Goal: Task Accomplishment & Management: Complete application form

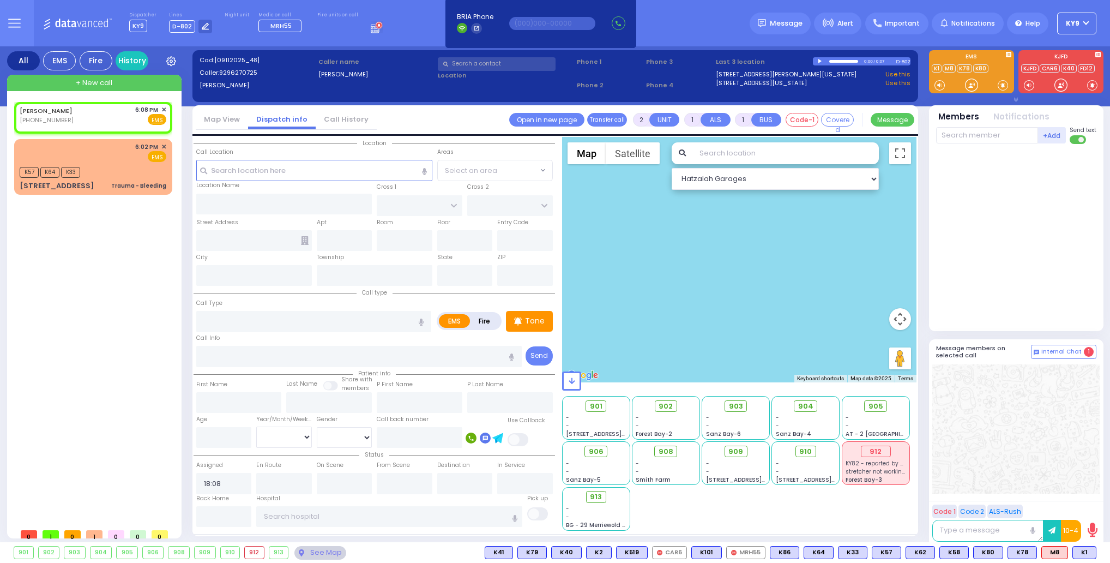
select select
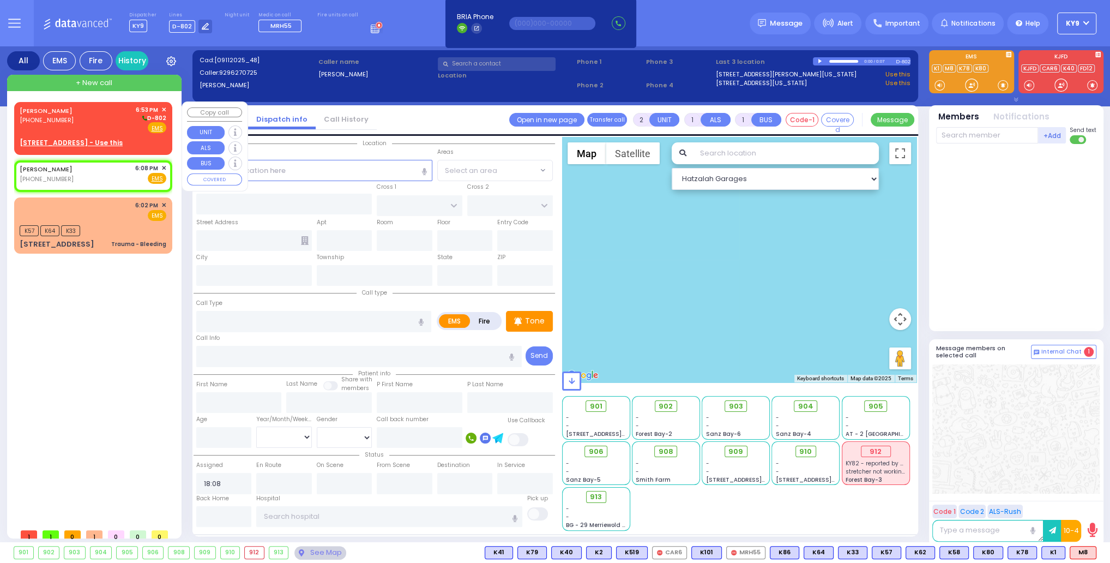
click at [94, 120] on div "HERSHEL HALBERSTAM (845) 537-8375 6:53 PM ✕ D-802 EMS" at bounding box center [93, 119] width 147 height 28
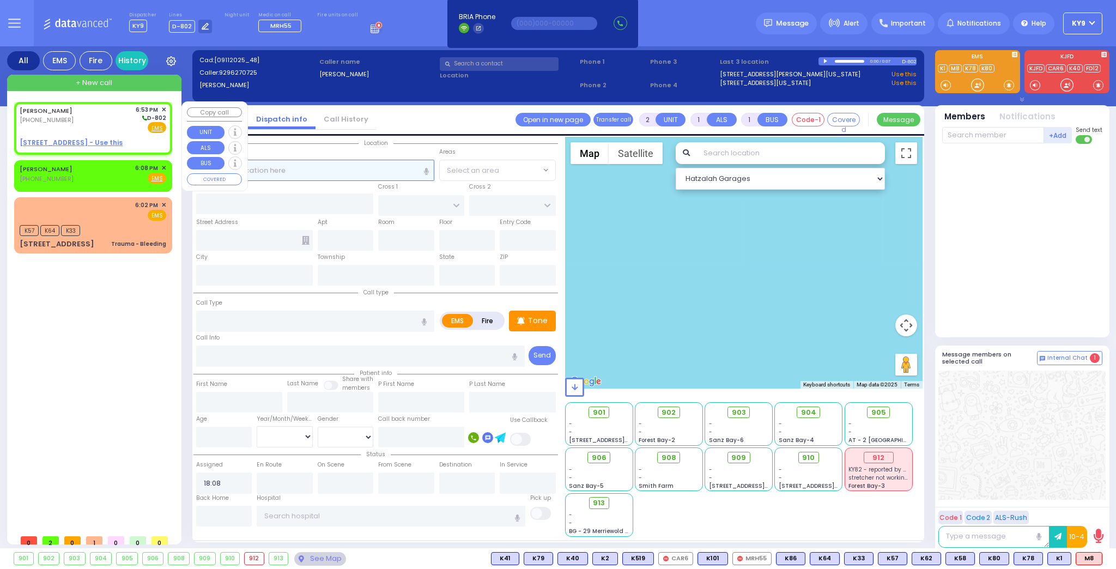
select select
radio input "true"
type input "[PERSON_NAME]"
select select
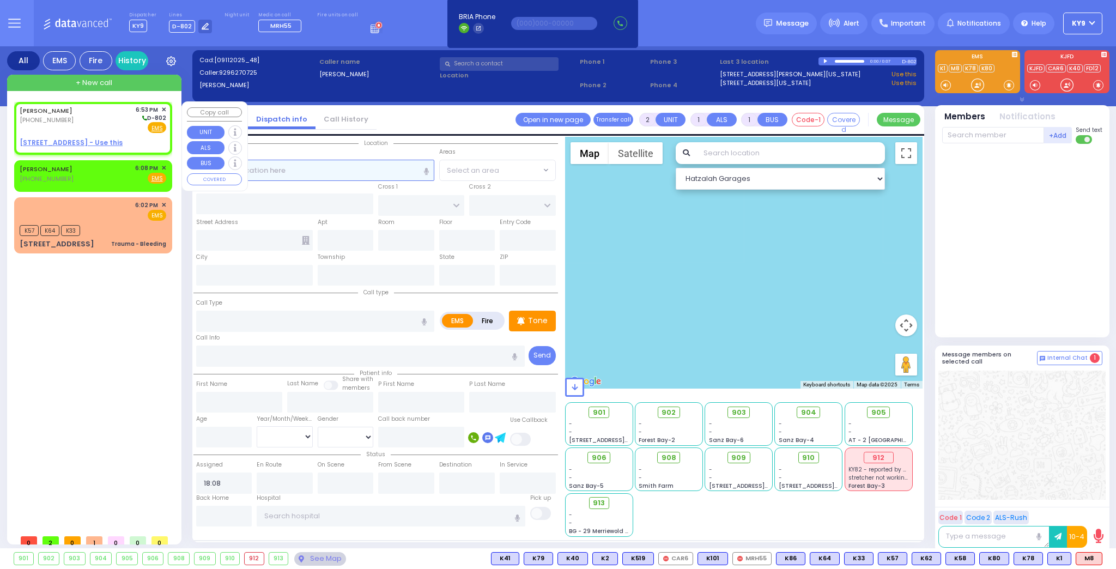
type input "18:53"
select select "Hatzalah Garages"
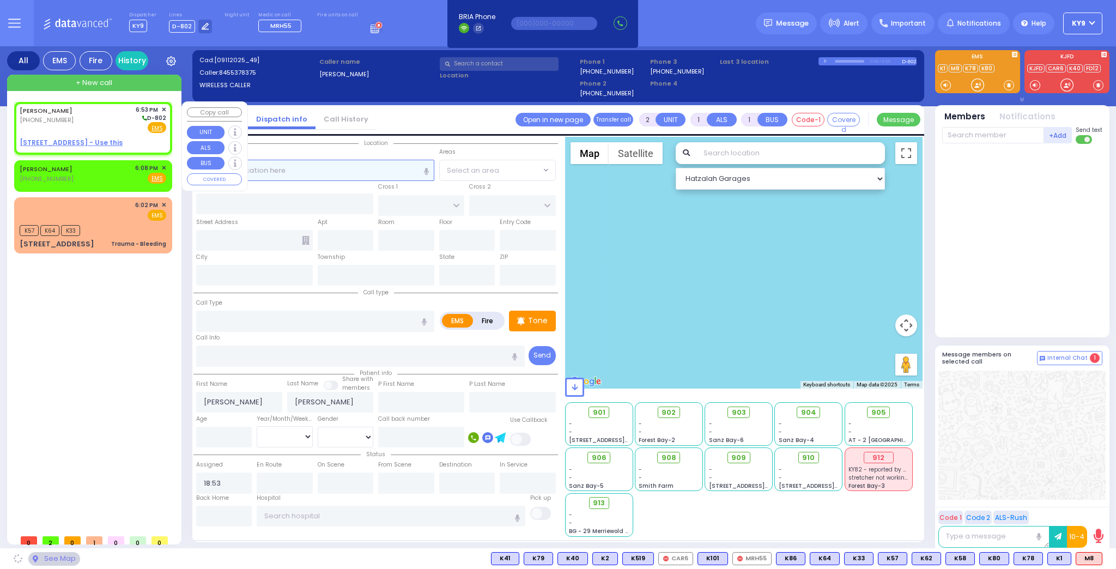
select select
radio input "true"
select select
select select "Hatzalah Garages"
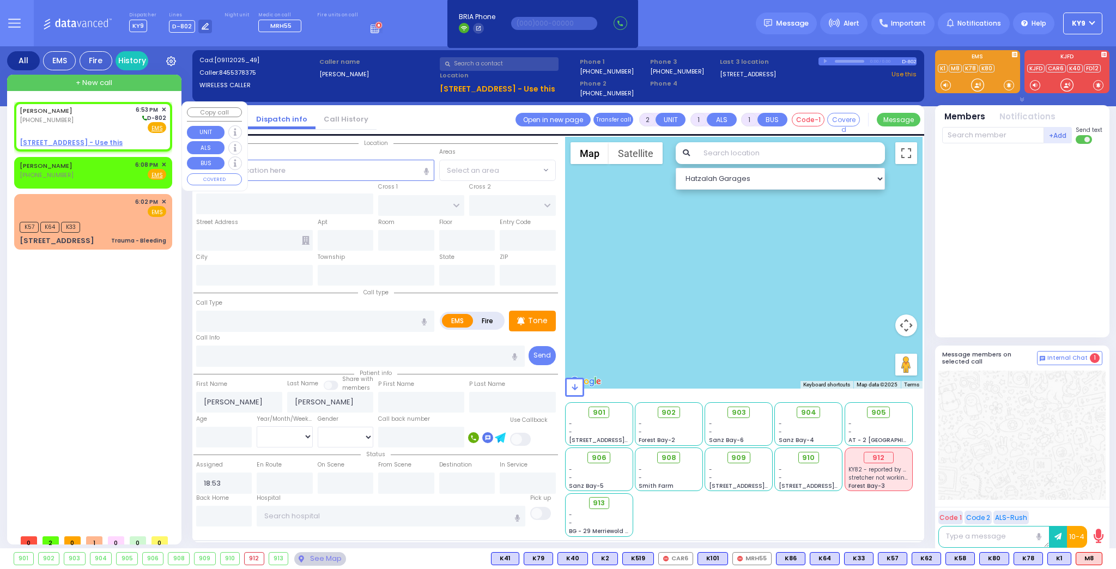
click at [90, 138] on u "21 KARLSBURG RD 301 - Use this" at bounding box center [71, 142] width 103 height 9
select select
radio input "true"
select select
select select "Hatzalah Garages"
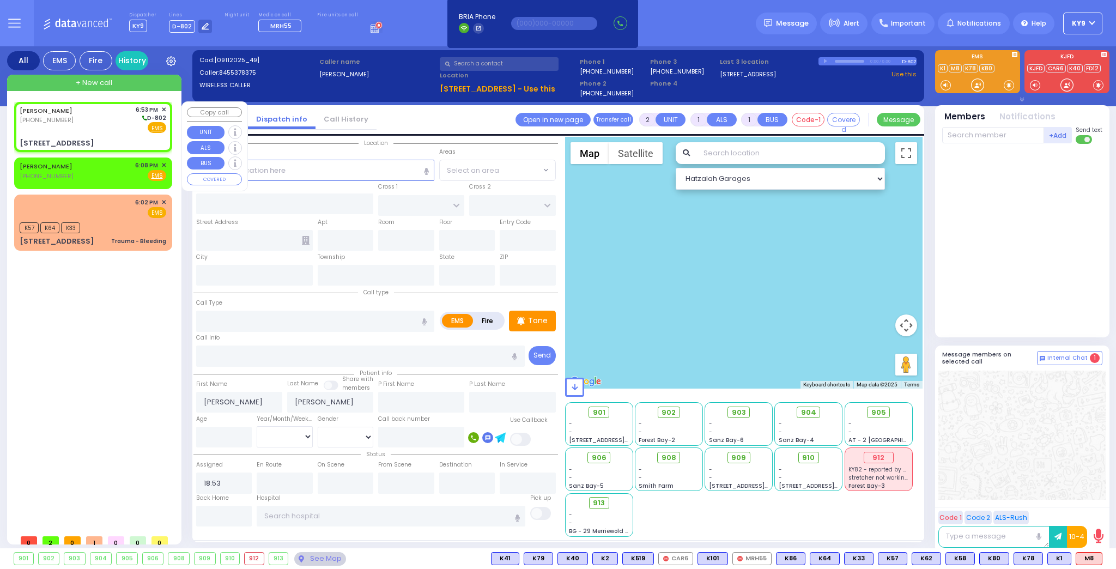
select select
radio input "true"
select select
type input "RUZHIN RD"
type input "21 KARLSBURG RD"
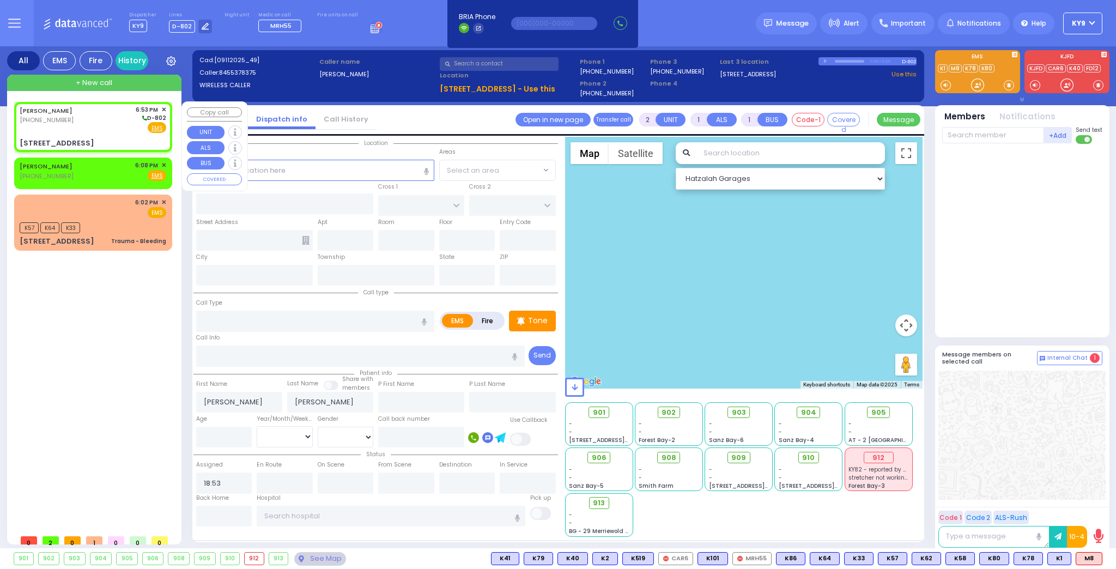
type input "301"
type input "[PERSON_NAME]"
type input "[US_STATE]"
type input "10950"
select select "ATZEI TAMURIM"
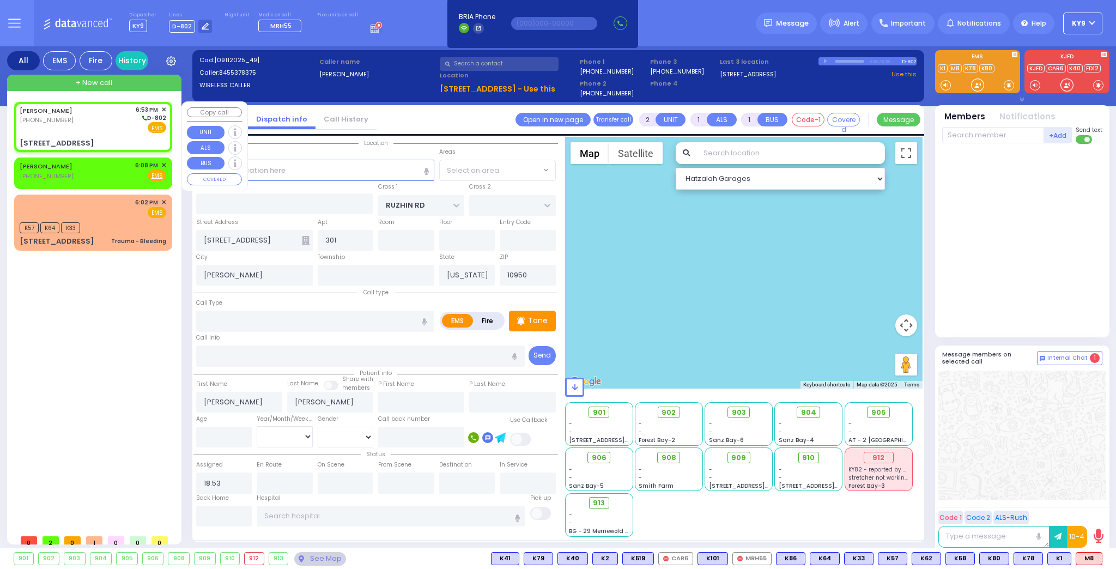
select select "Hatzalah Garages"
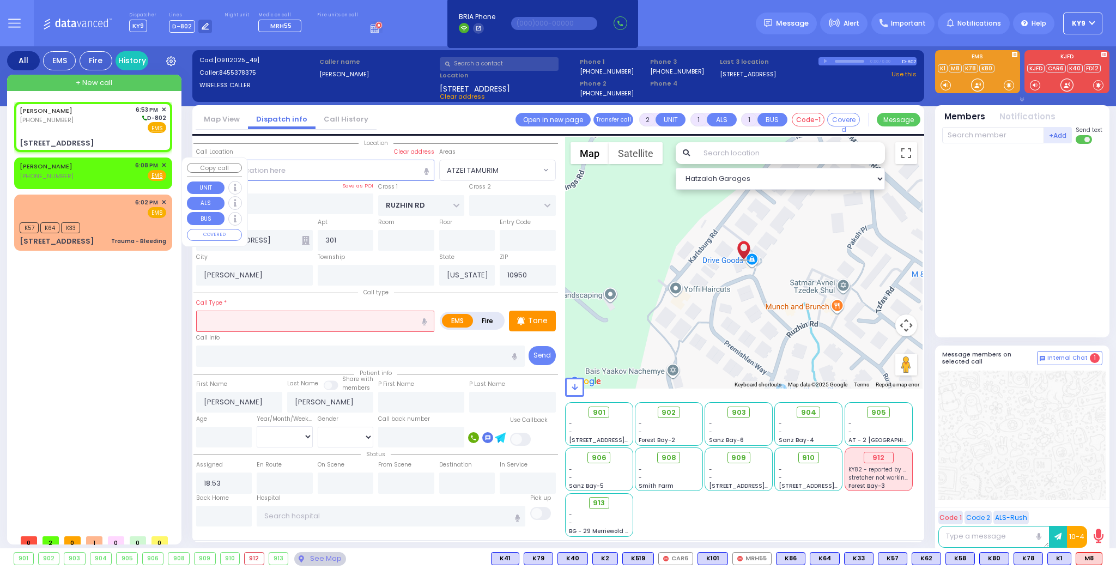
click at [161, 165] on span "✕" at bounding box center [163, 165] width 5 height 9
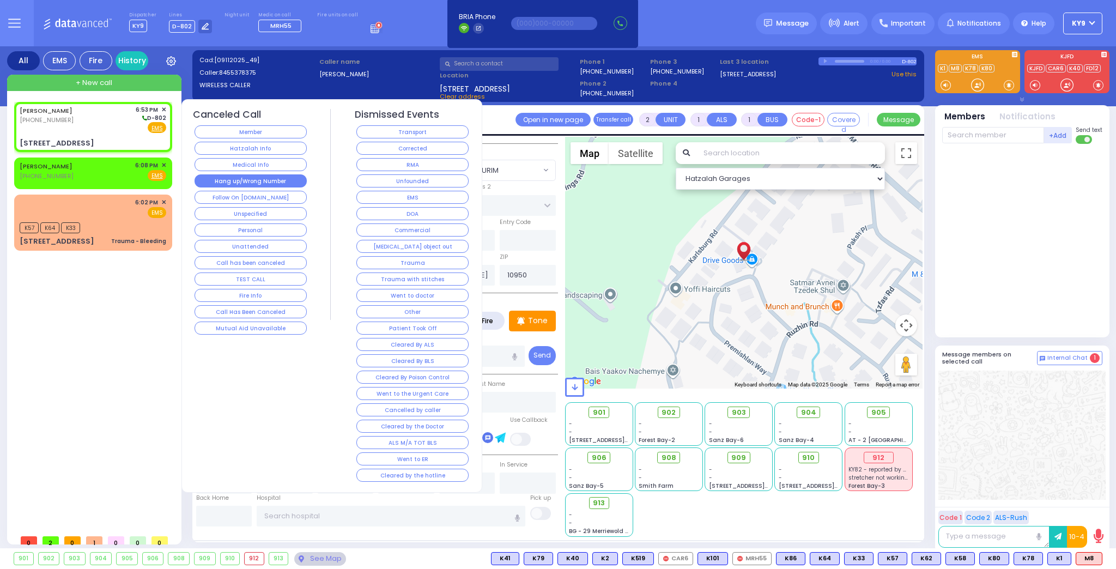
click at [208, 177] on button "Hang up/Wrong Number" at bounding box center [251, 180] width 112 height 13
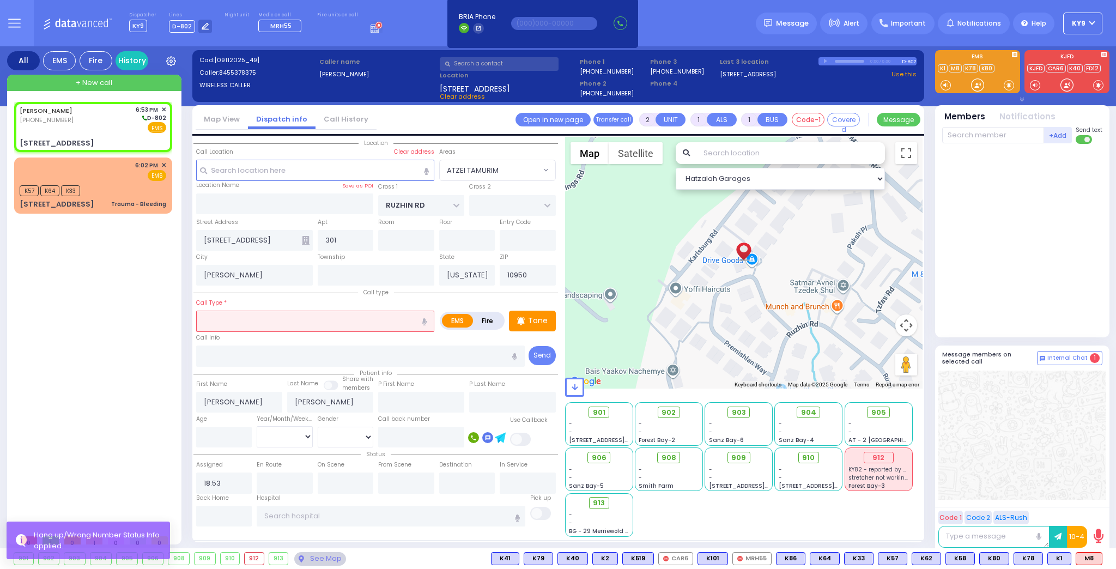
click at [217, 322] on input "text" at bounding box center [315, 321] width 238 height 21
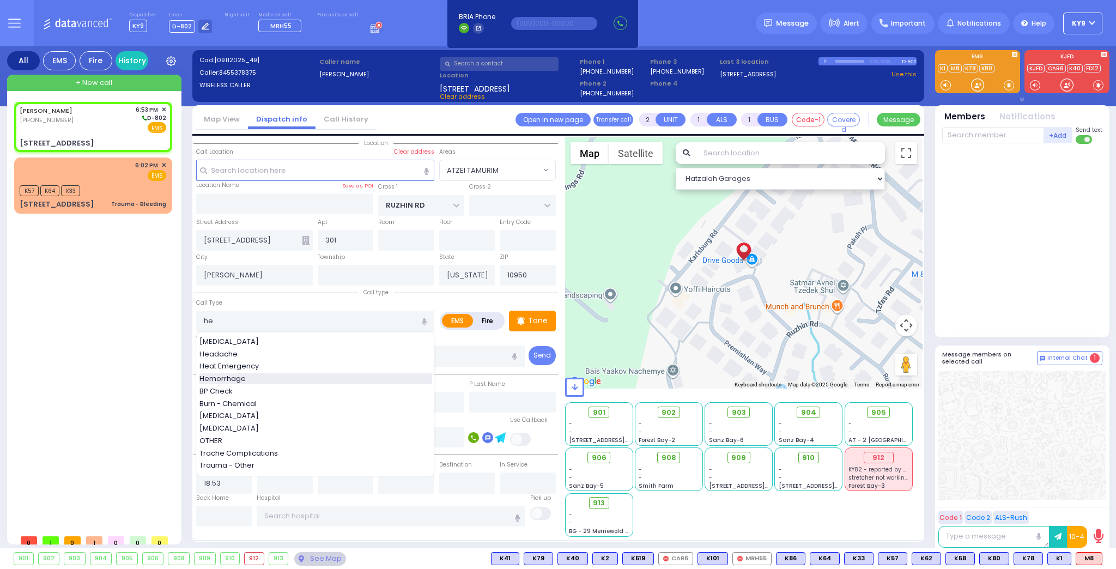
click at [232, 376] on span "Hemorrhage" at bounding box center [225, 378] width 50 height 11
type input "Hemorrhage"
select select
radio input "true"
select select
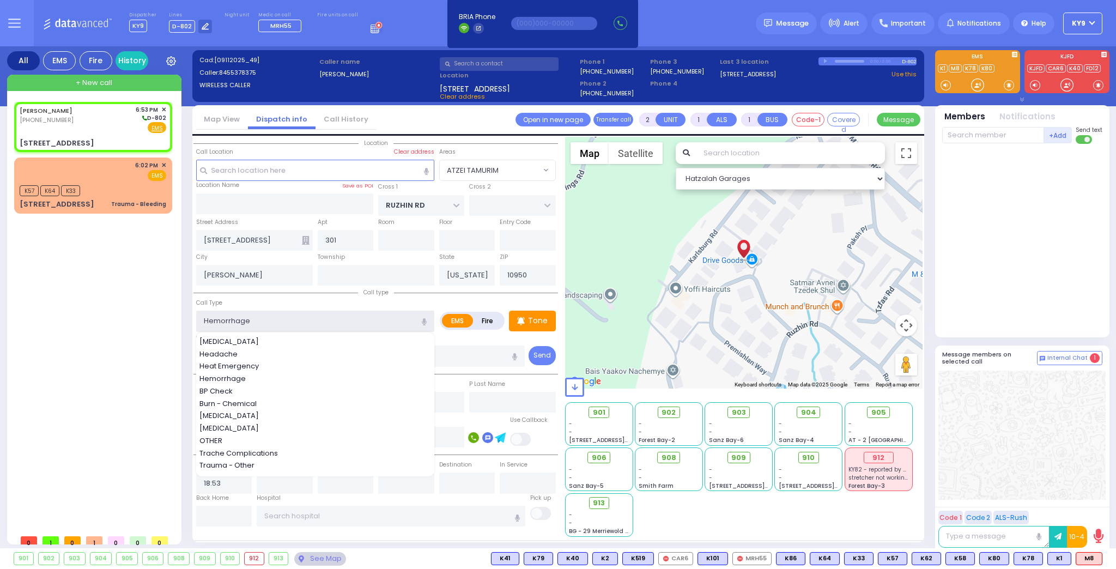
select select "Hatzalah Garages"
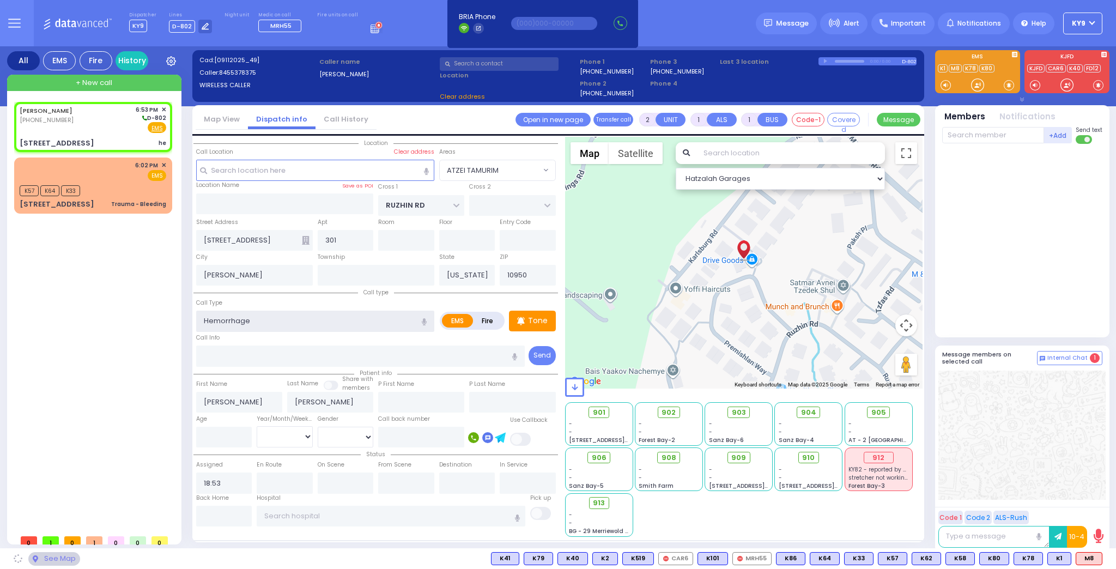
select select "ATZEI TAMURIM"
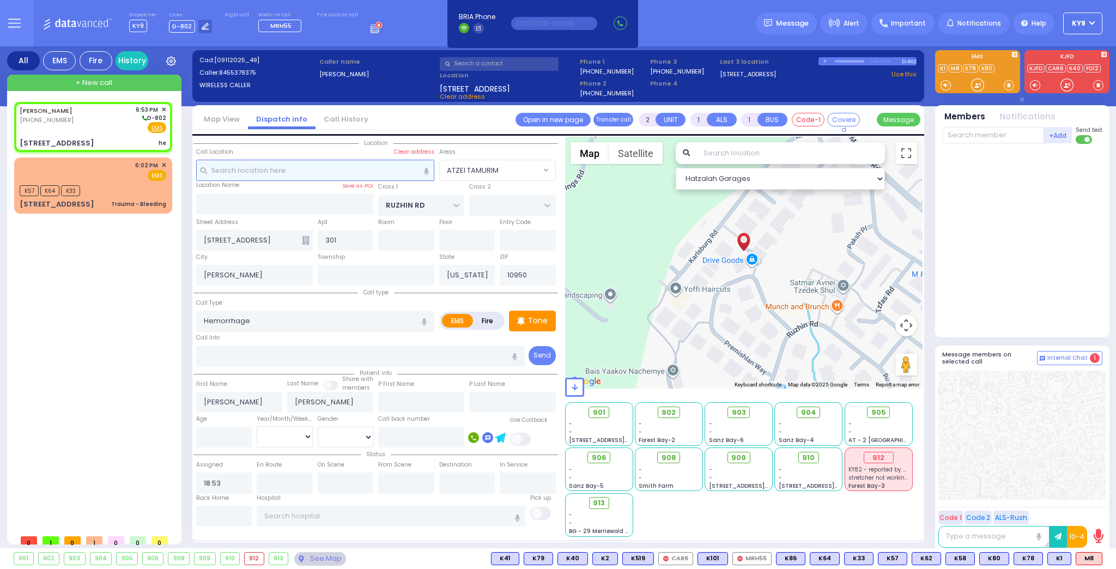
click at [264, 167] on input "text" at bounding box center [315, 170] width 238 height 21
select select
radio input "true"
select select
select select "Hatzalah Garages"
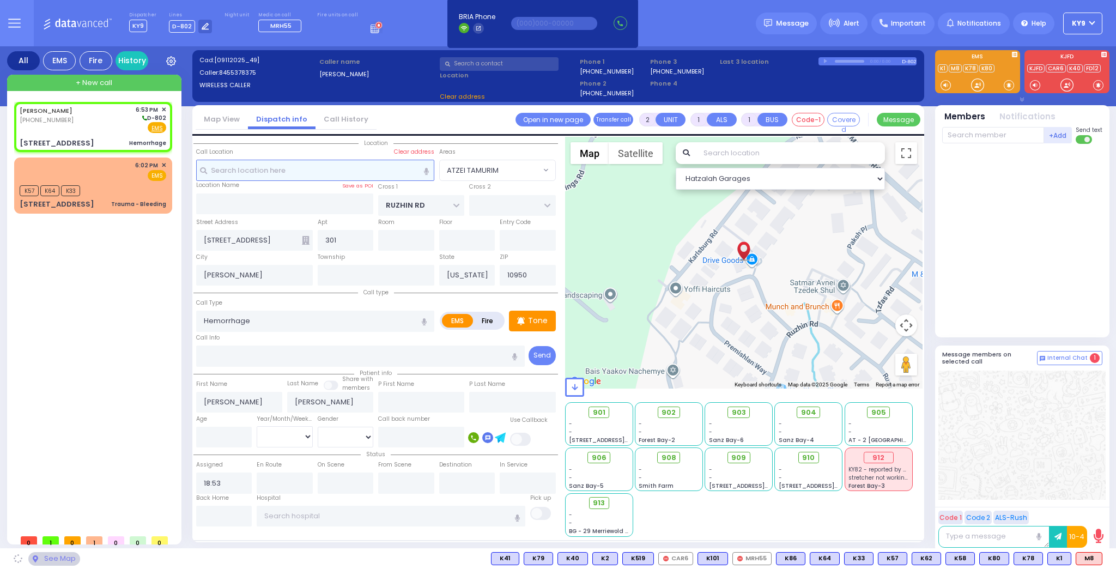
select select "ATZEI TAMURIM"
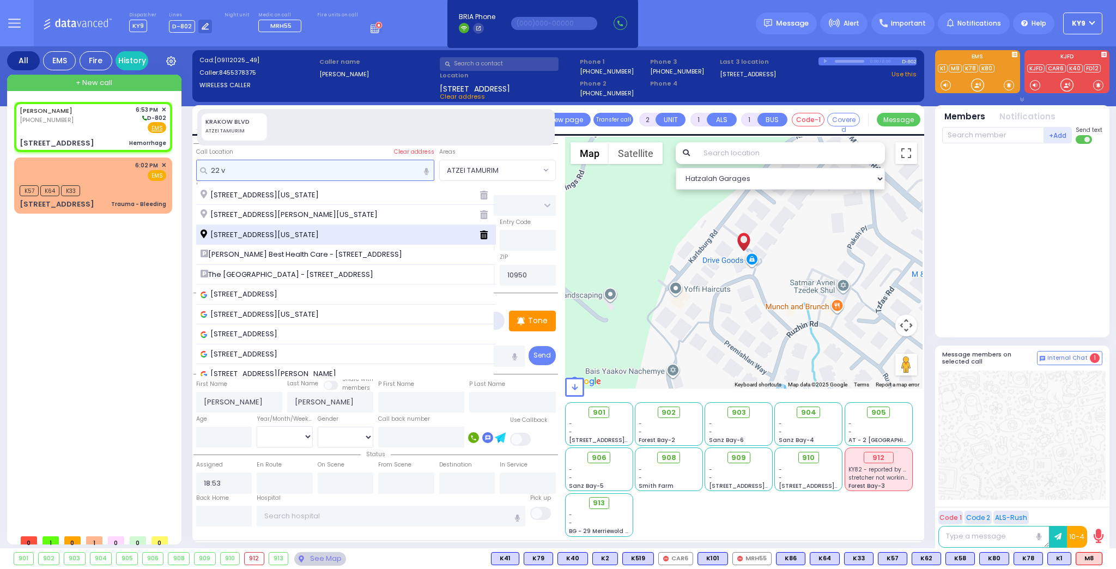
type input "22 v"
click at [252, 233] on span "22 Van Buren Drive Monroe New York 10950" at bounding box center [262, 234] width 122 height 11
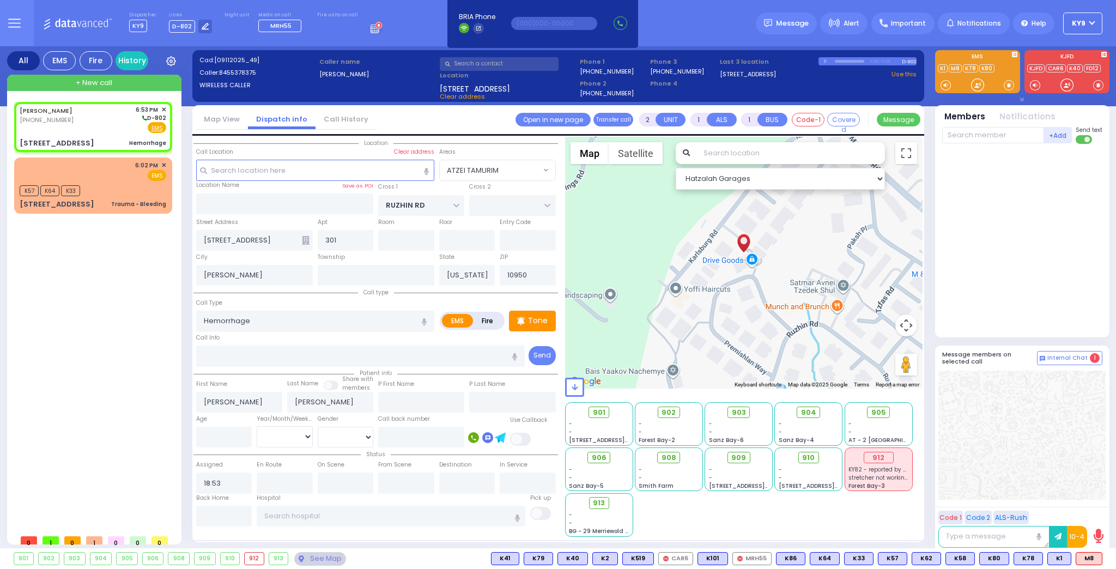
select select
radio input "true"
select select
select select "Hatzalah Garages"
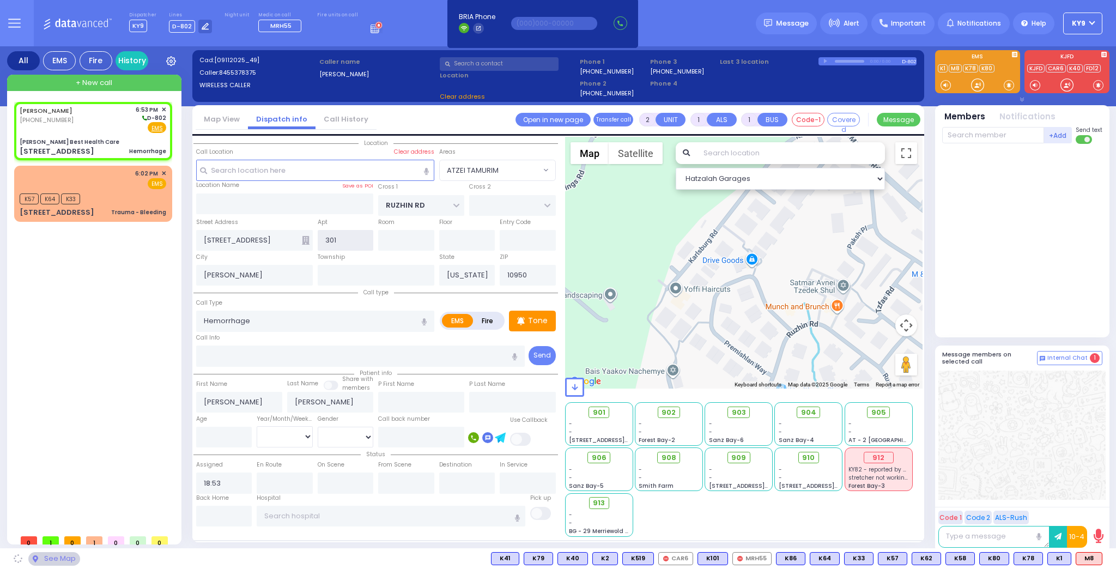
type input "[PERSON_NAME] Best Health Care"
type input "SHINEV COURT"
type input "QUICKWAY RD"
type input "[STREET_ADDRESS]"
type input "Monroe"
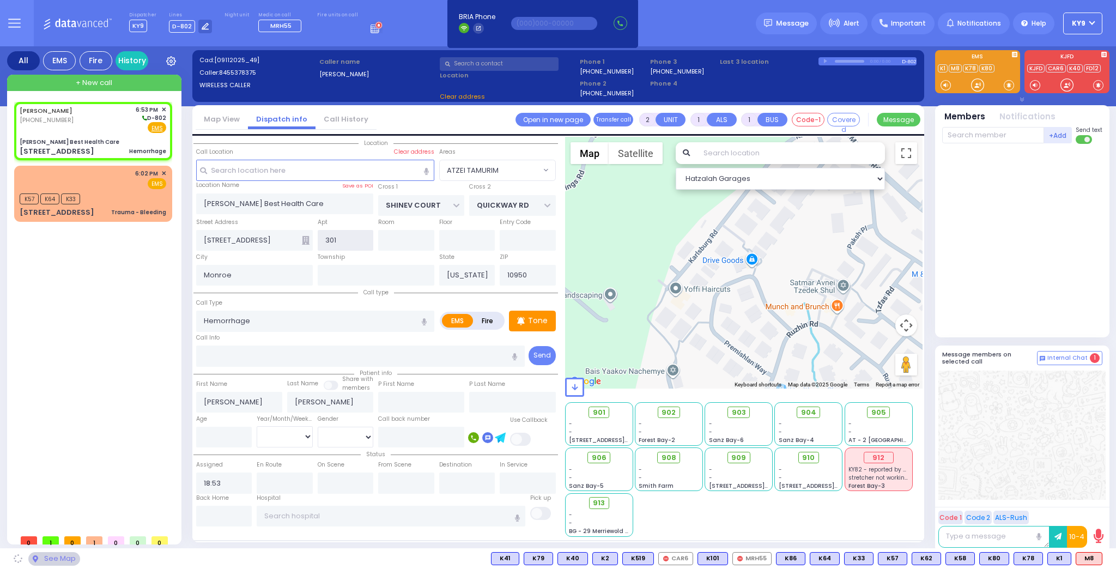
select select "SECTION 1"
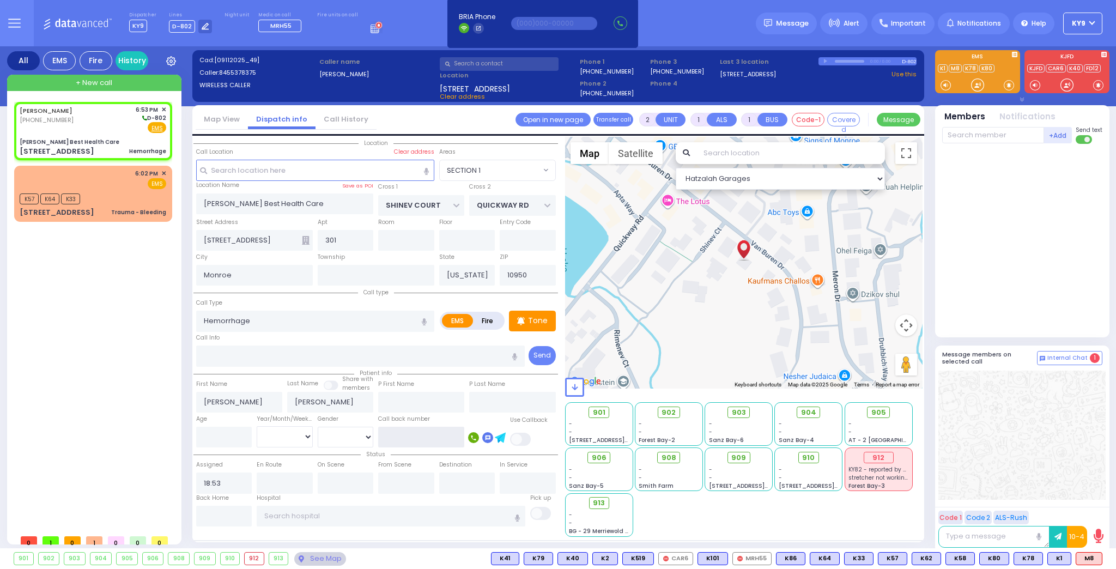
click at [421, 441] on input "text" at bounding box center [421, 437] width 86 height 21
type input "8455378375"
click at [98, 273] on div "HERSHEL HALBERSTAM (845) 537-8375 6:53 PM ✕" at bounding box center [95, 315] width 162 height 427
select select
radio input "true"
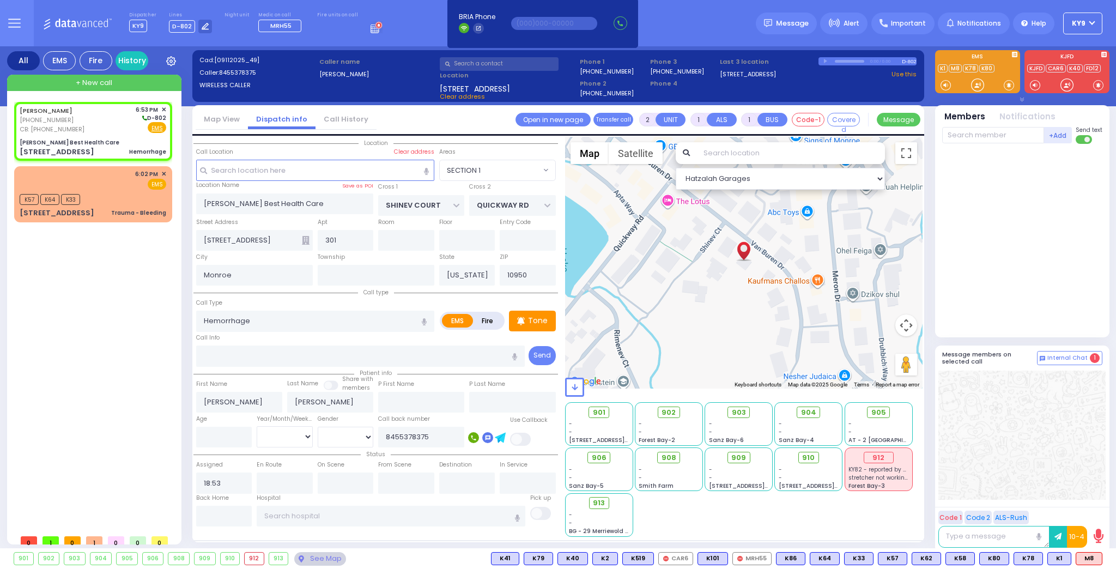
select select
select select "Hatzalah Garages"
select select "SECTION 1"
select select
radio input "true"
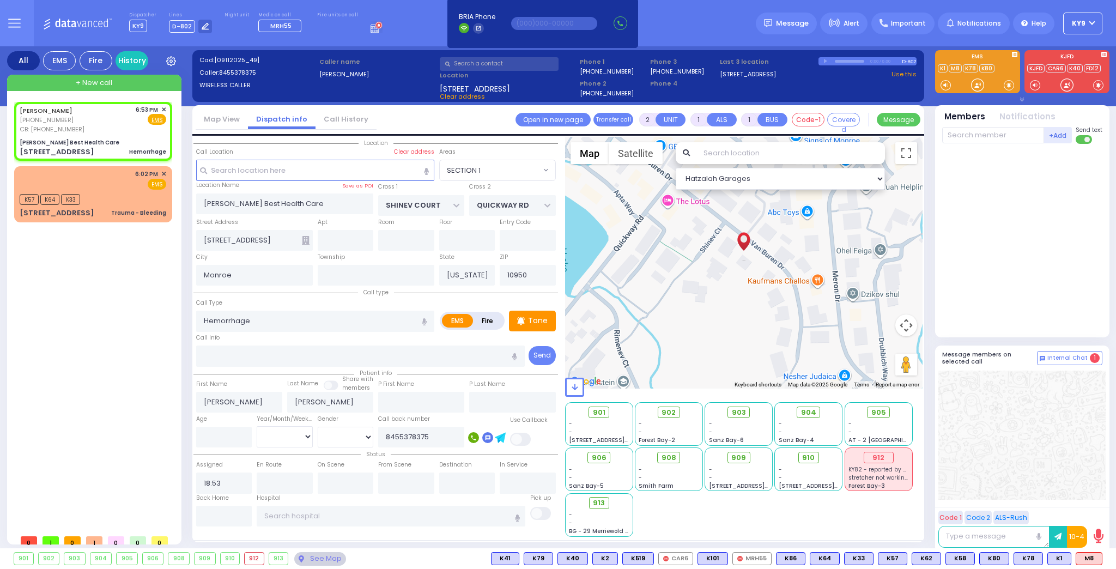
select select
select select "Hatzalah Garages"
select select "SECTION 1"
click at [525, 315] on div "Tone" at bounding box center [532, 321] width 47 height 21
click at [527, 315] on div "Tone" at bounding box center [532, 321] width 47 height 21
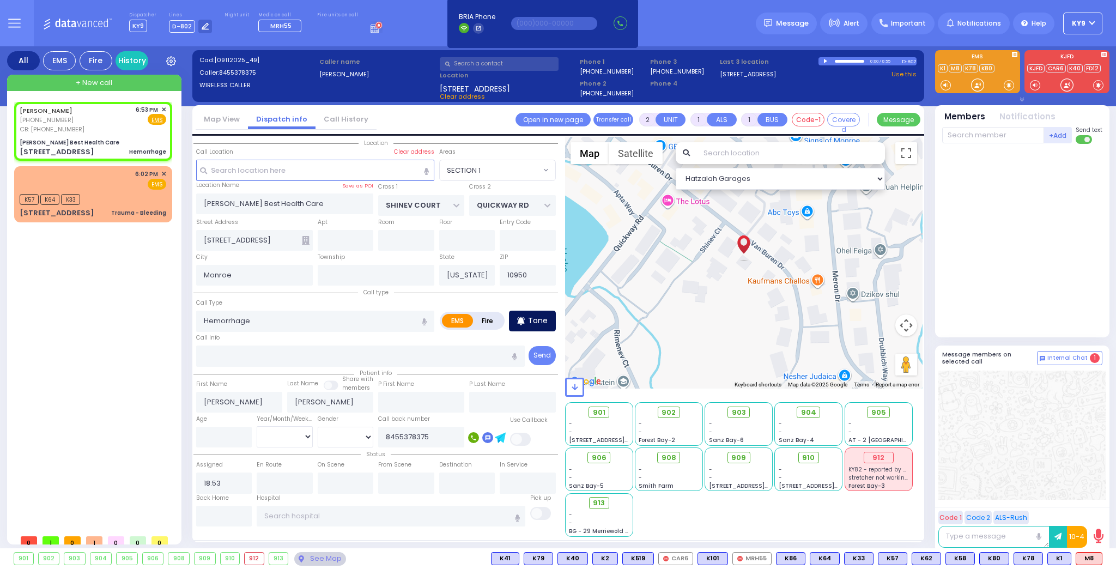
click at [527, 316] on div "Tone" at bounding box center [532, 321] width 47 height 21
click at [973, 88] on div at bounding box center [977, 85] width 11 height 11
click at [521, 316] on icon at bounding box center [521, 321] width 8 height 13
click at [529, 318] on p "Tone" at bounding box center [538, 320] width 20 height 11
click at [530, 318] on p "Tone" at bounding box center [538, 320] width 20 height 11
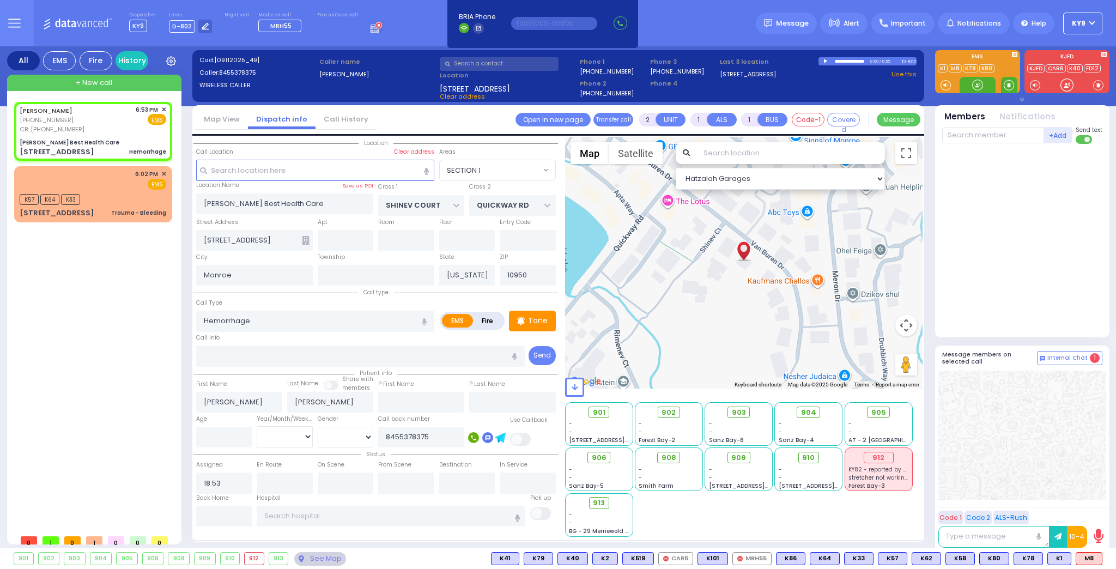
click at [1007, 84] on span at bounding box center [1009, 85] width 10 height 11
click at [1010, 81] on span at bounding box center [1009, 85] width 10 height 11
click at [978, 82] on div at bounding box center [977, 85] width 11 height 11
click at [977, 86] on div at bounding box center [977, 85] width 11 height 11
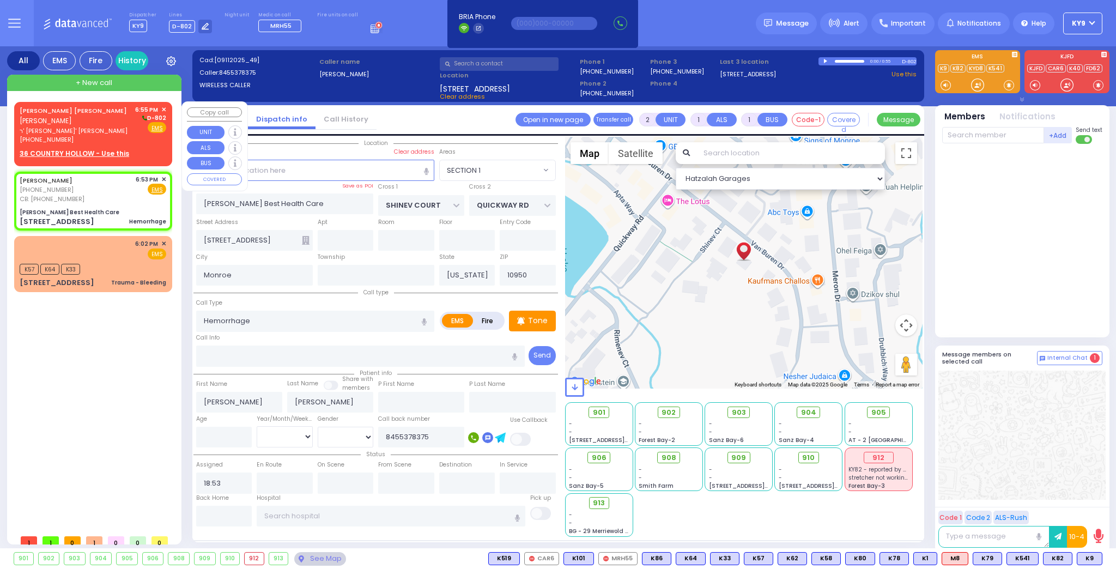
click at [126, 128] on span "ר' [PERSON_NAME]' [PERSON_NAME]" at bounding box center [76, 130] width 112 height 9
select select
radio input "true"
type input "[PERSON_NAME]"
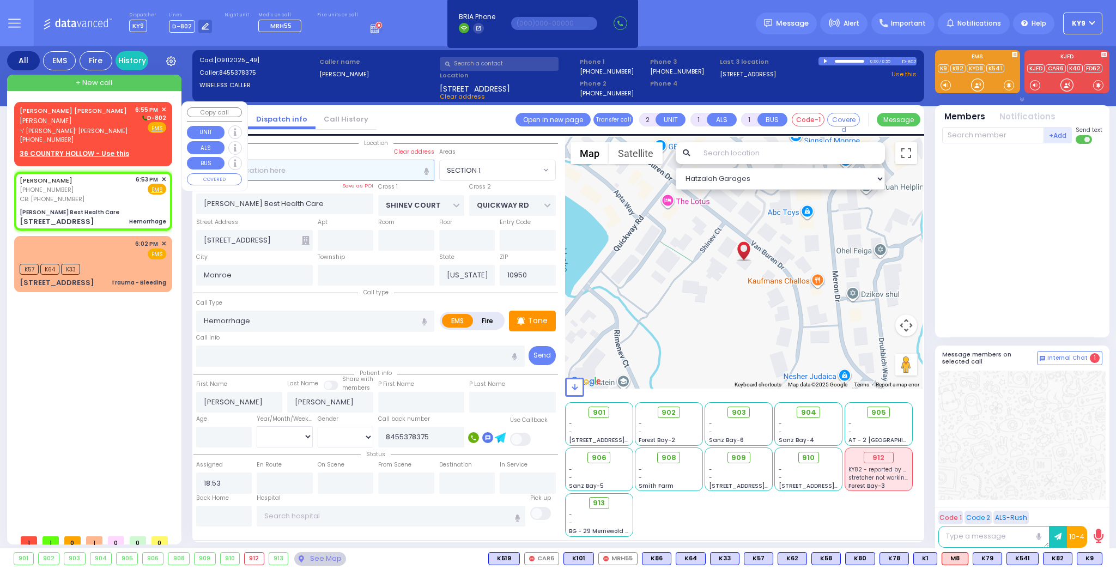
select select
type input "18:55"
select select "Hatzalah Garages"
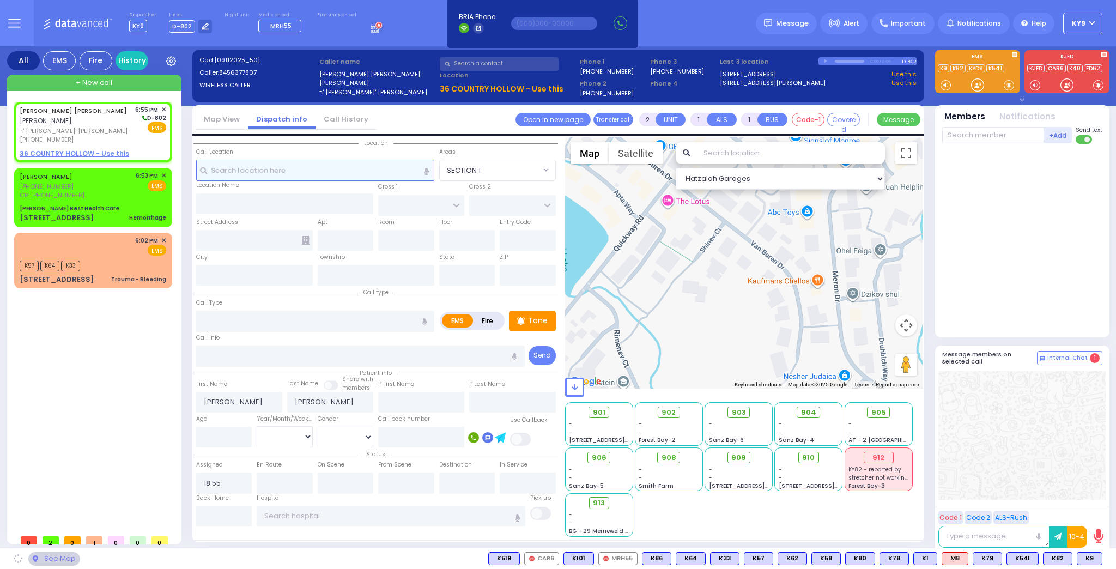
select select
radio input "true"
select select
select select "Hatzalah Garages"
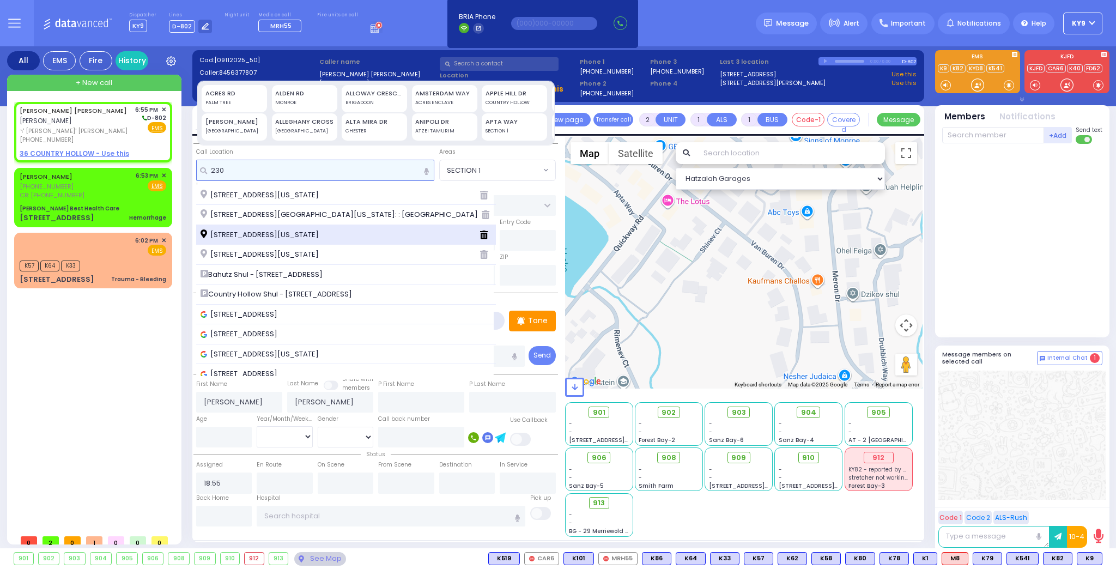
type input "230"
click at [252, 239] on div "230 Schunnemunk Road Woodbury New York 10930" at bounding box center [346, 235] width 300 height 20
click at [264, 240] on div "230 Schunnemunk Road Woodbury New York 10930" at bounding box center [346, 235] width 300 height 20
click at [268, 237] on span "230 Schunnemunk Road Woodbury New York 10930" at bounding box center [262, 234] width 122 height 11
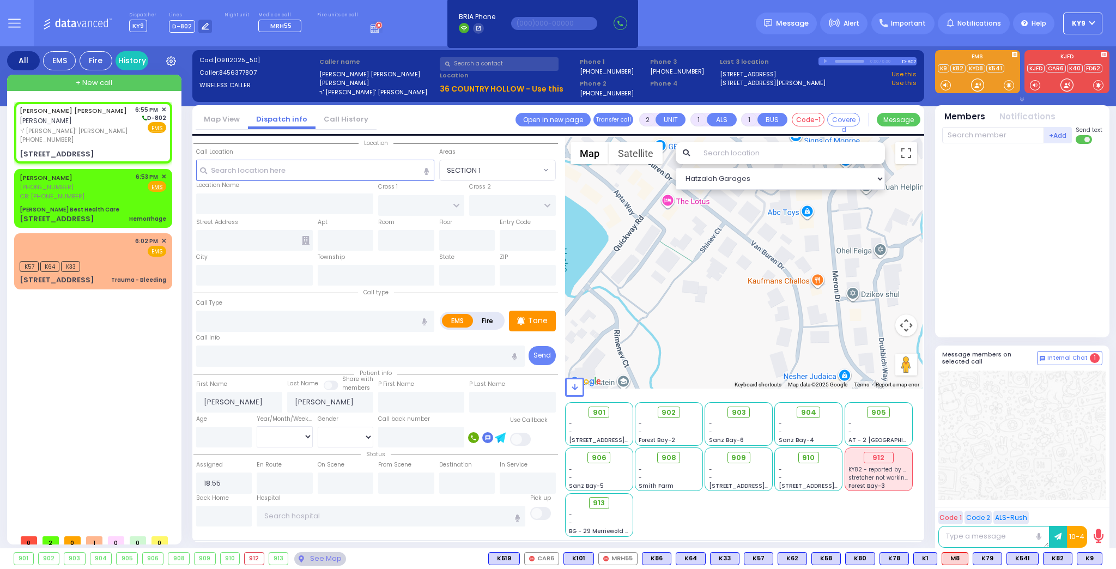
select select
radio input "true"
select select
select select "Hatzalah Garages"
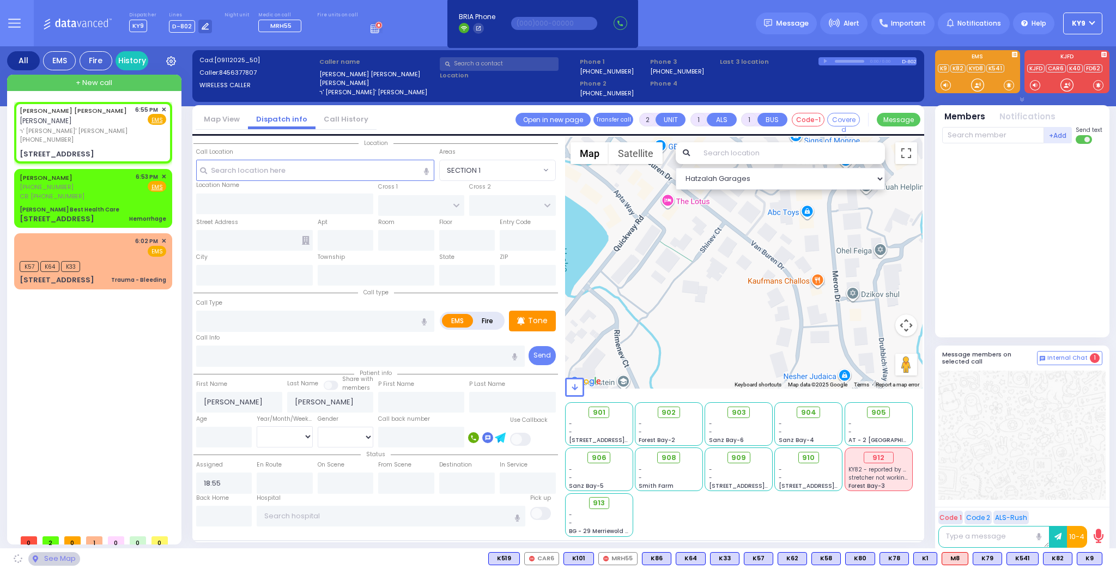
select select
radio input "true"
select select
select select "Hatzalah Garages"
type input "OWENS DR"
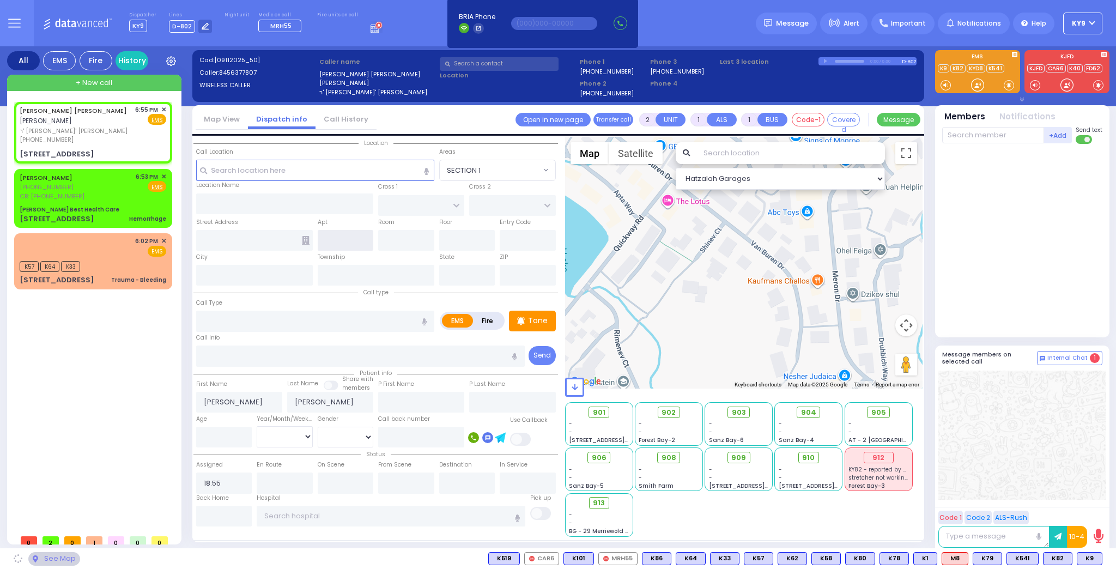
type input "PHEASANT RUN"
type input "[STREET_ADDRESS]"
type input "Woodbury"
type input "[US_STATE]"
type input "10930"
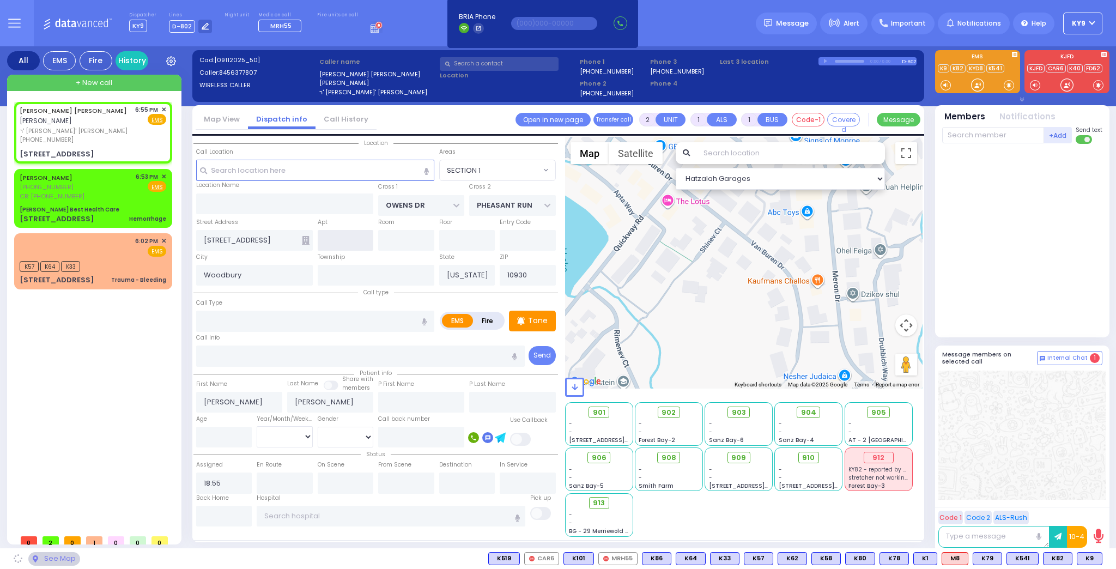
select select "COUNTRY HOLLOW"
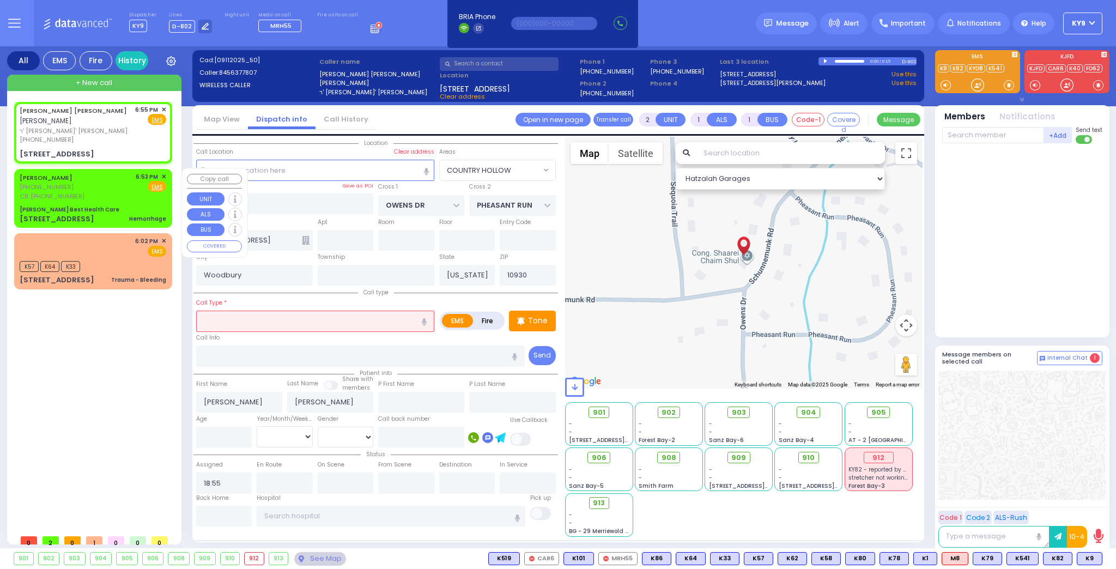
click at [112, 203] on div "HERSHEL HALBERSTAM (845) 537-8375 CB: (845) 537-8375 6:53 PM ✕ Fire EMS 22 Van …" at bounding box center [93, 199] width 154 height 56
select select
type input "Hemorrhage"
radio input "true"
type input "[PERSON_NAME]"
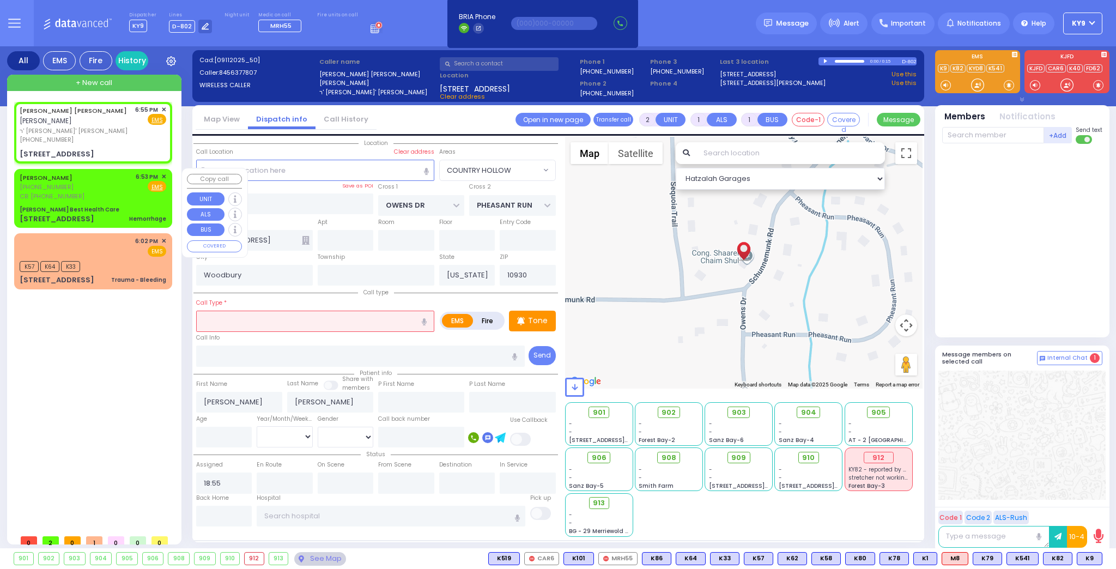
type input "[PERSON_NAME]"
select select
type input "8455378375"
type input "18:53"
select select "Hatzalah Garages"
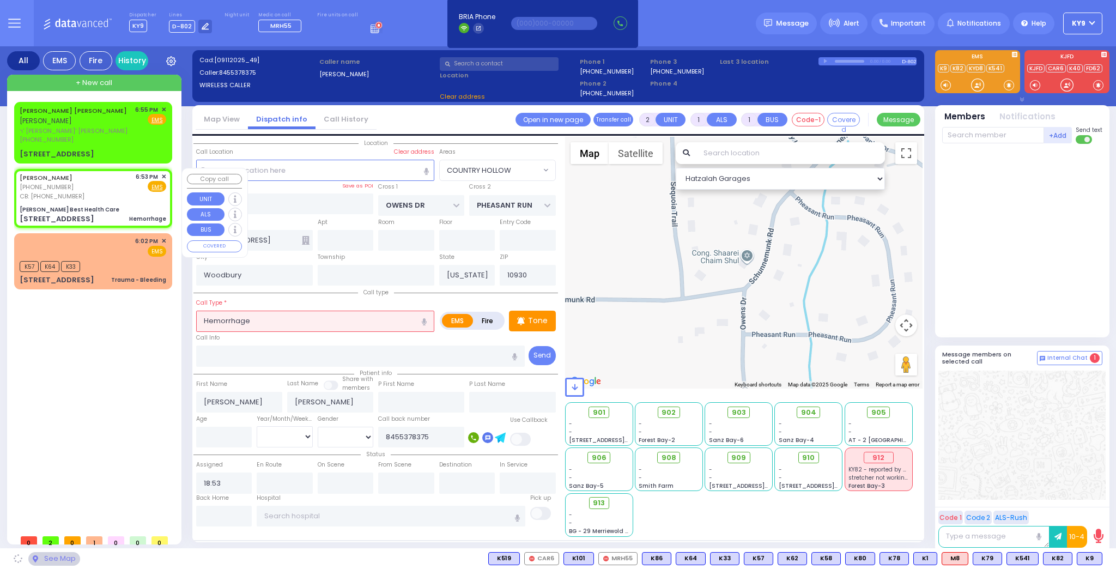
type input "[PERSON_NAME] Best Health Care"
type input "SHINEV COURT"
type input "QUICKWAY RD"
type input "[STREET_ADDRESS]"
type input "Monroe"
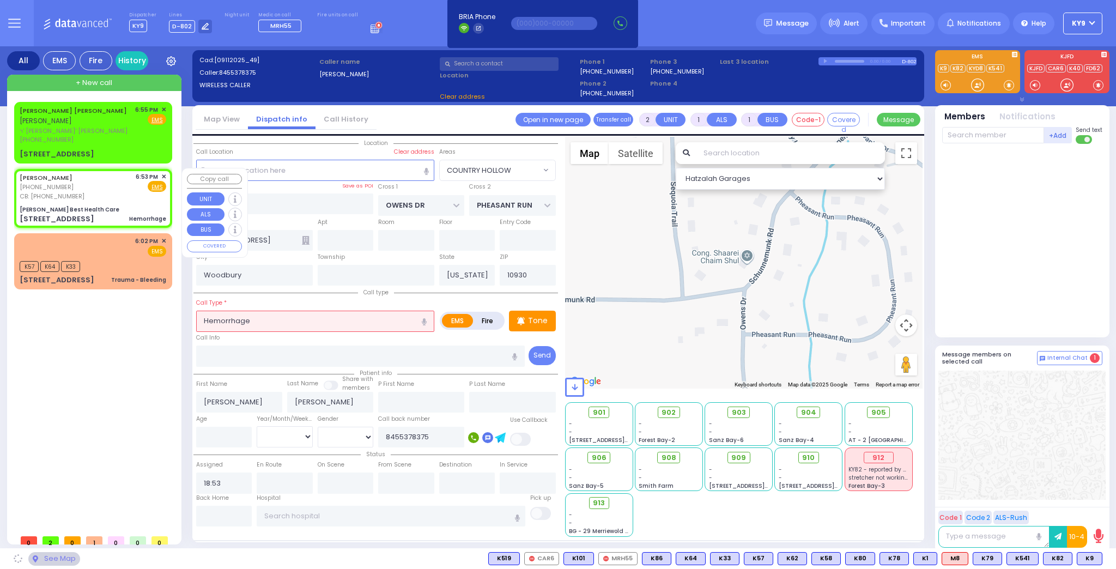
type input "10950"
select select "SECTION 1"
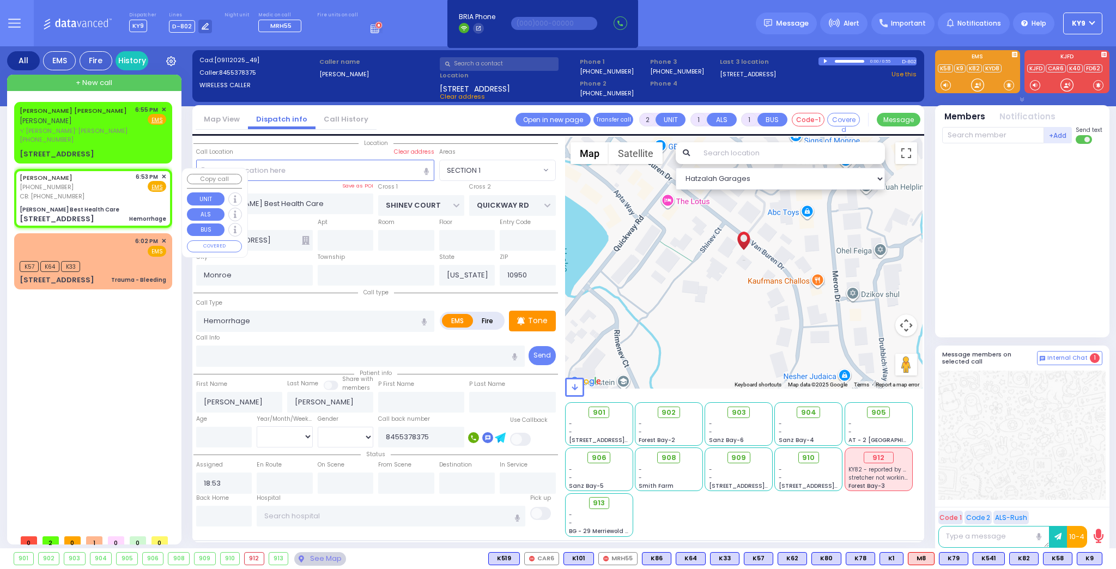
click at [81, 192] on div "CB: [PHONE_NUMBER]" at bounding box center [52, 196] width 65 height 9
select select
radio input "true"
select select
select select "Hatzalah Garages"
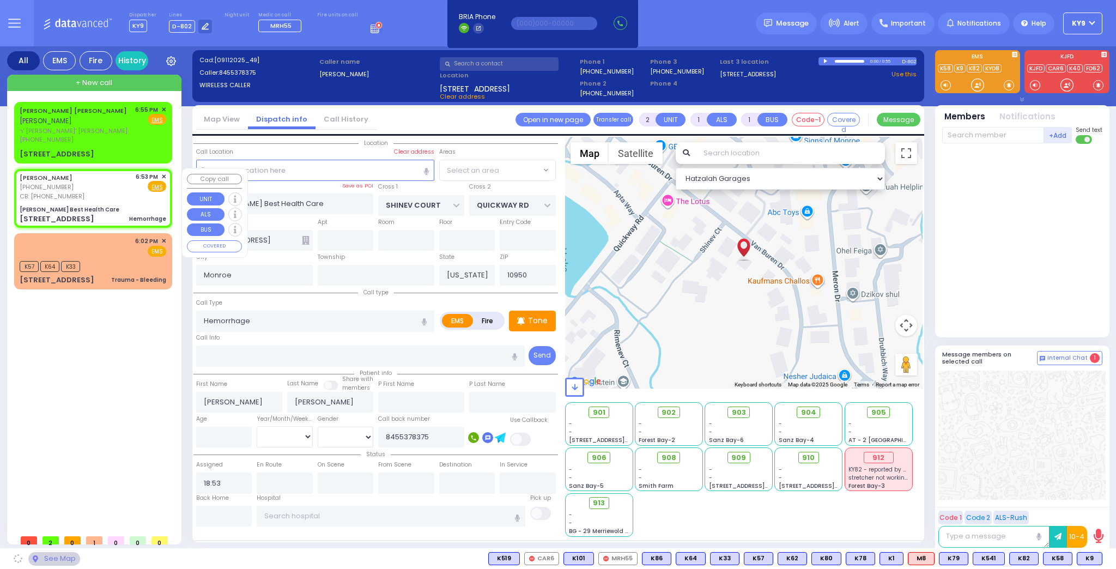
select select "SECTION 1"
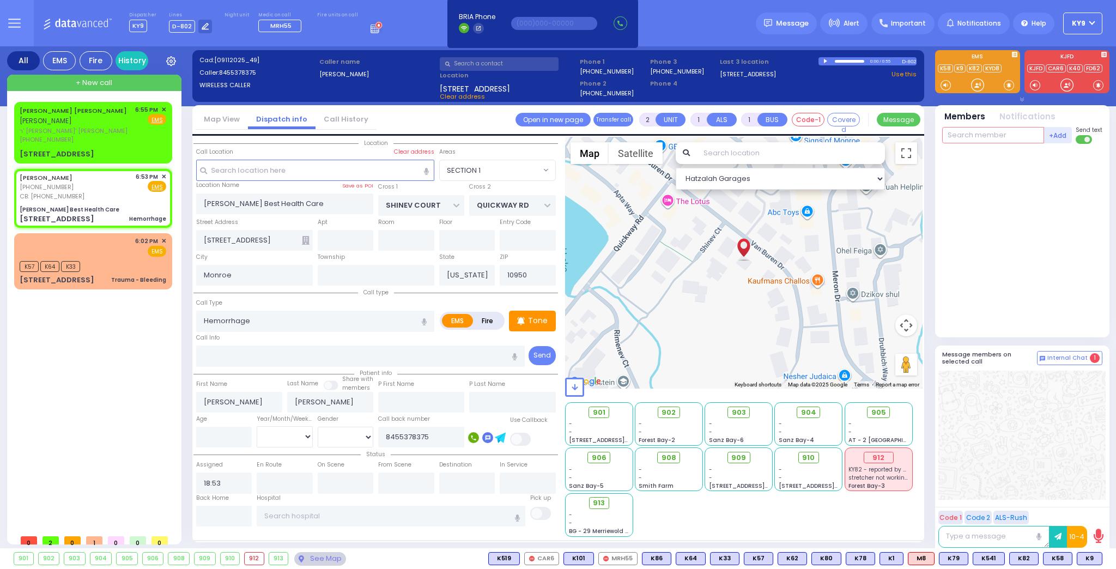
click at [967, 136] on input "text" at bounding box center [994, 135] width 102 height 16
type input "58"
click at [996, 158] on div "KY58" at bounding box center [979, 157] width 55 height 11
select select
radio input "true"
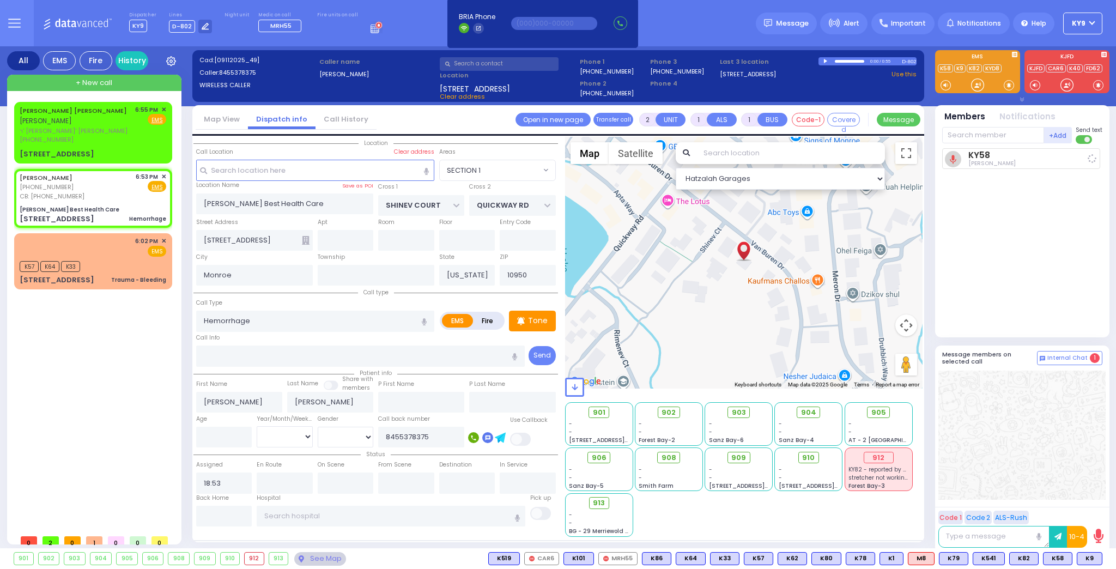
select select
type input "18:56"
select select "Hatzalah Garages"
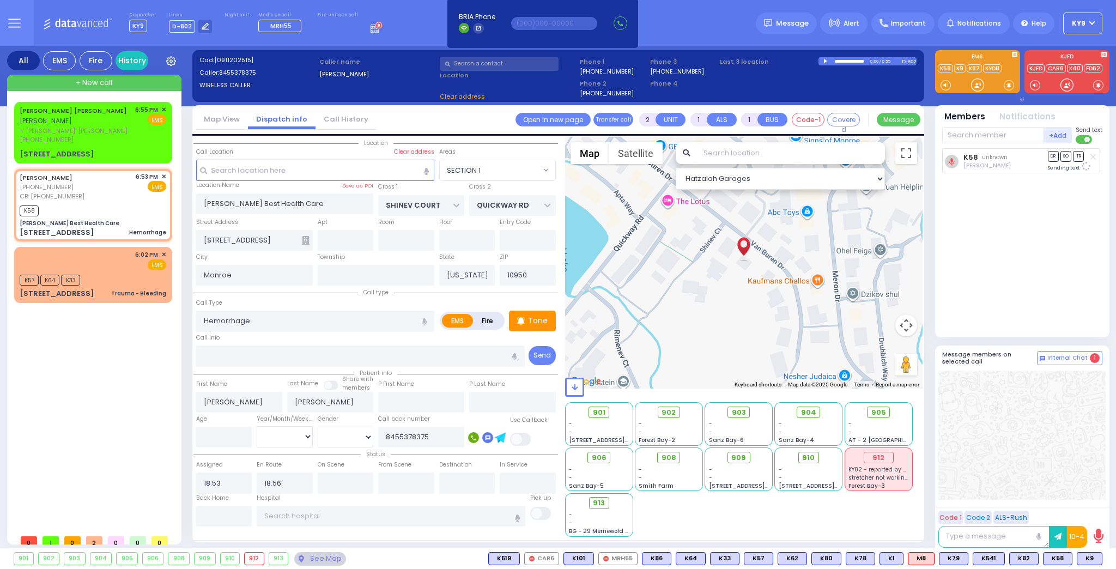
select select "SECTION 1"
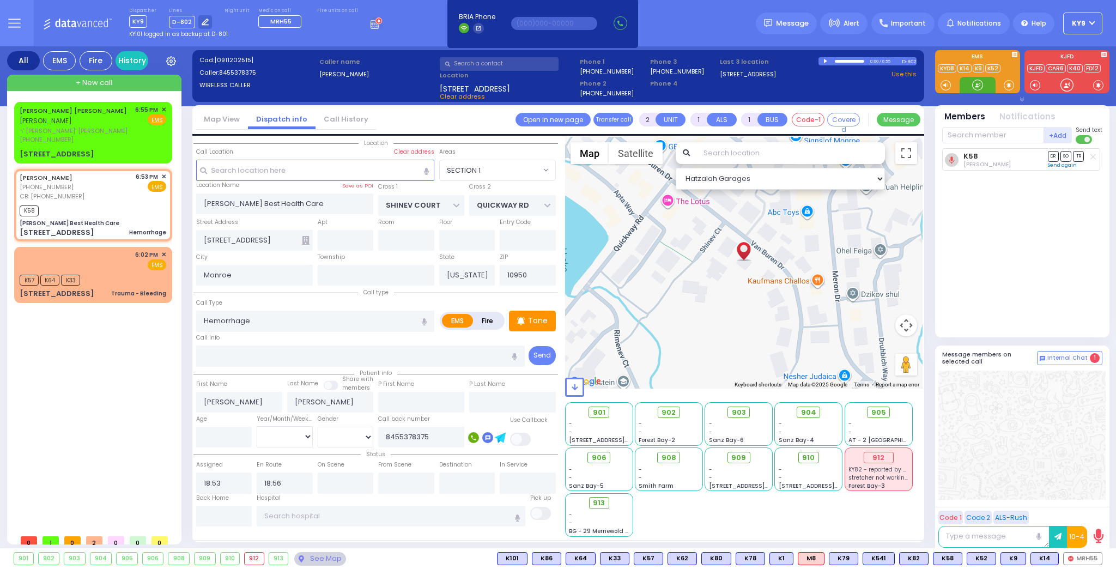
click at [962, 87] on div at bounding box center [978, 85] width 36 height 16
click at [982, 83] on div at bounding box center [977, 85] width 11 height 11
click at [552, 319] on div "Tone" at bounding box center [532, 321] width 47 height 21
click at [534, 320] on p "Tone" at bounding box center [538, 320] width 20 height 11
select select
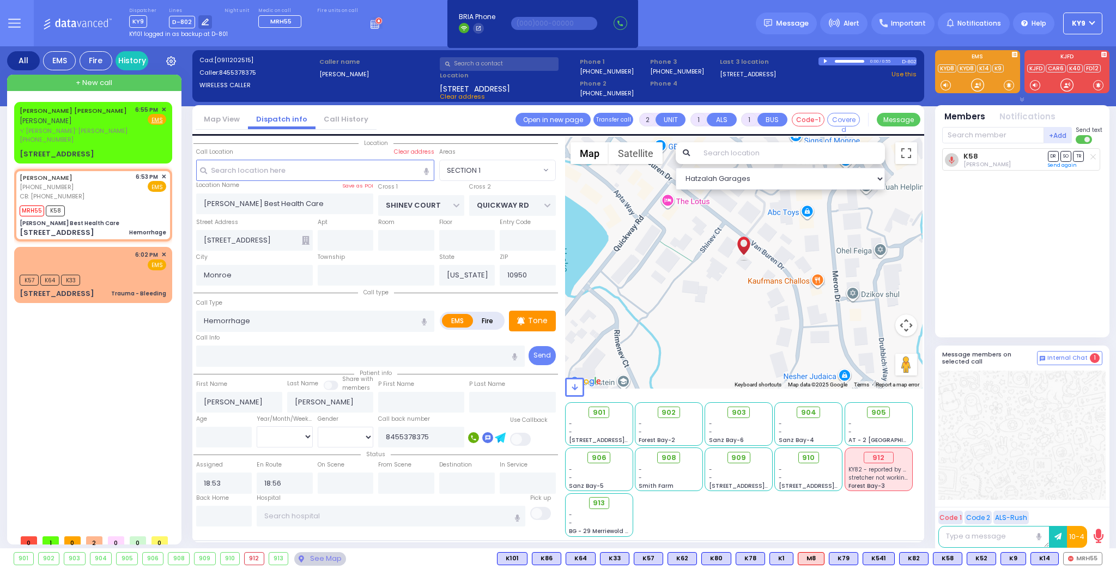
radio input "true"
select select
select select "Hatzalah Garages"
select select "SECTION 1"
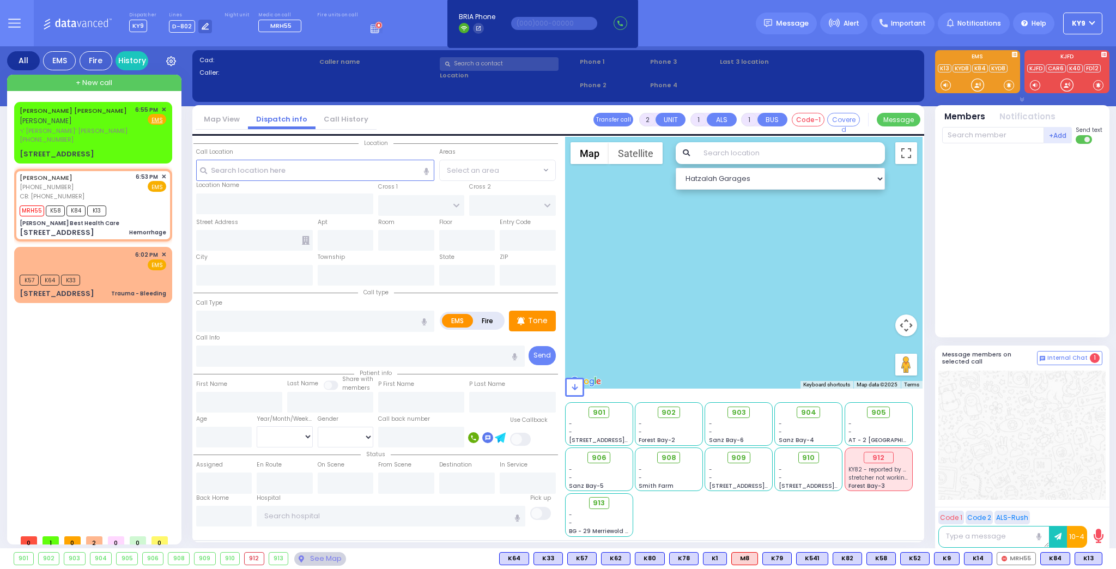
select select
type input "Hemorrhage"
radio input "true"
type input "[PERSON_NAME]"
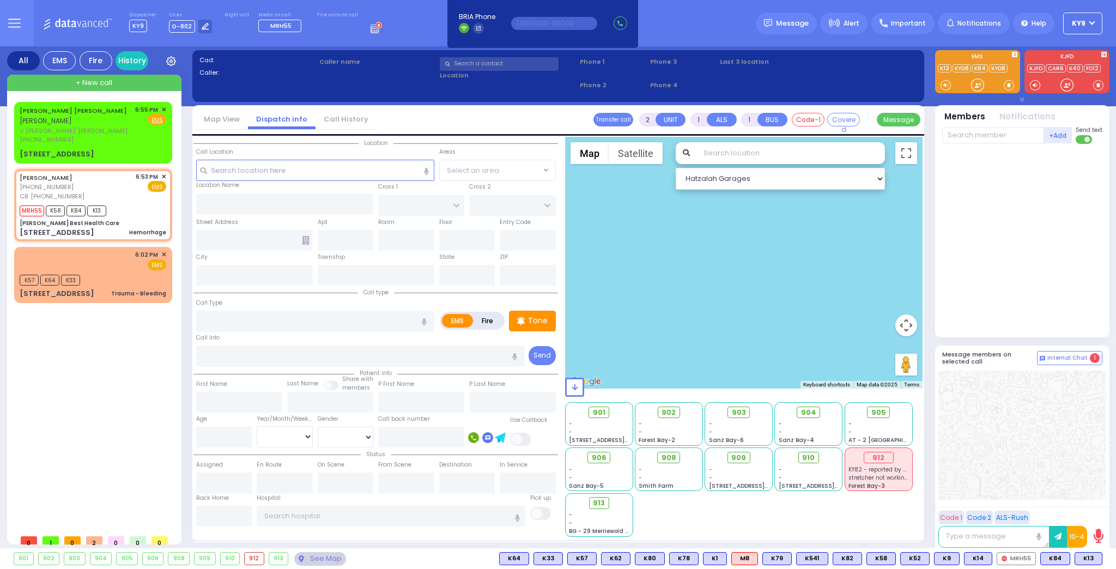
select select
type input "8455378375"
type input "18:53"
type input "18:56"
select select "Hatzalah Garages"
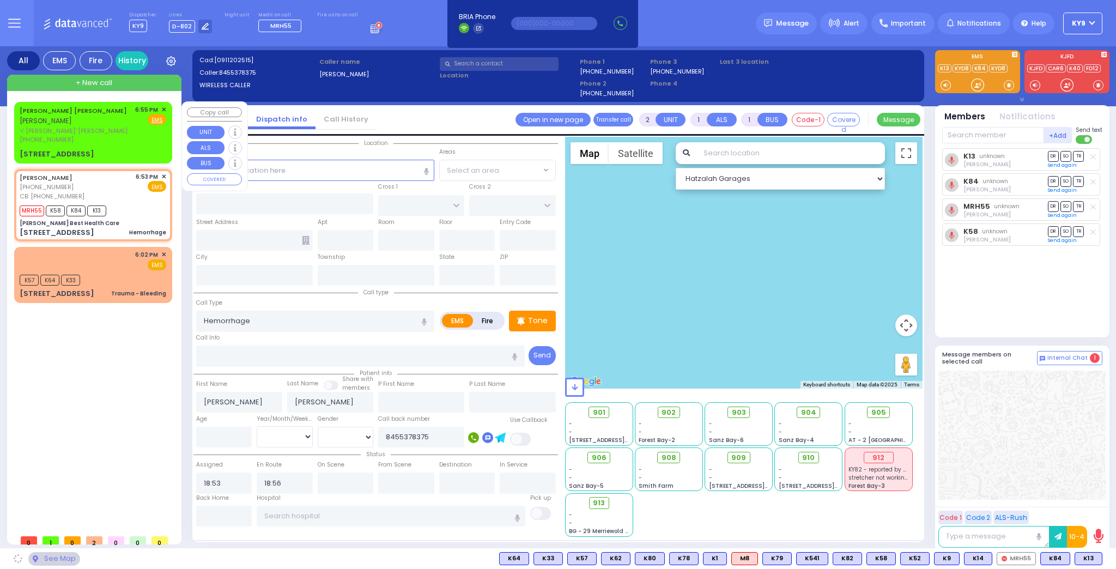
type input "[PERSON_NAME] Best Health Care"
type input "SHINEV COURT"
type input "QUICKWAY RD"
type input "[STREET_ADDRESS]"
type input "Monroe"
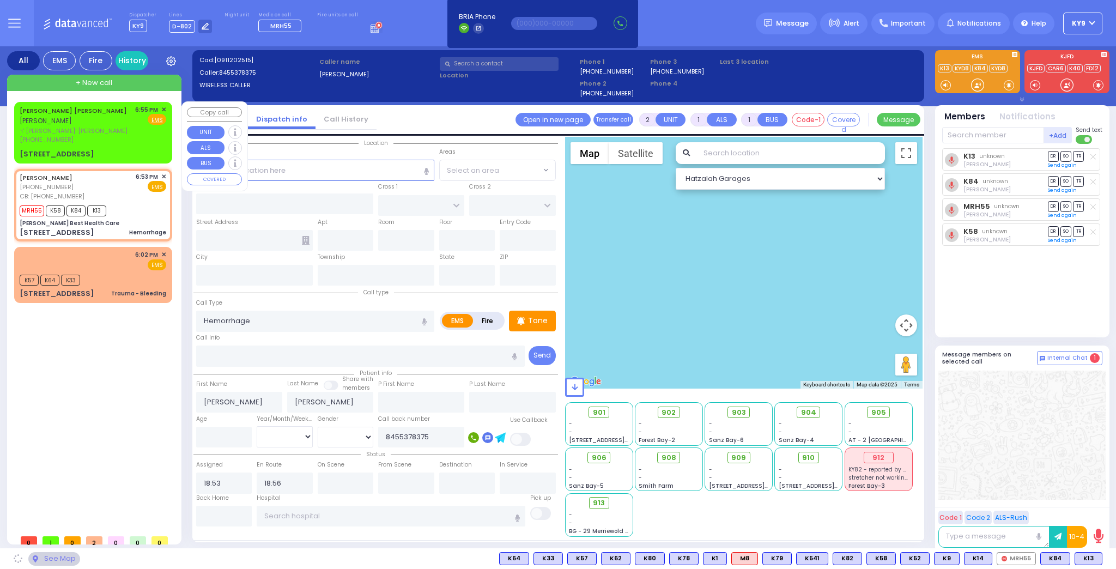
type input "[US_STATE]"
type input "10950"
select select "SECTION 1"
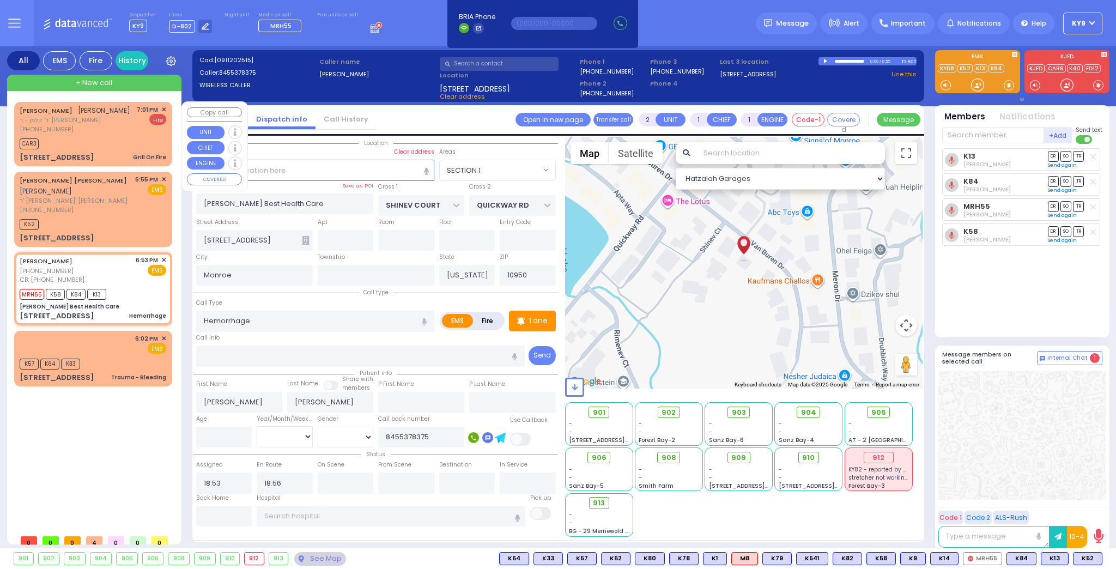
click at [110, 136] on div "CAR3" at bounding box center [93, 143] width 147 height 14
select select
type input "Grill On Fire"
radio input "false"
radio input "true"
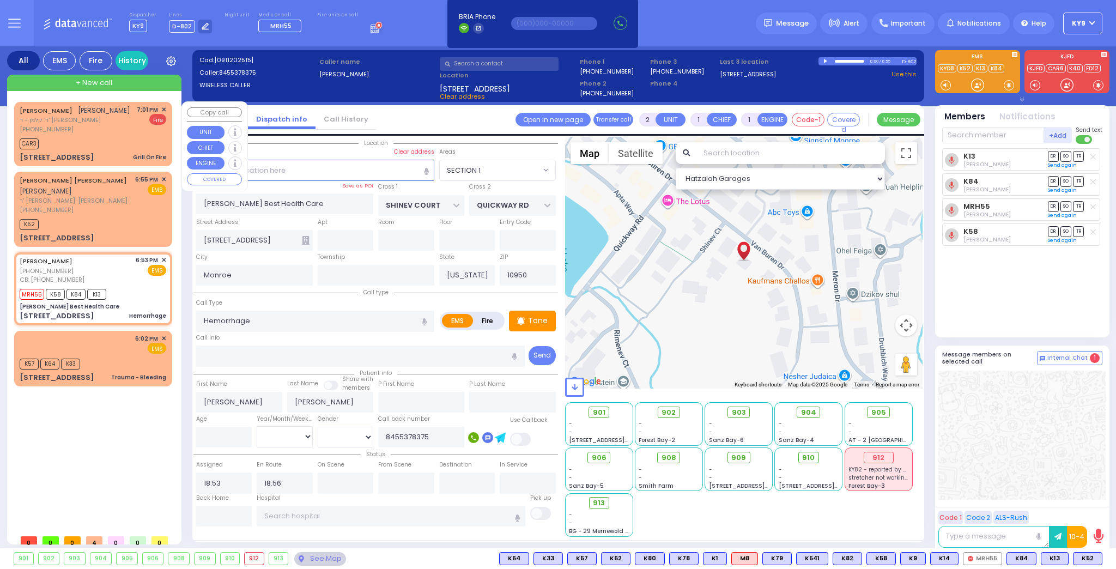
type input "[PERSON_NAME]"
type input "KOHN"
select select
type input "19:01"
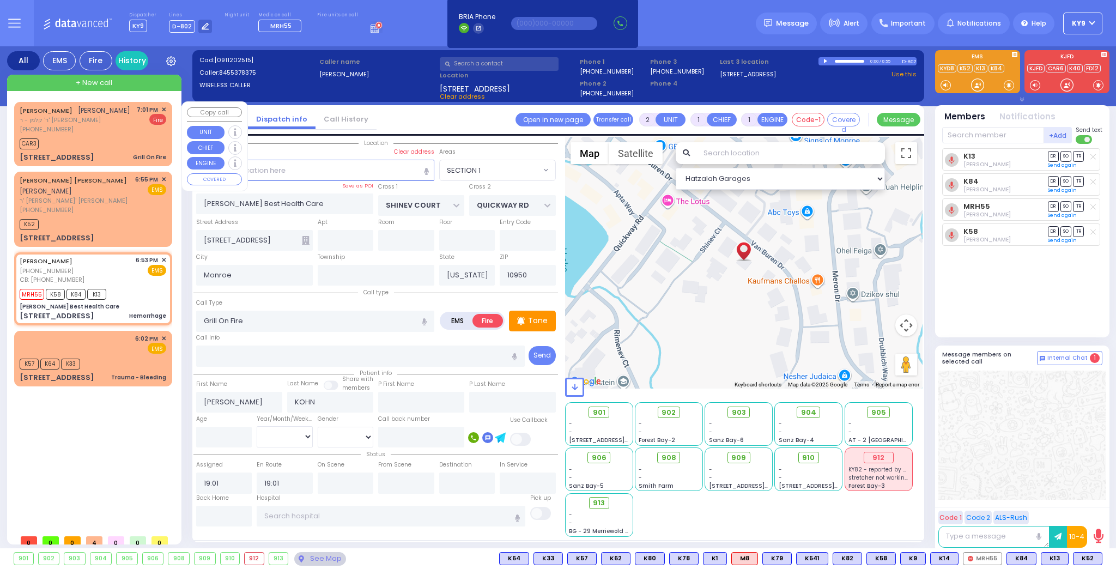
select select "Hatzalah Garages"
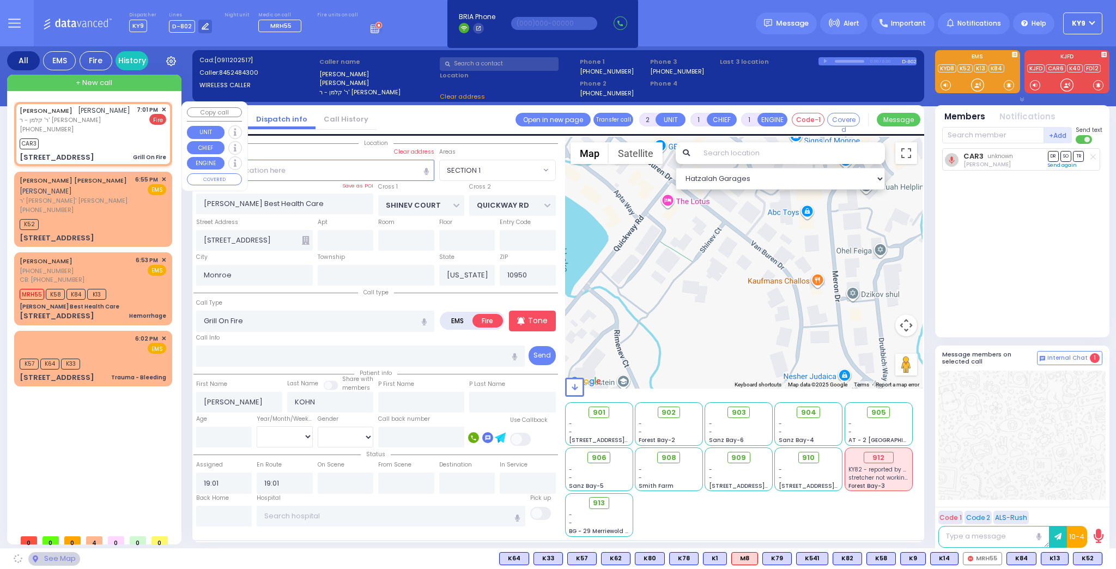
type input "[GEOGRAPHIC_DATA]"
type input "TOLTCHAV WAY"
type input "6 TOLTCHAV WAY"
type input "303"
select select "BEIRECH MOSHE"
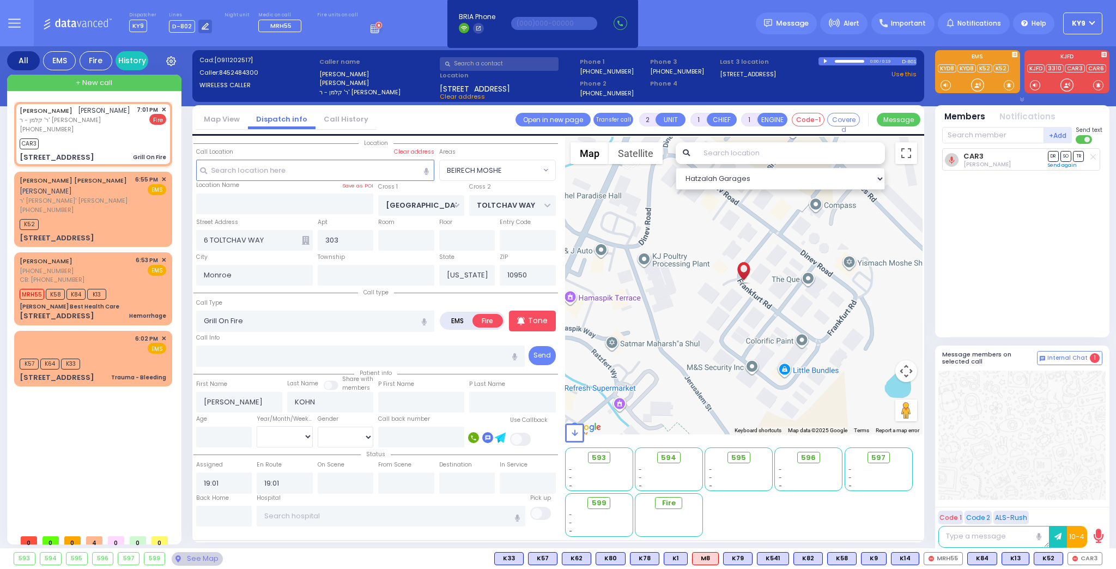
select select
radio input "true"
select select
select select "BEIRECH MOSHE"
select select "Hatzalah Garages"
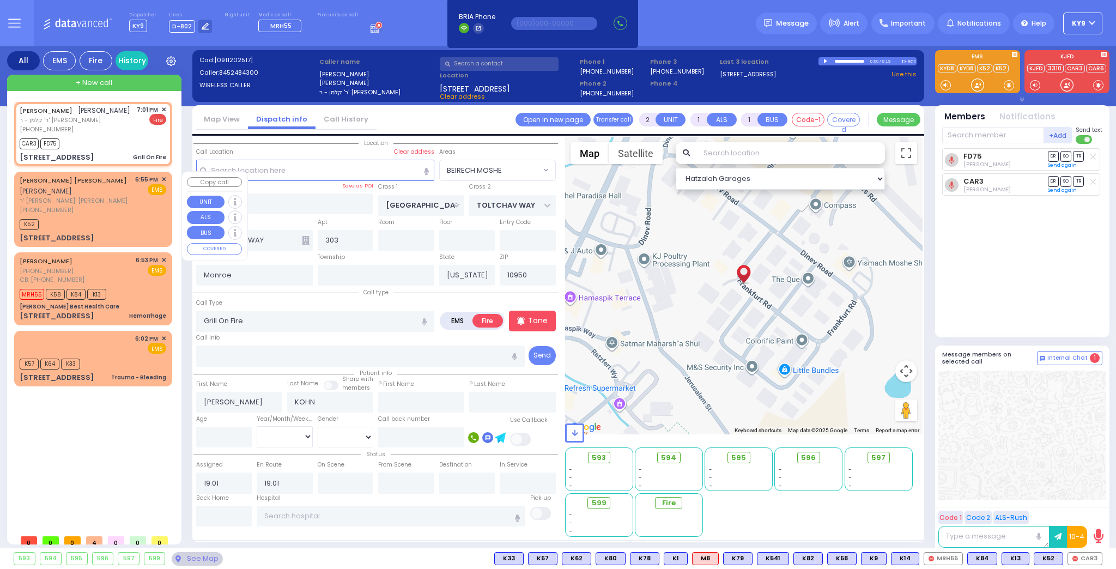
click at [118, 220] on div "K52" at bounding box center [93, 223] width 147 height 14
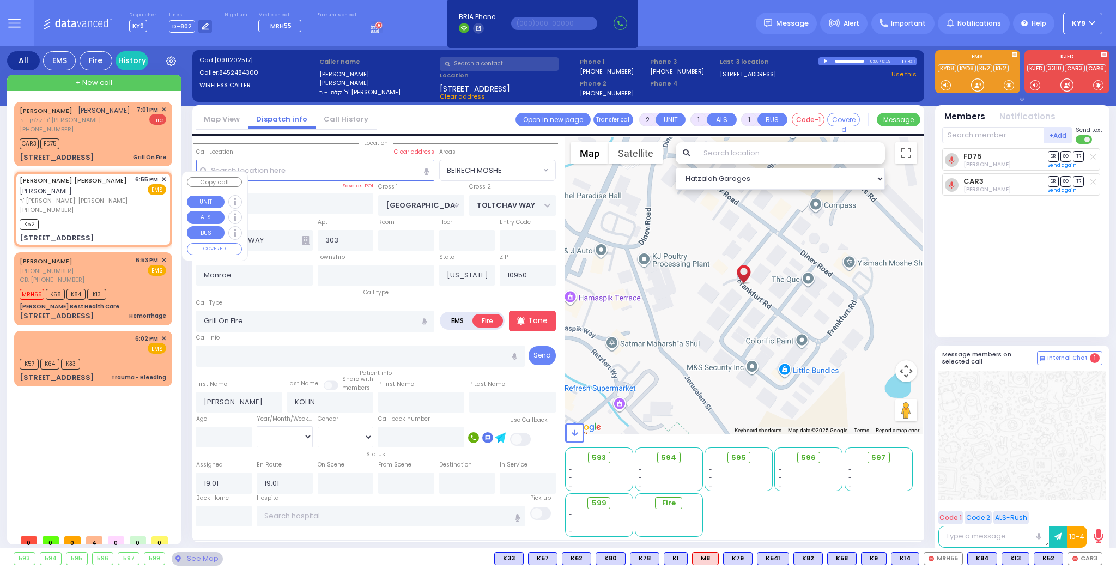
select select
radio input "true"
type input "[PERSON_NAME]"
select select
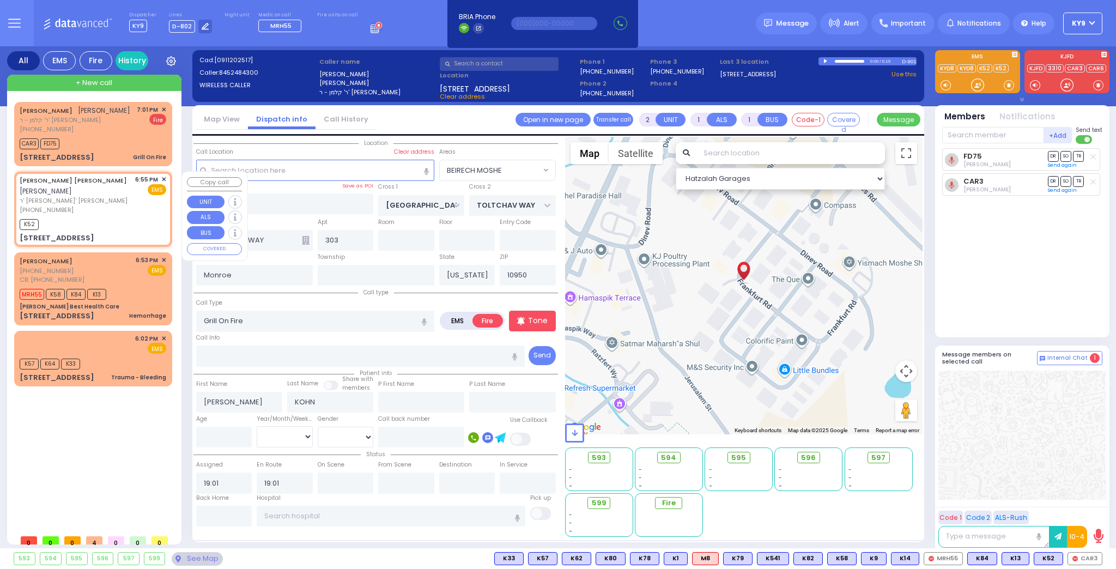
type input "18:55"
type input "18:59"
type input "OWENS DR"
type input "PHEASANT RUN"
type input "[STREET_ADDRESS]"
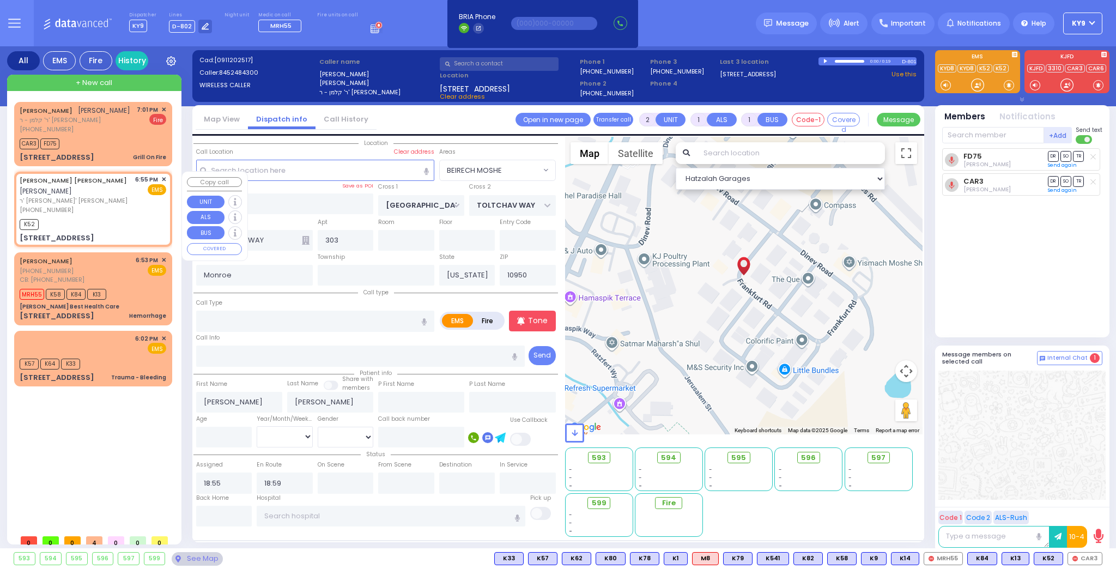
type input "Woodbury"
type input "10930"
select select "COUNTRY HOLLOW"
select select "Hatzalah Garages"
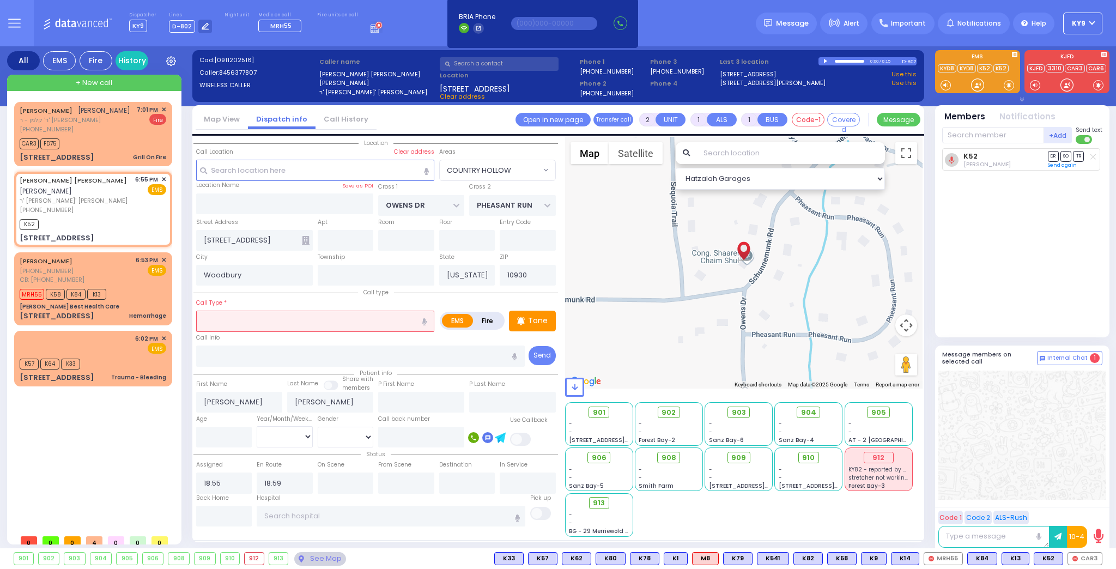
click at [355, 318] on input "text" at bounding box center [315, 321] width 238 height 21
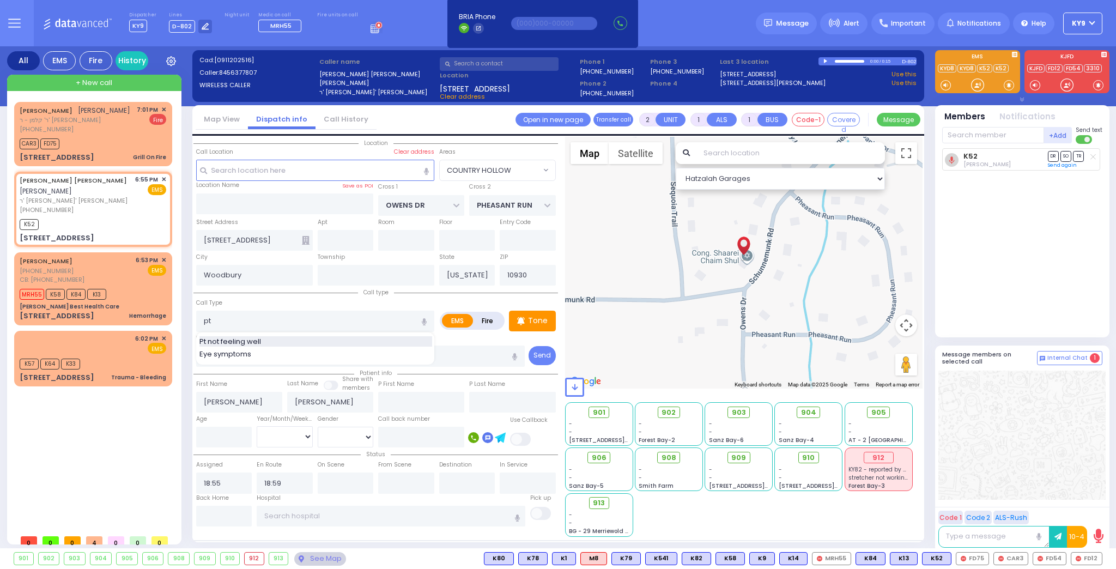
click at [274, 341] on div "Pt not feeling well" at bounding box center [316, 341] width 233 height 11
type input "Pt not feeling well"
type input "1"
type input "0"
click at [537, 327] on div "Tone" at bounding box center [532, 321] width 47 height 21
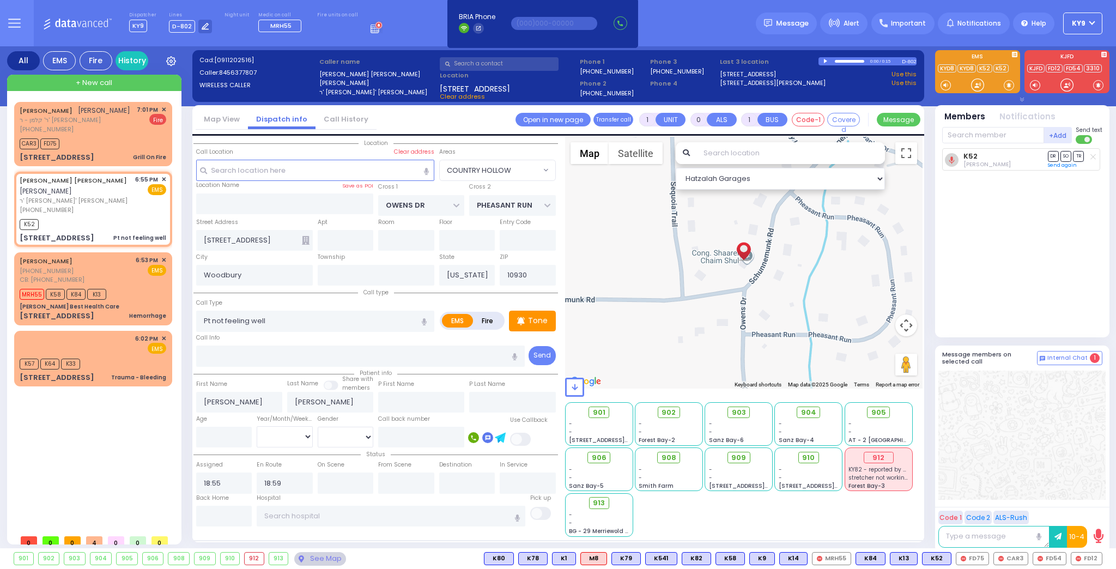
select select
radio input "true"
select select
select select "Hatzalah Garages"
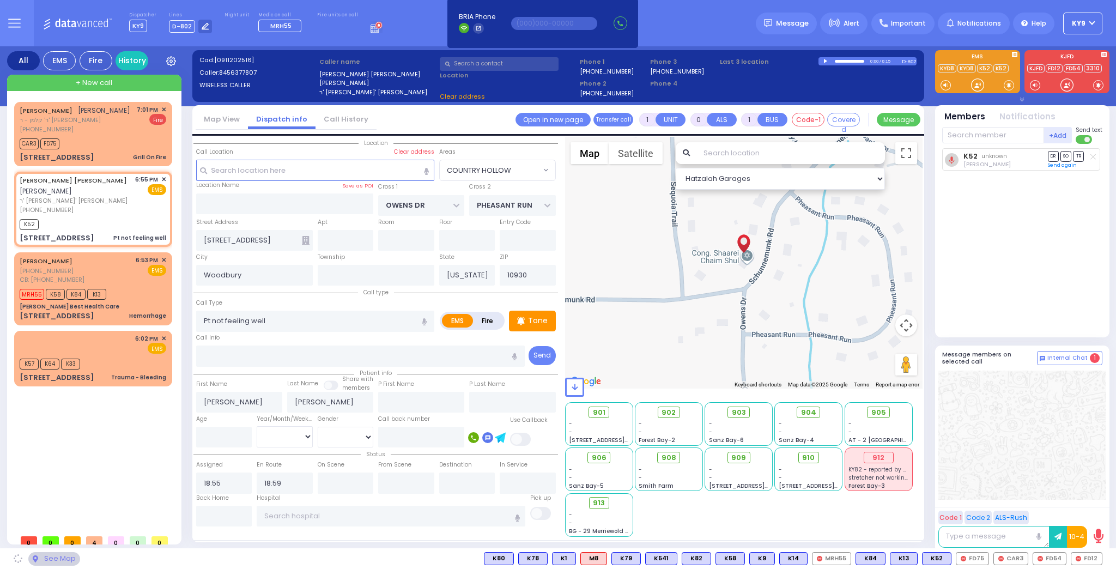
select select "COUNTRY HOLLOW"
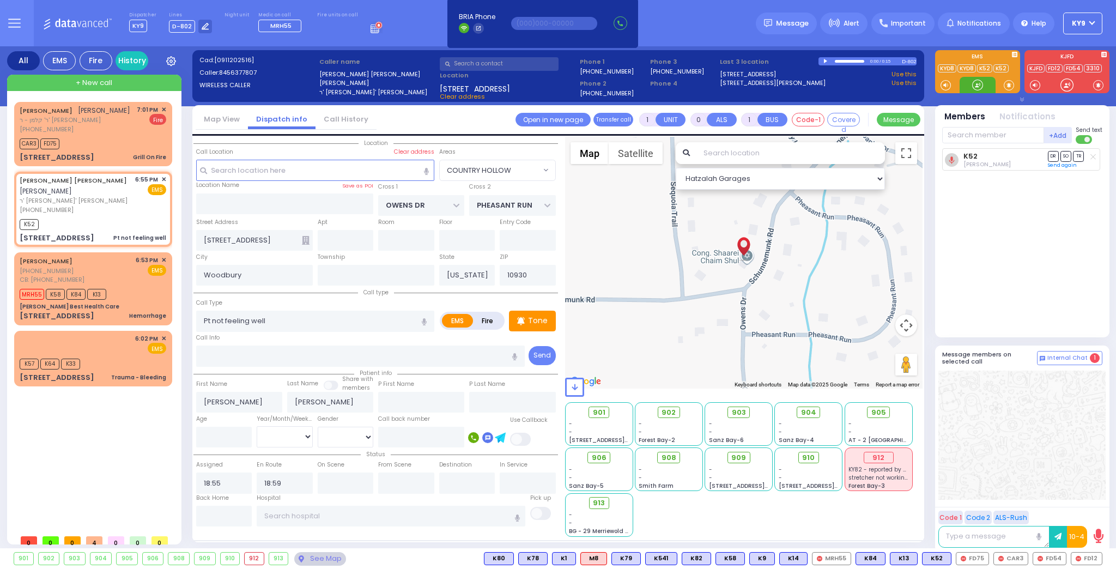
click at [977, 85] on div at bounding box center [977, 85] width 11 height 11
click at [977, 84] on div at bounding box center [977, 85] width 11 height 11
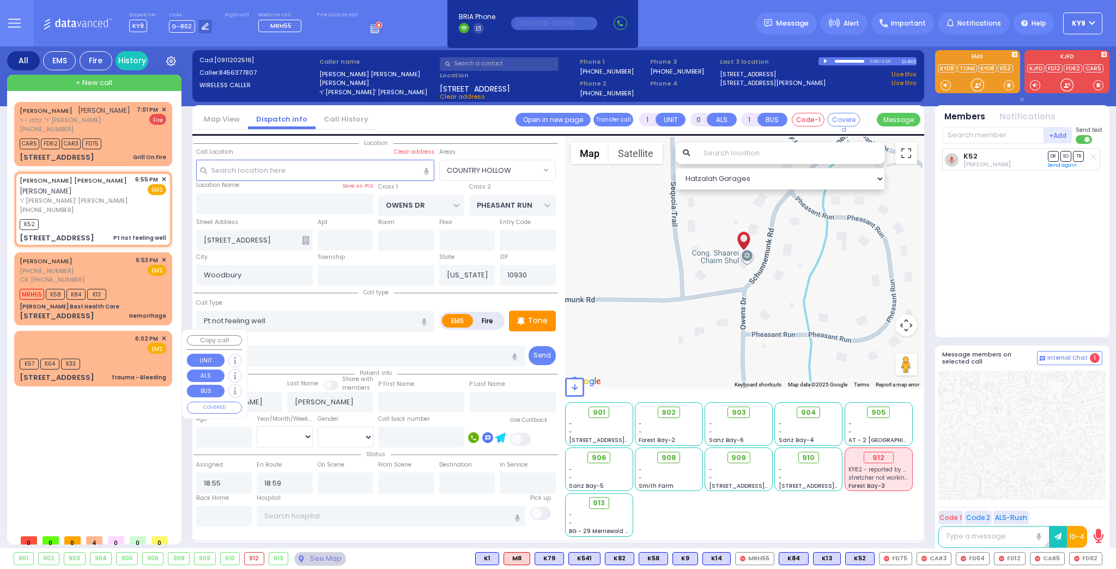
click at [122, 361] on div "K57 K64 K33" at bounding box center [93, 363] width 147 height 14
type input "2"
type input "1"
select select
type input "Trauma - Bleeding"
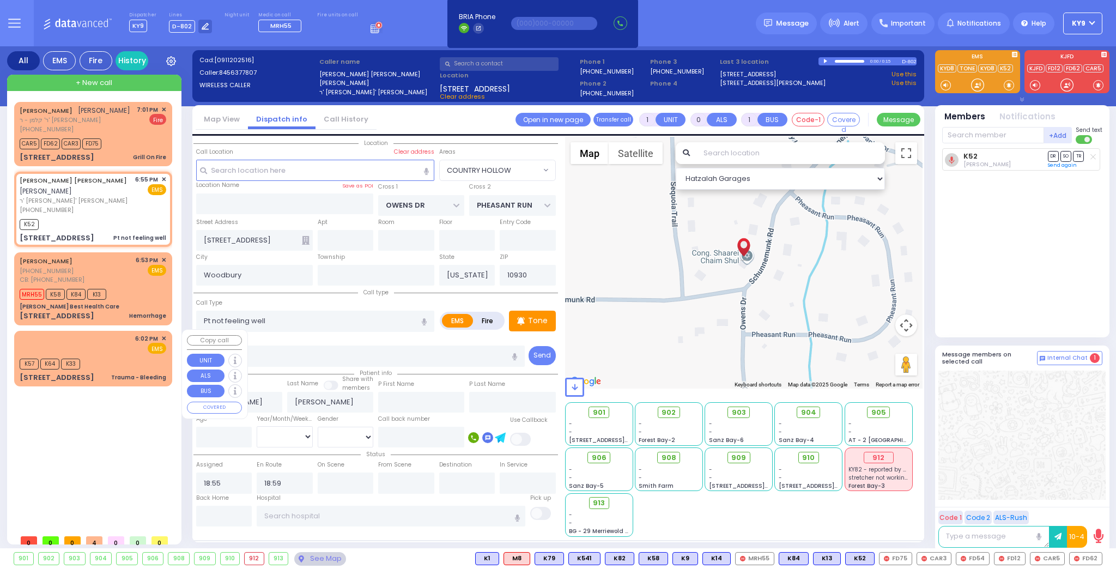
radio input "true"
select select
type input "18:02"
select select "Hatzalah Garages"
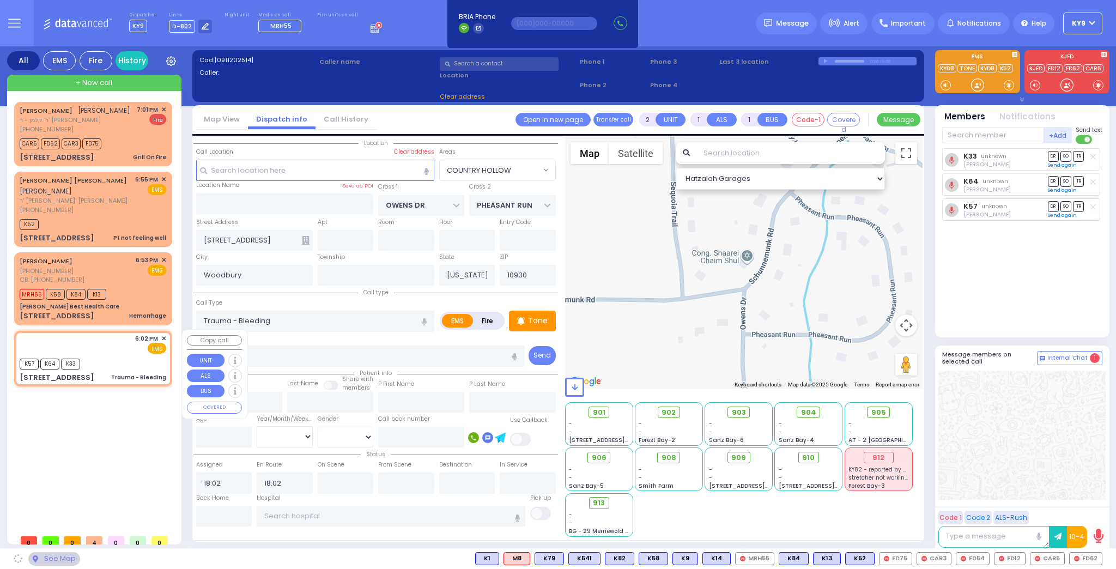
type input "[STREET_ADDRESS]"
type input "MONROE"
type input "10950"
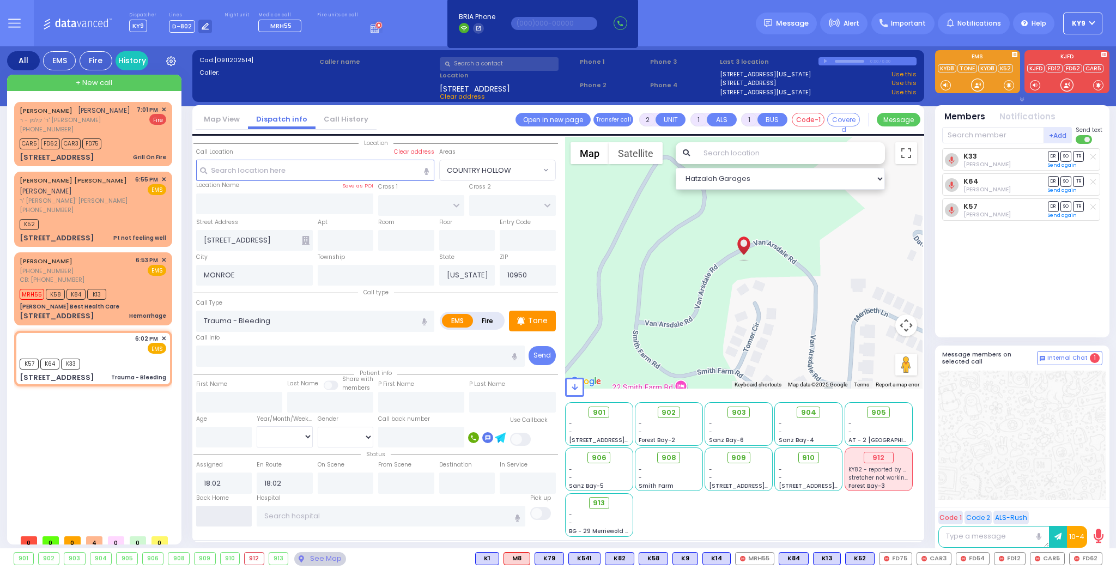
click at [220, 511] on input "text" at bounding box center [224, 516] width 56 height 21
type input "19:02"
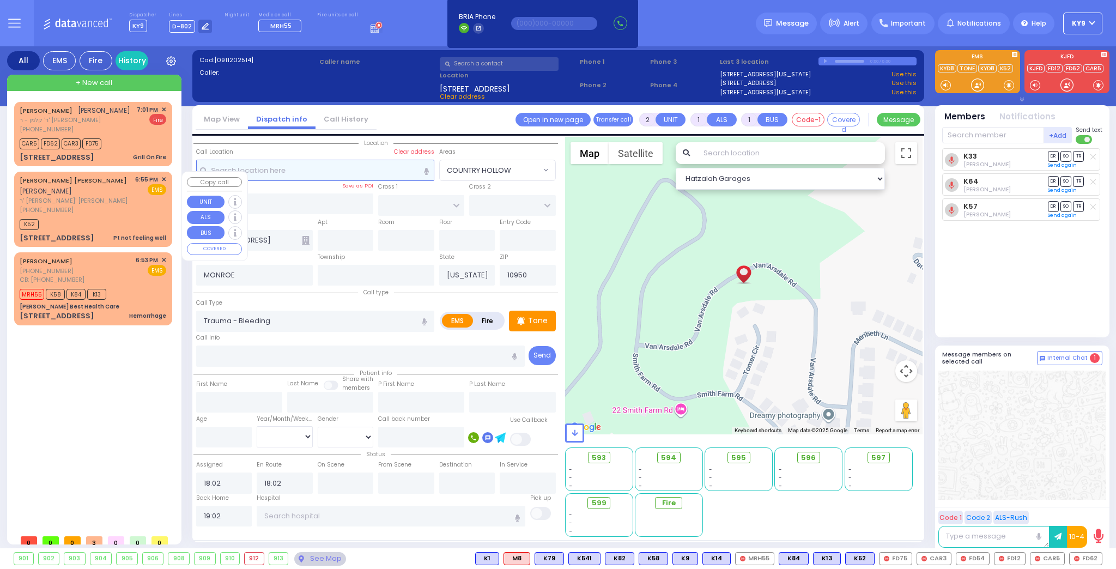
select select
radio input "true"
select select
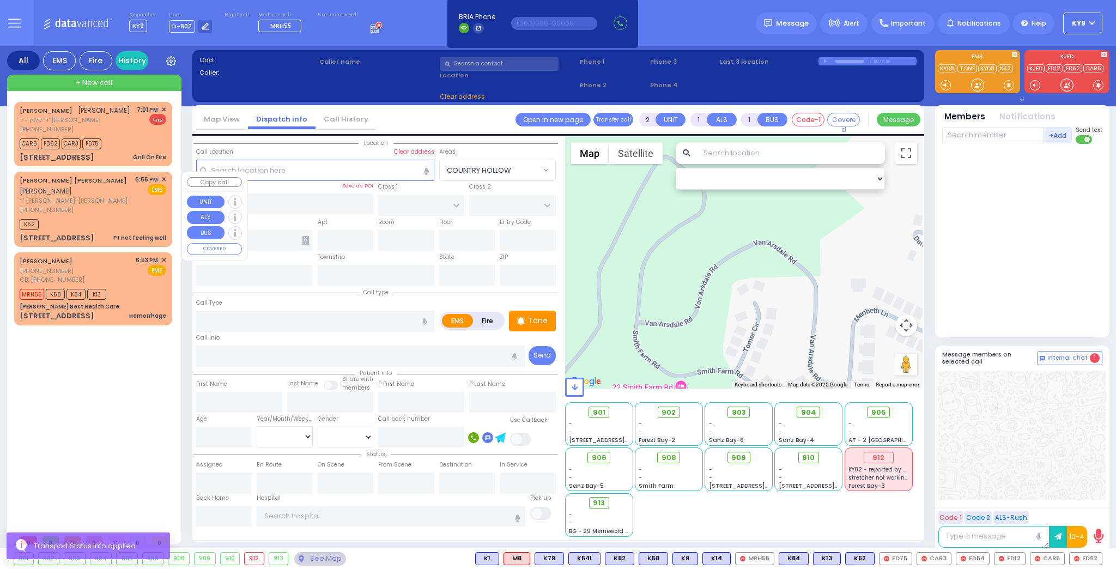
click at [120, 203] on span "ר' [PERSON_NAME]' [PERSON_NAME]" at bounding box center [76, 200] width 112 height 9
type input "1"
type input "0"
select select
type input "Pt not feeling well"
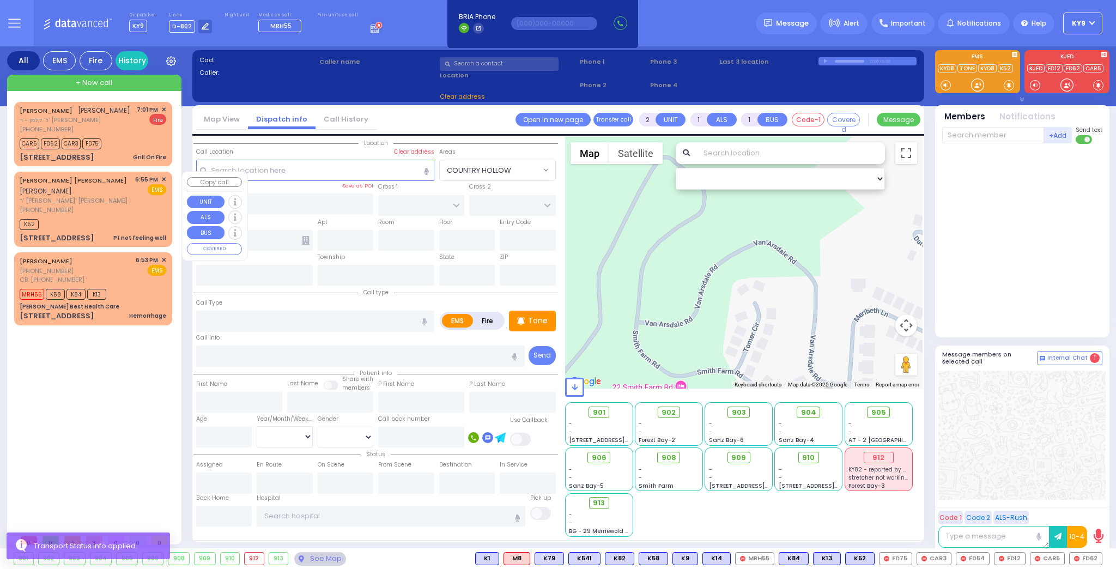
radio input "true"
type input "[PERSON_NAME]"
select select
type input "18:55"
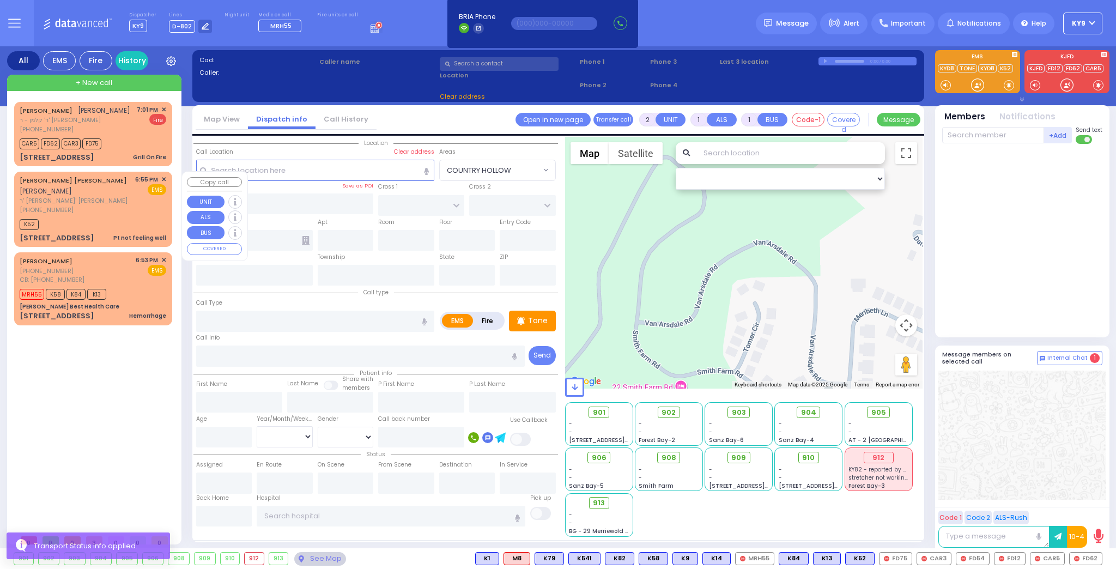
type input "18:59"
select select "Hatzalah Garages"
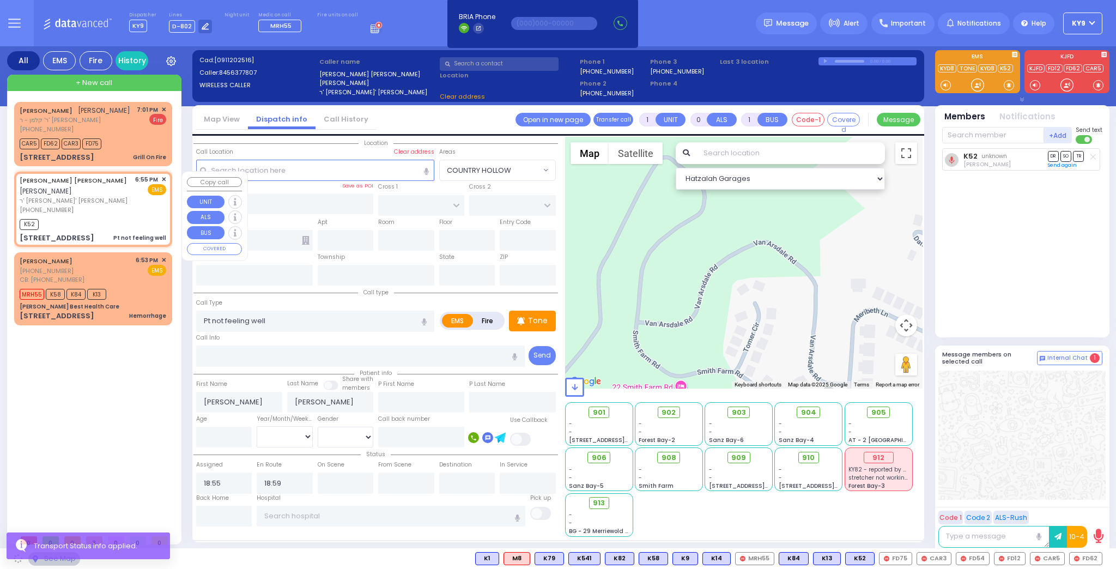
type input "OWENS DR"
type input "PHEASANT RUN"
type input "[STREET_ADDRESS]"
type input "Woodbury"
type input "[US_STATE]"
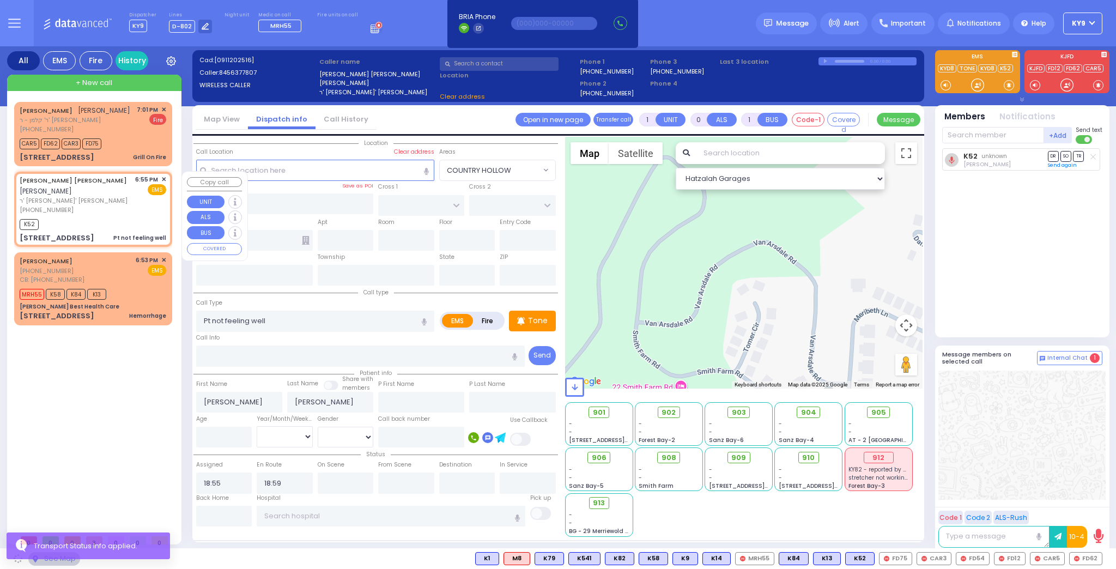
type input "10930"
select select "COUNTRY HOLLOW"
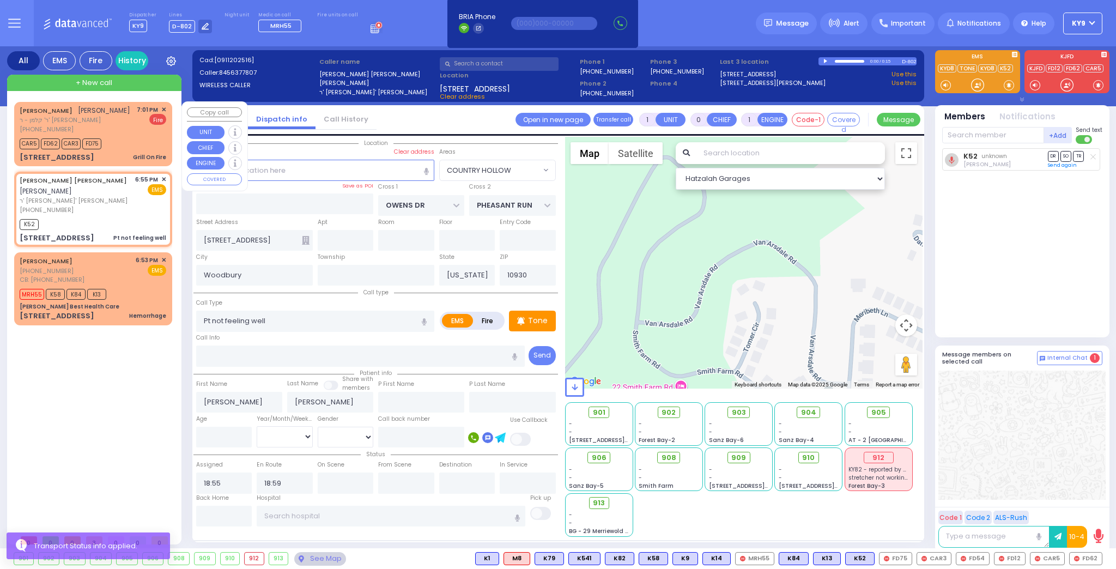
click at [120, 150] on div "[PERSON_NAME] [PERSON_NAME] - ר' [PERSON_NAME] [PHONE_NUMBER] 7:01 PM ✕ Fire CA…" at bounding box center [93, 134] width 154 height 61
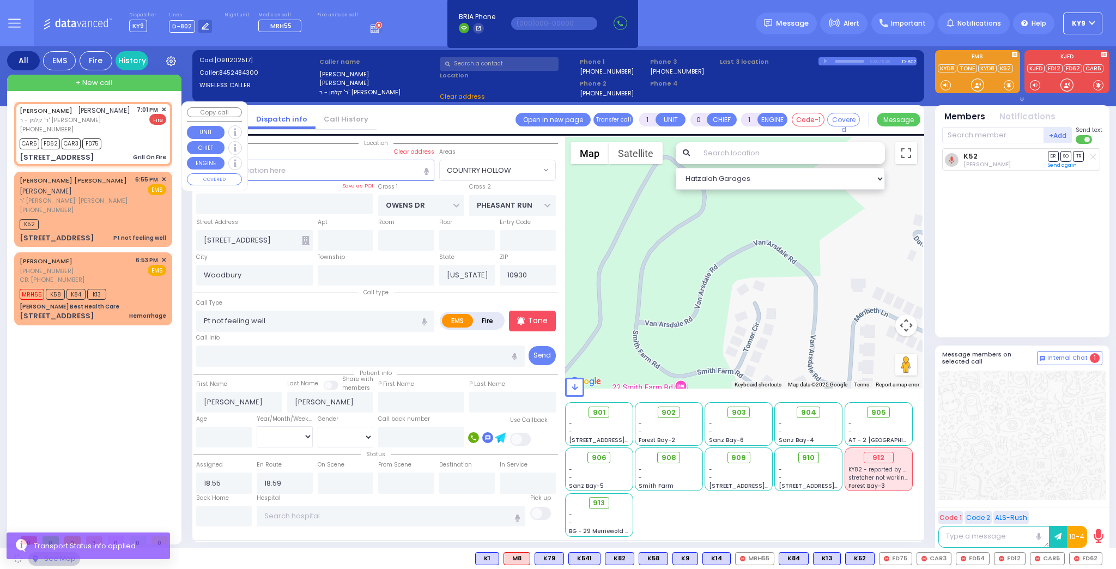
type input "2"
type input "1"
select select
type input "Grill On Fire"
radio input "false"
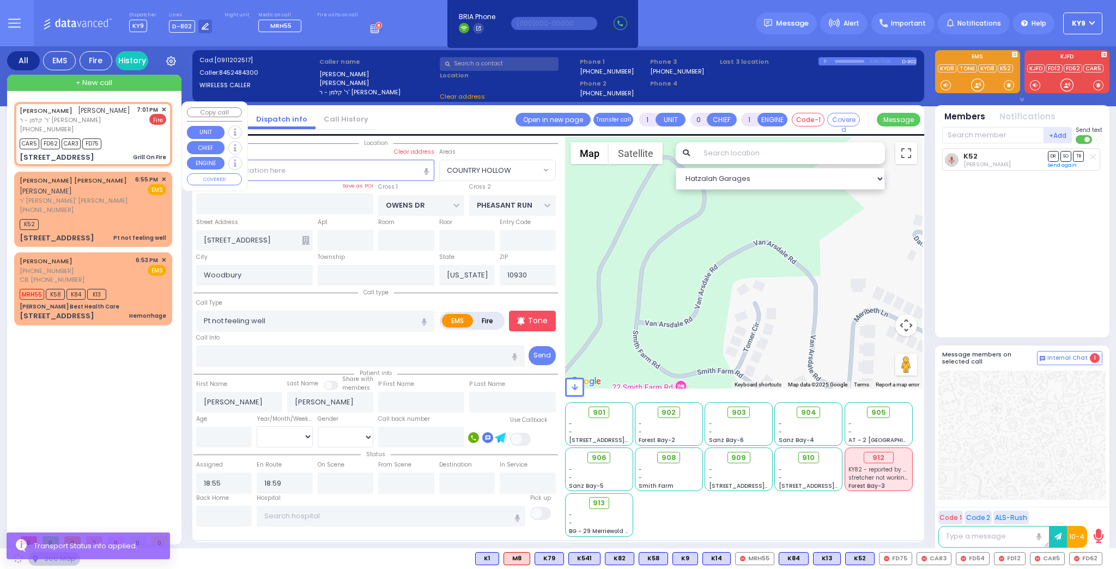
radio input "true"
type input "[PERSON_NAME]"
type input "KOHN"
select select
type input "19:01"
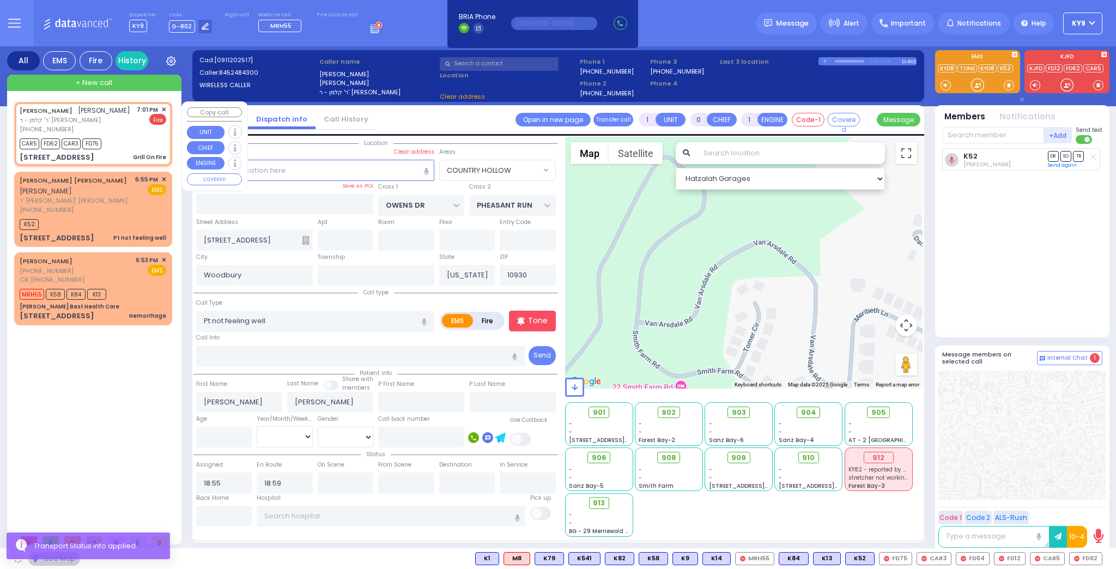
type input "19:01"
select select "Hatzalah Garages"
type input "[GEOGRAPHIC_DATA]"
type input "TOLTCHAV WAY"
type input "6 TOLTCHAV WAY"
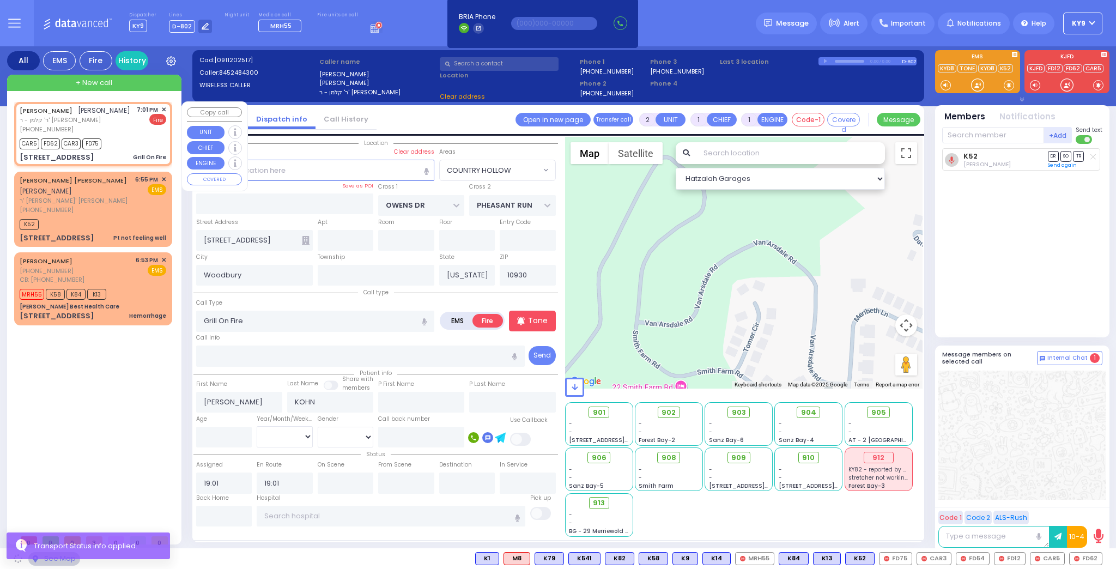
type input "303"
type input "Monroe"
type input "10950"
select select "BEIRECH MOSHE"
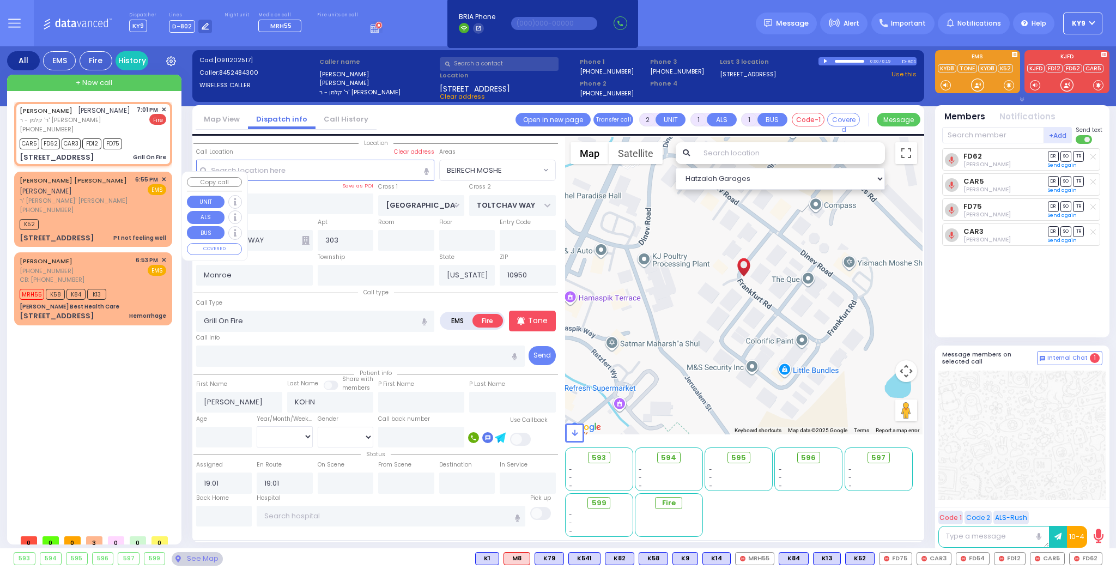
select select
radio input "true"
select select
select select "Hatzalah Garages"
select select "BEIRECH MOSHE"
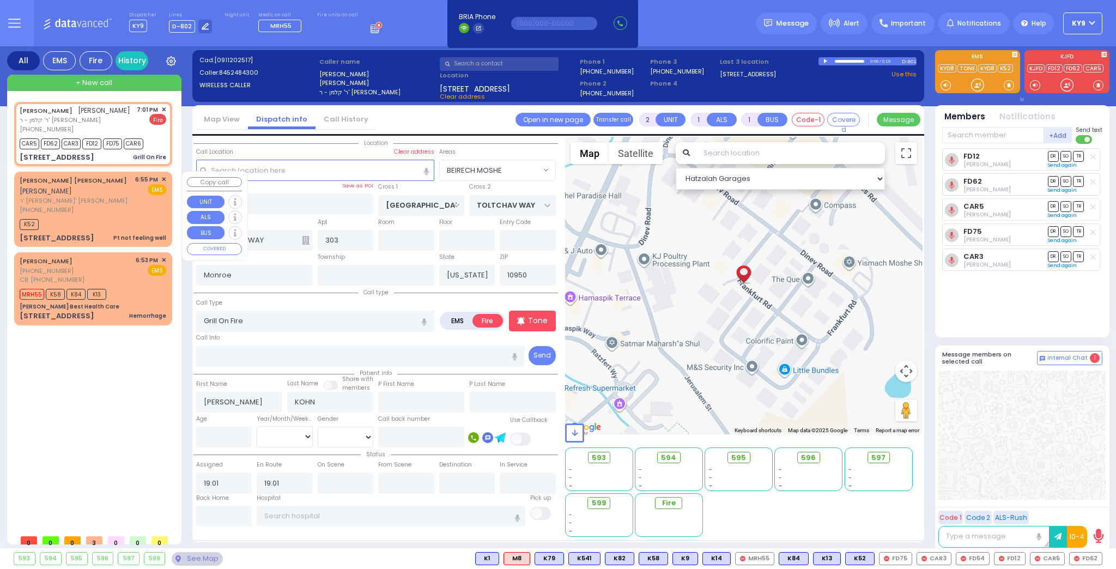
select select
radio input "true"
select select
select select "Hatzalah Garages"
select select "BEIRECH MOSHE"
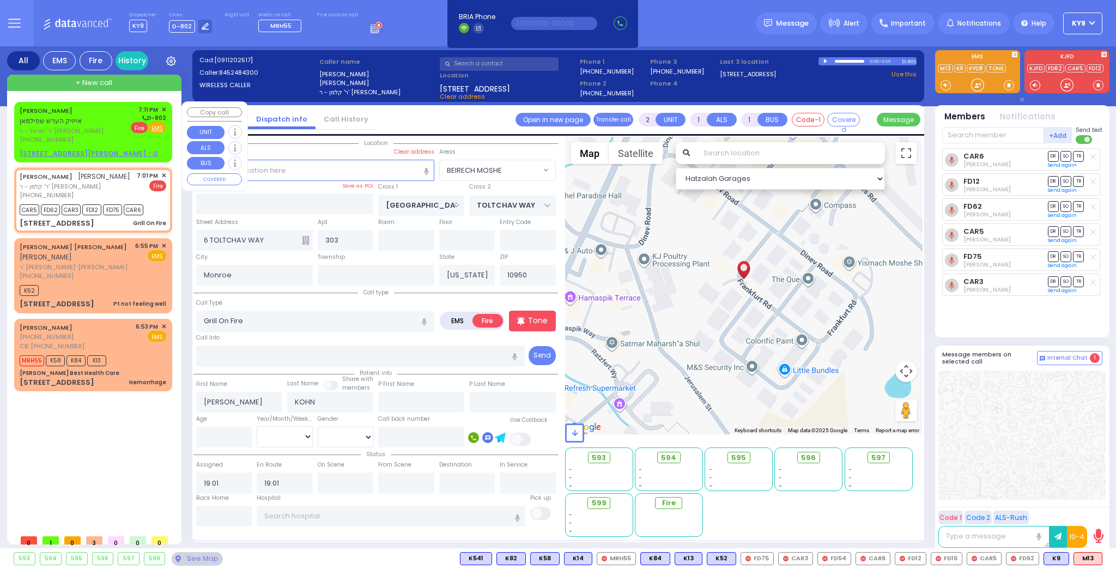
click at [140, 129] on span "Fire" at bounding box center [139, 127] width 17 height 11
select select
radio input "true"
type input "[PERSON_NAME]"
type input "SPILLMAN"
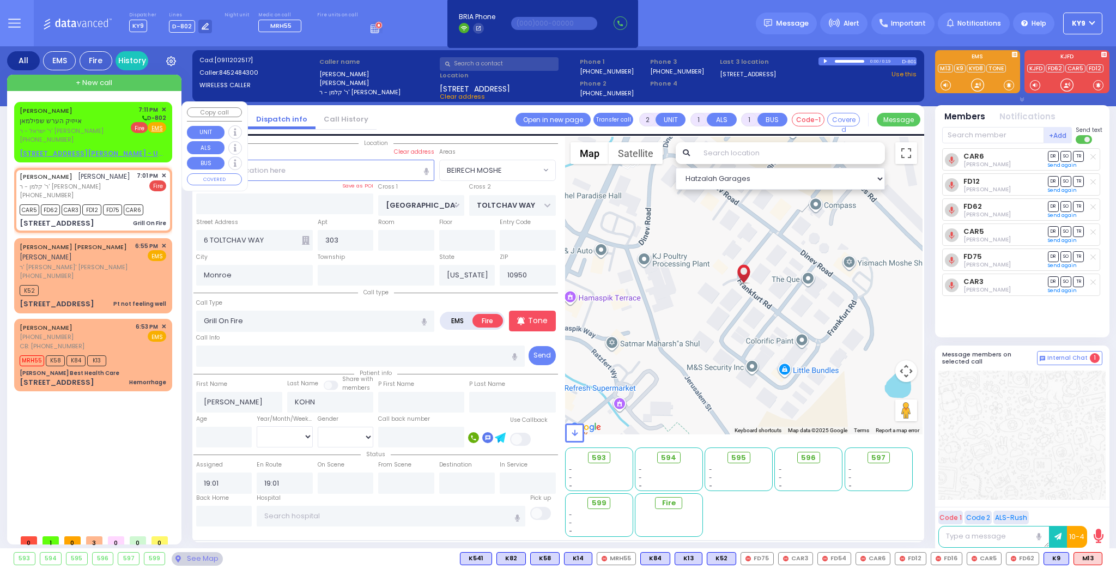
select select
type input "19:11"
select select "Hatzalah Garages"
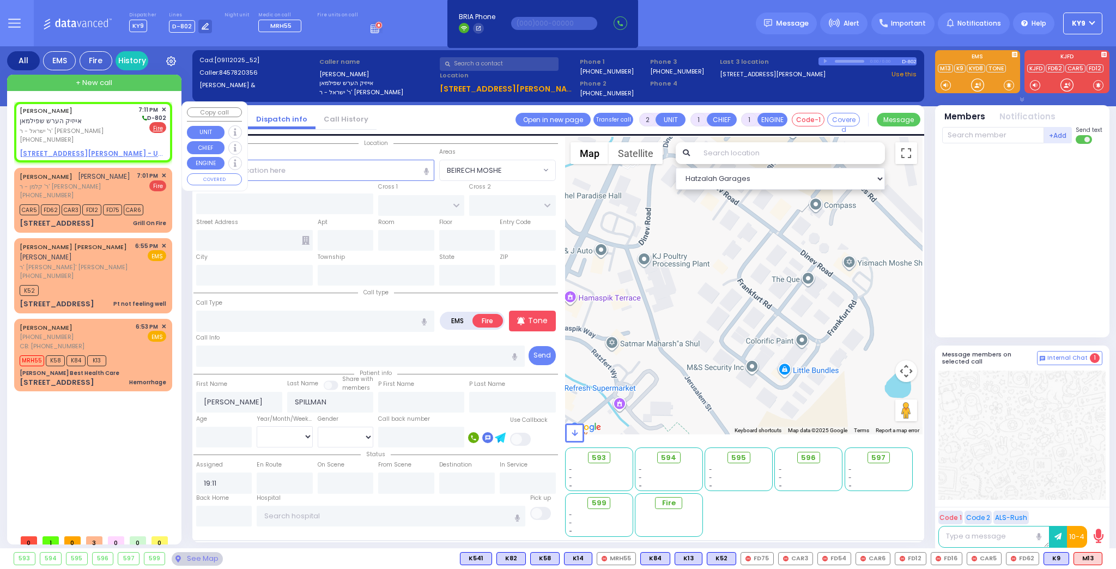
click at [94, 154] on u "[STREET_ADDRESS][PERSON_NAME] - Use this" at bounding box center [100, 153] width 161 height 9
select select
radio input "true"
select select
select select "Hatzalah Garages"
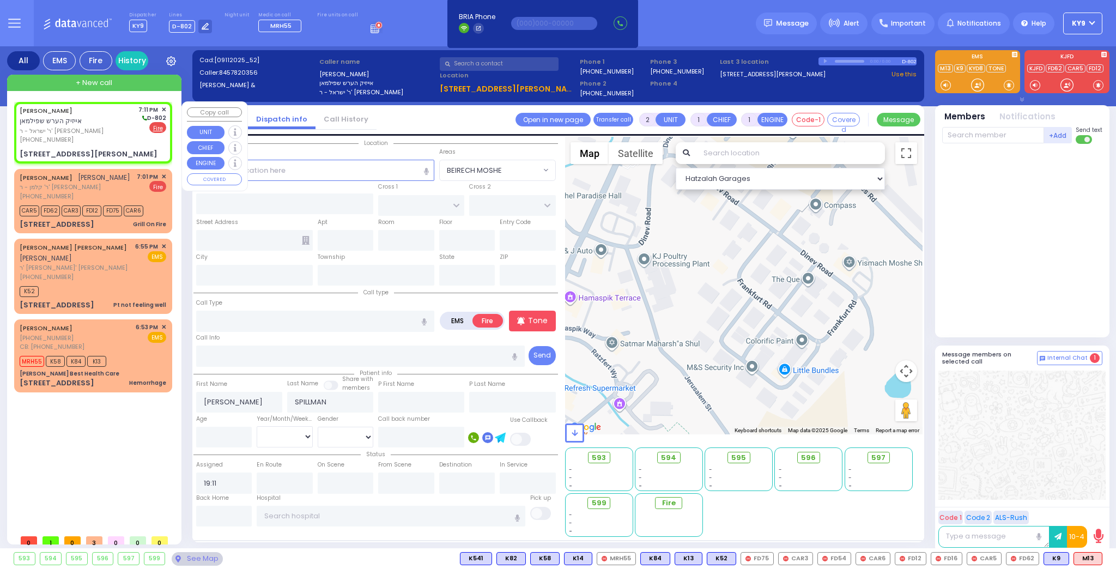
select select
radio input "true"
select select
select select "Hatzalah Garages"
type input "FOREST RD"
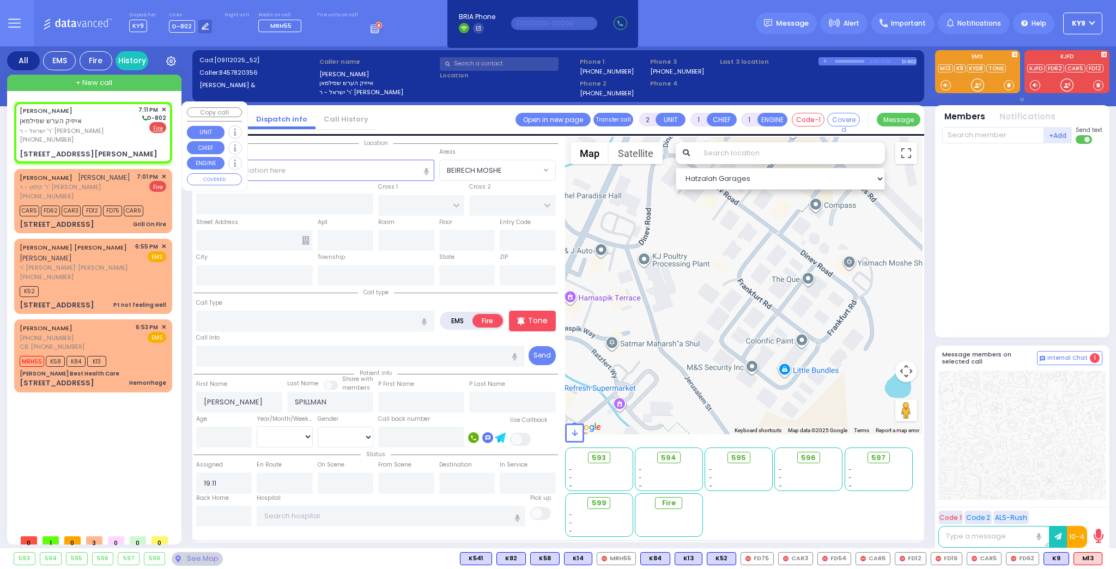
type input "LIZENSK BLVD"
type input "[STREET_ADDRESS][PERSON_NAME]"
type input "102"
type input "Monroe"
type input "[US_STATE]"
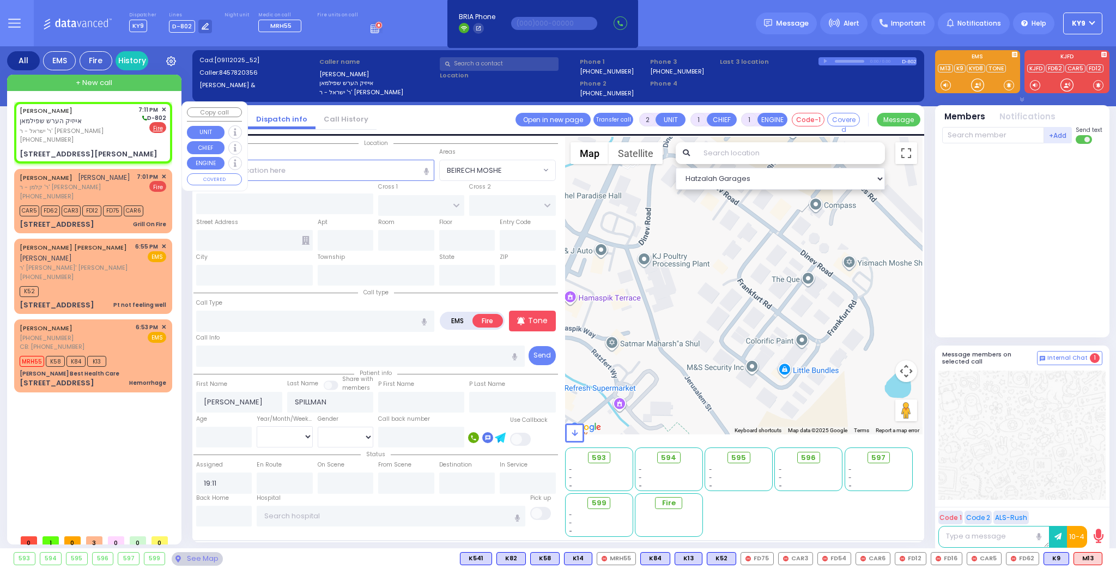
type input "10950"
select select "MONROE"
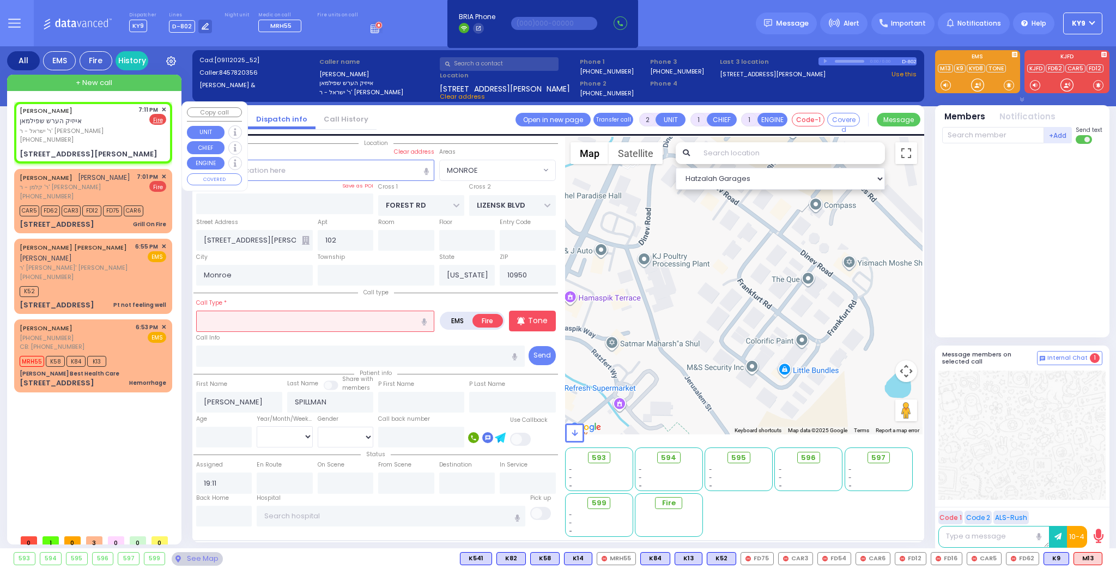
select select
radio input "true"
select select
select select "Hatzalah Garages"
select select "MONROE"
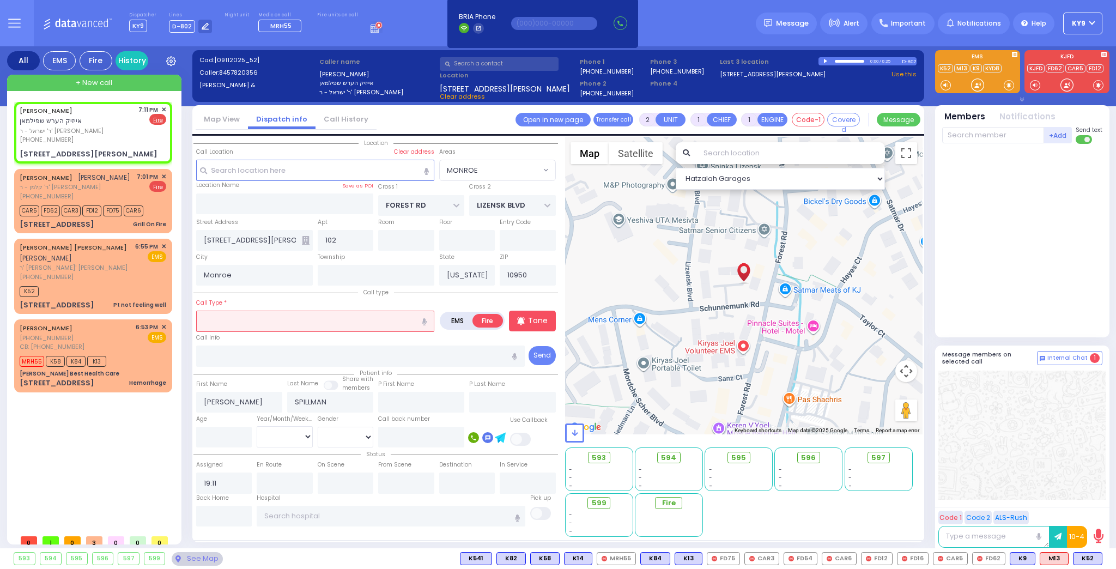
click at [234, 319] on input "text" at bounding box center [315, 321] width 238 height 21
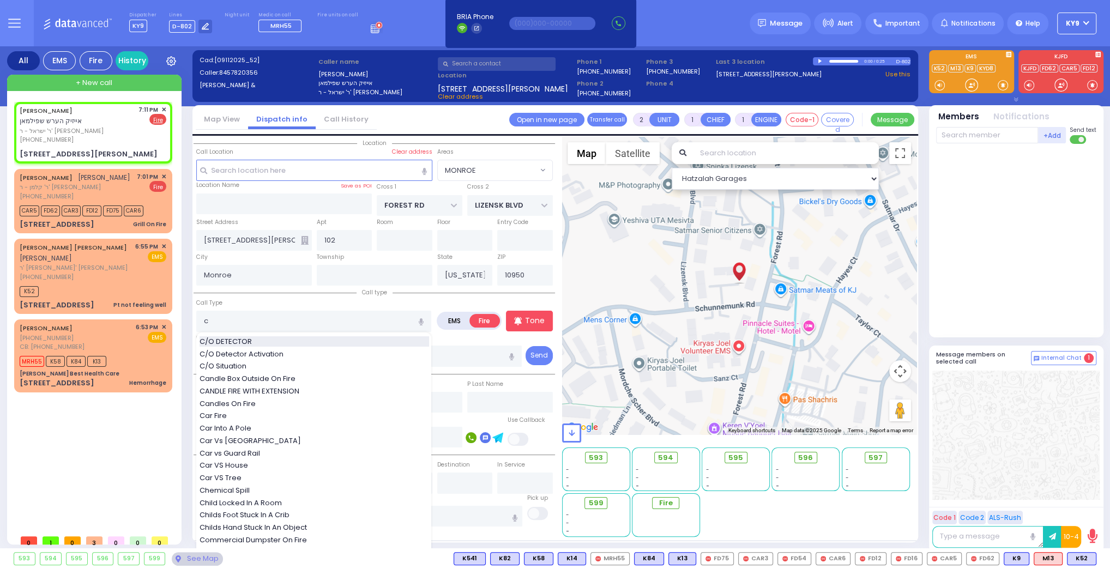
click at [225, 342] on span "C/O DETECTOR" at bounding box center [228, 341] width 56 height 11
type input "C/O DETECTOR"
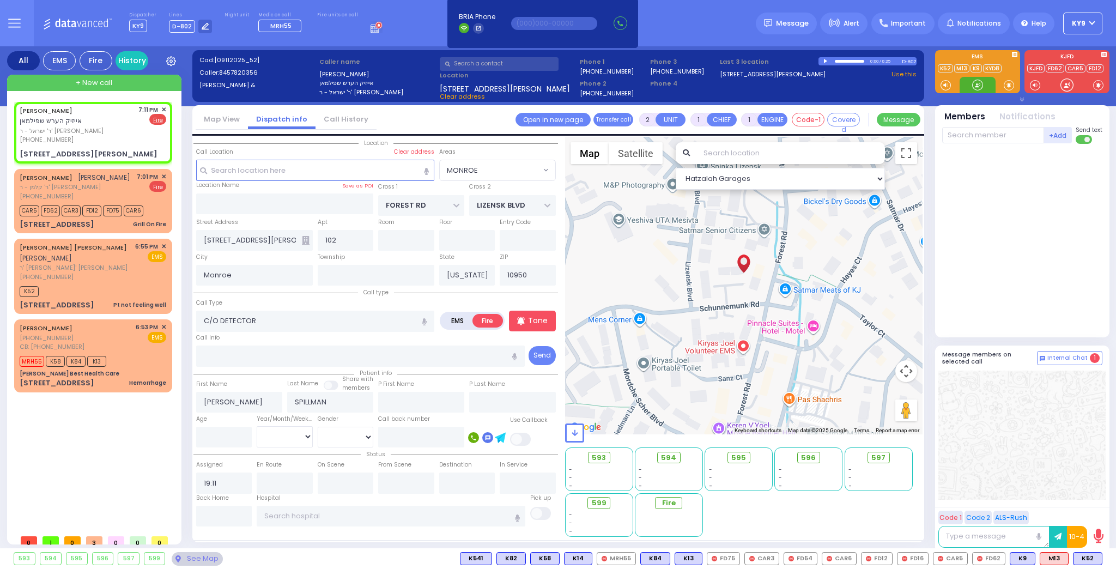
click at [980, 84] on div at bounding box center [977, 85] width 11 height 11
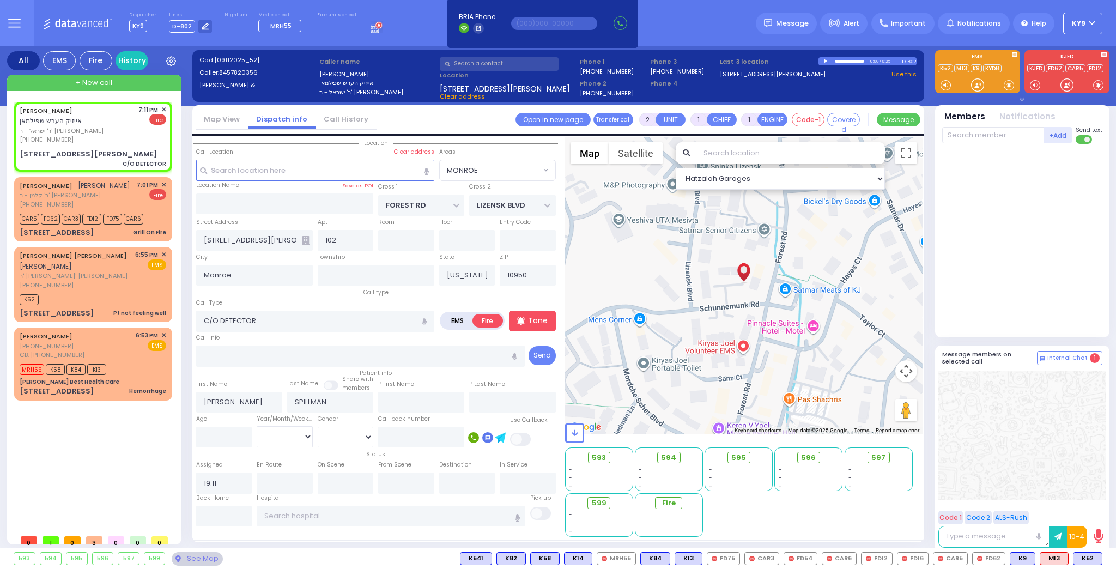
select select
radio input "true"
select select
select select "Hatzalah Garages"
select select "MONROE"
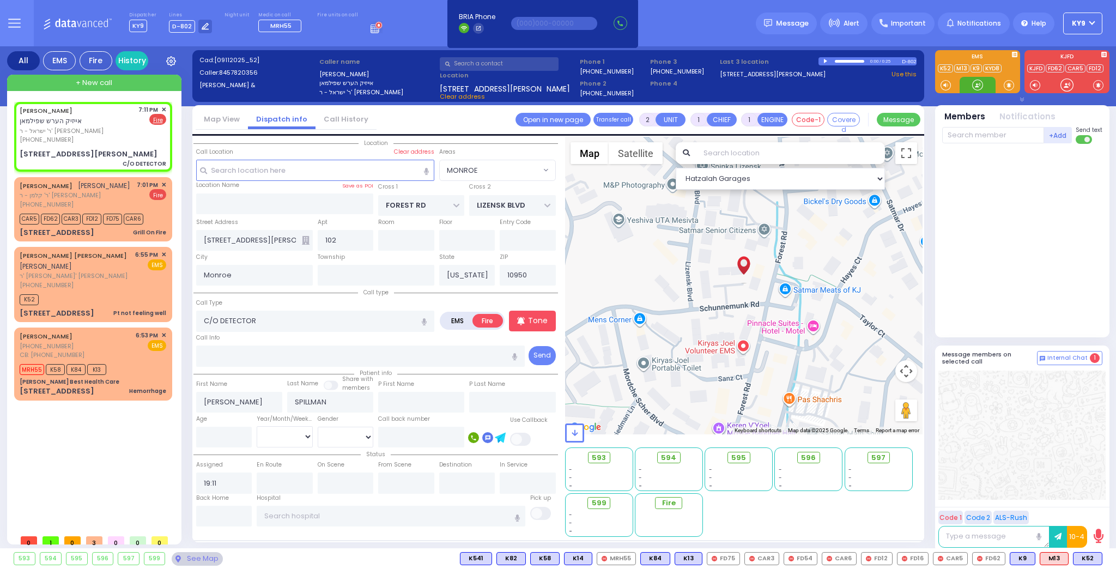
click at [975, 83] on div at bounding box center [977, 85] width 11 height 11
click at [979, 86] on div at bounding box center [977, 85] width 11 height 11
click at [529, 317] on p "Tone" at bounding box center [538, 320] width 20 height 11
click at [102, 187] on div "[PERSON_NAME] [PERSON_NAME] - ר' [PERSON_NAME] [PHONE_NUMBER] 7:01 PM ✕ Fire" at bounding box center [93, 194] width 147 height 29
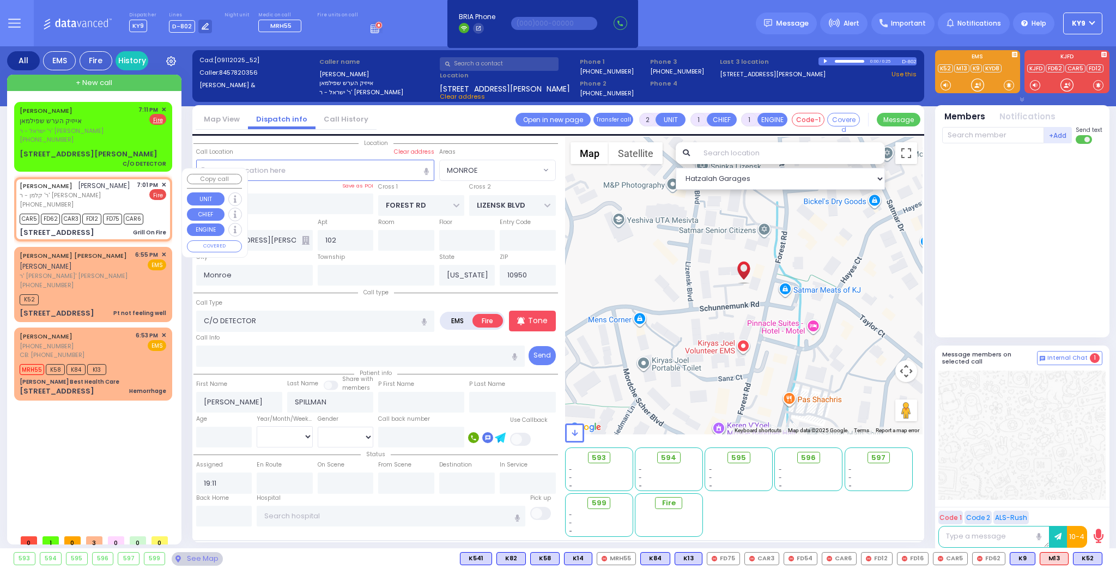
select select
type input "Grill On Fire"
radio input "true"
type input "[PERSON_NAME]"
type input "KOHN"
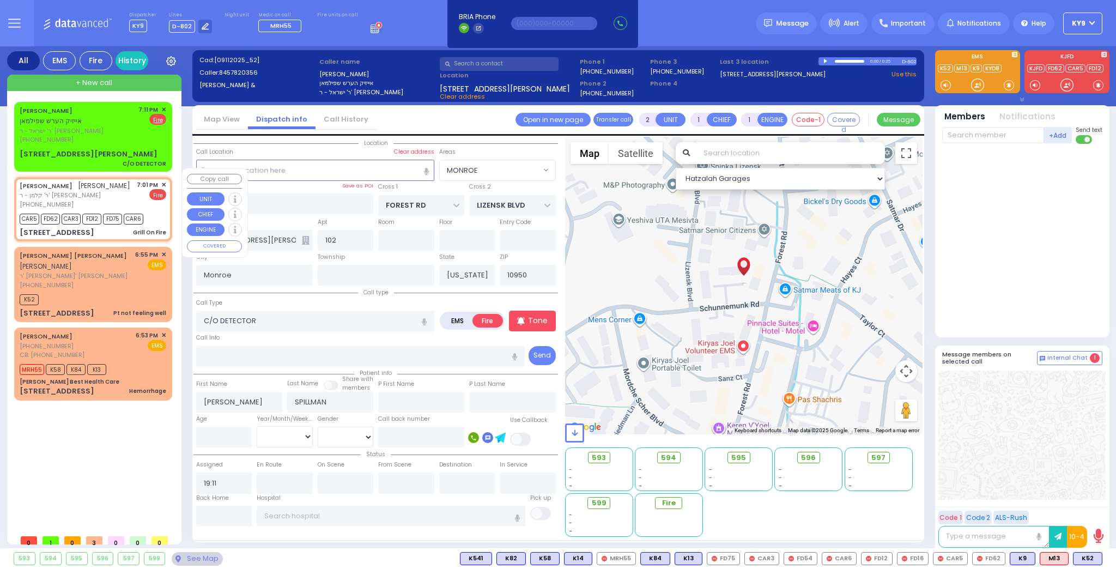
select select
type input "19:01"
type input "[GEOGRAPHIC_DATA]"
type input "TOLTCHAV WAY"
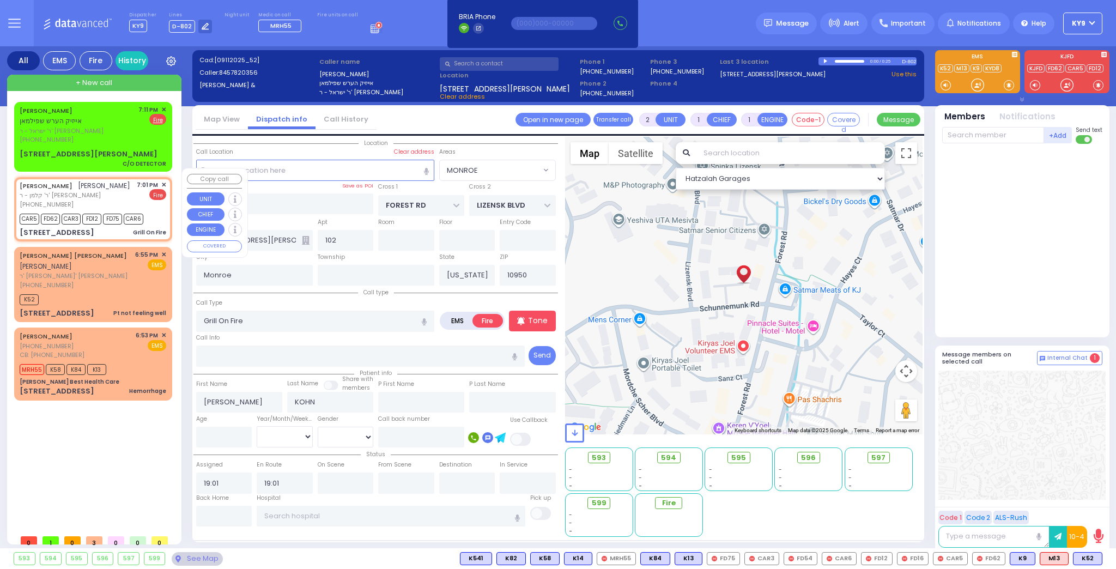
type input "6 TOLTCHAV WAY"
type input "303"
select select "BEIRECH MOSHE"
select select "Hatzalah Garages"
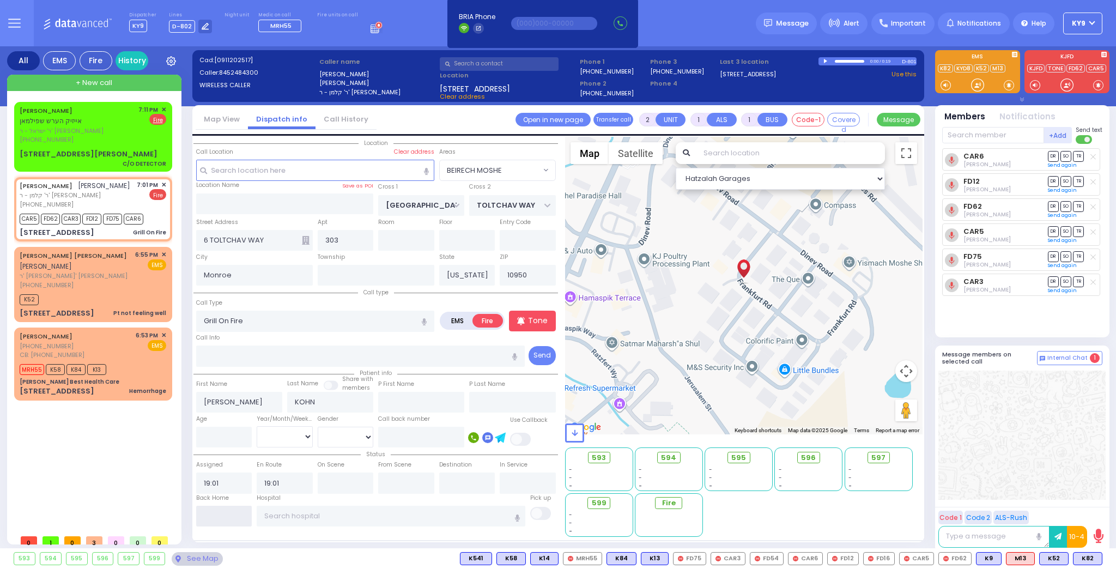
click at [226, 520] on input "text" at bounding box center [224, 516] width 56 height 21
click at [227, 520] on input "text" at bounding box center [224, 516] width 56 height 21
type input "19:12"
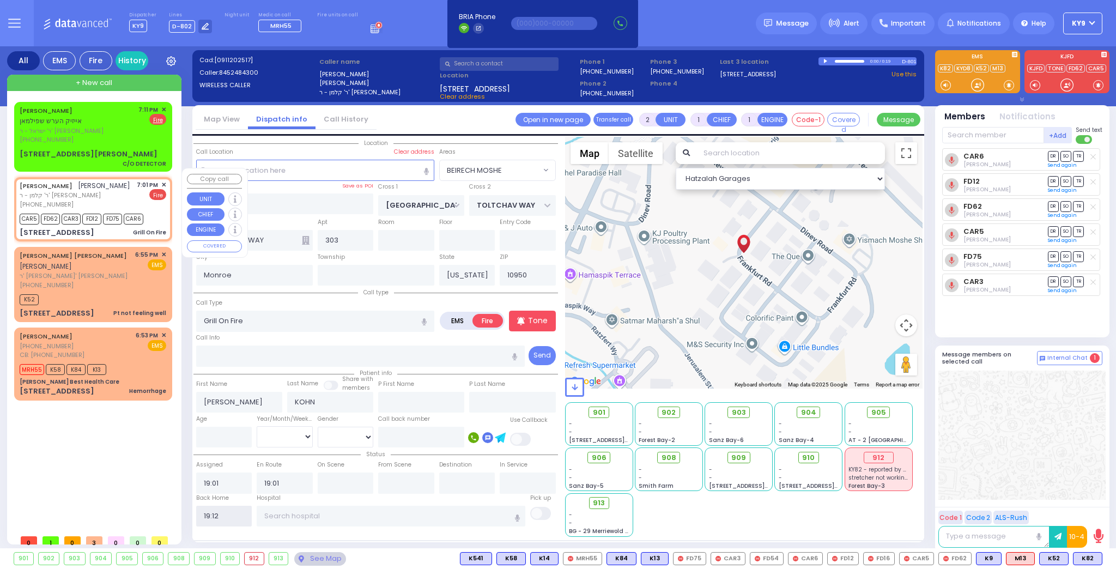
select select
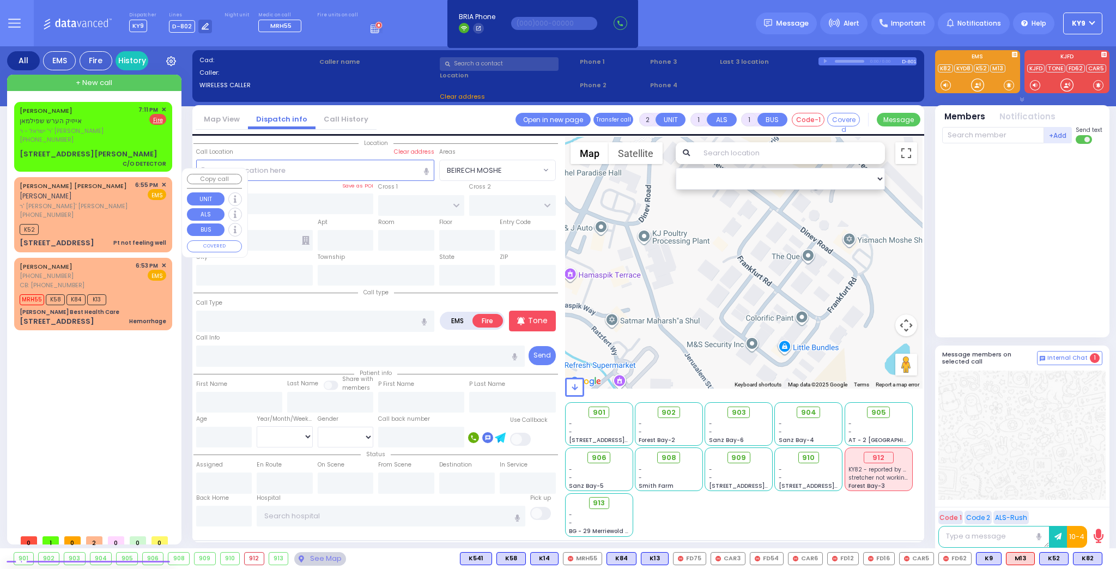
click at [129, 202] on span "ר' [PERSON_NAME]' [PERSON_NAME]" at bounding box center [76, 206] width 112 height 9
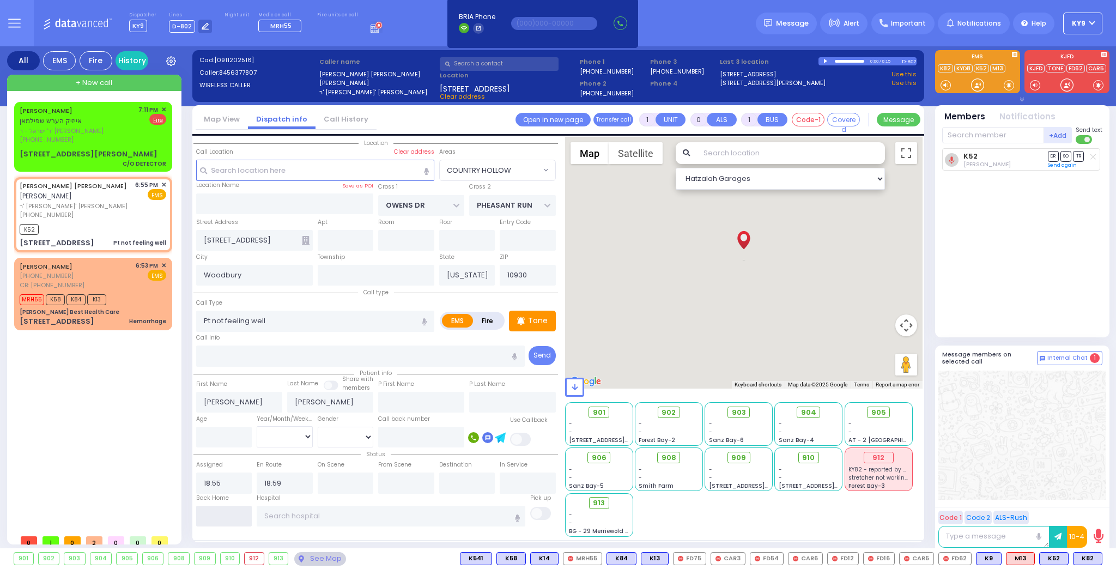
click at [228, 520] on input "text" at bounding box center [224, 516] width 56 height 21
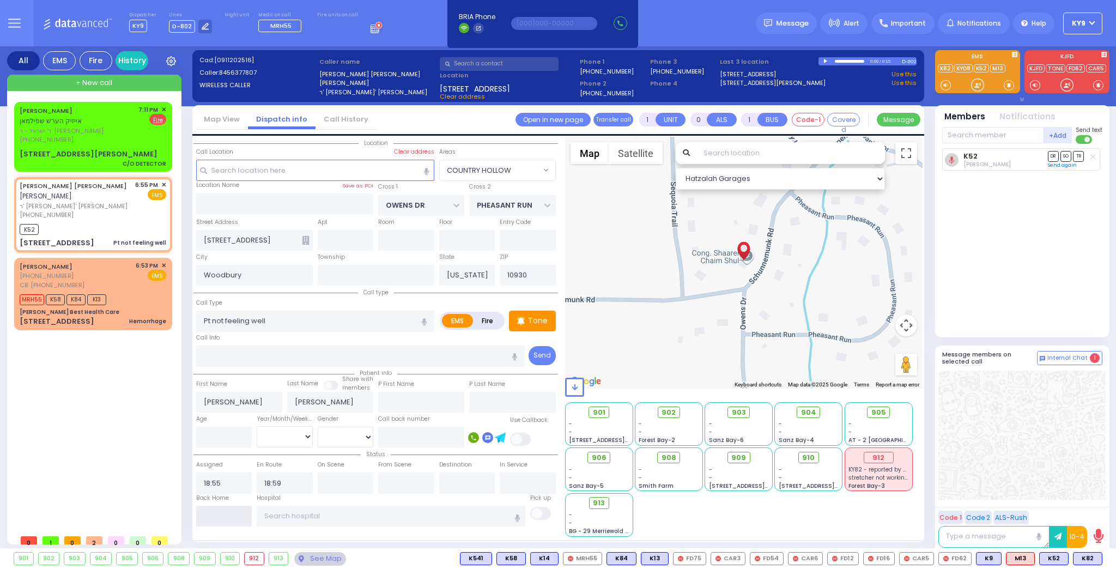
click at [228, 520] on input "text" at bounding box center [224, 516] width 56 height 21
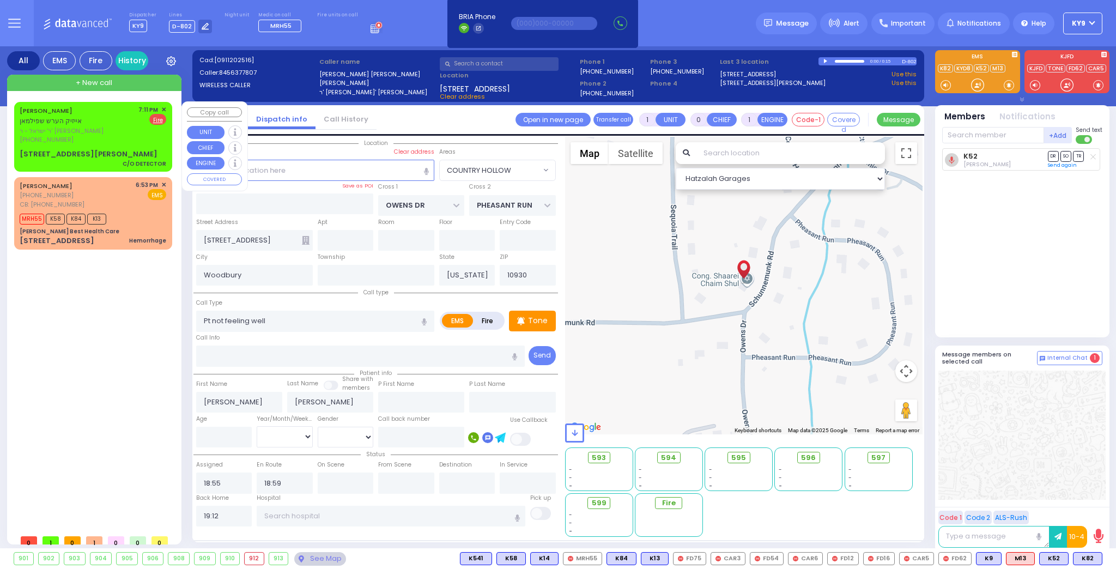
click at [115, 130] on span "ר' ישראל - ר' [PERSON_NAME]" at bounding box center [77, 130] width 115 height 9
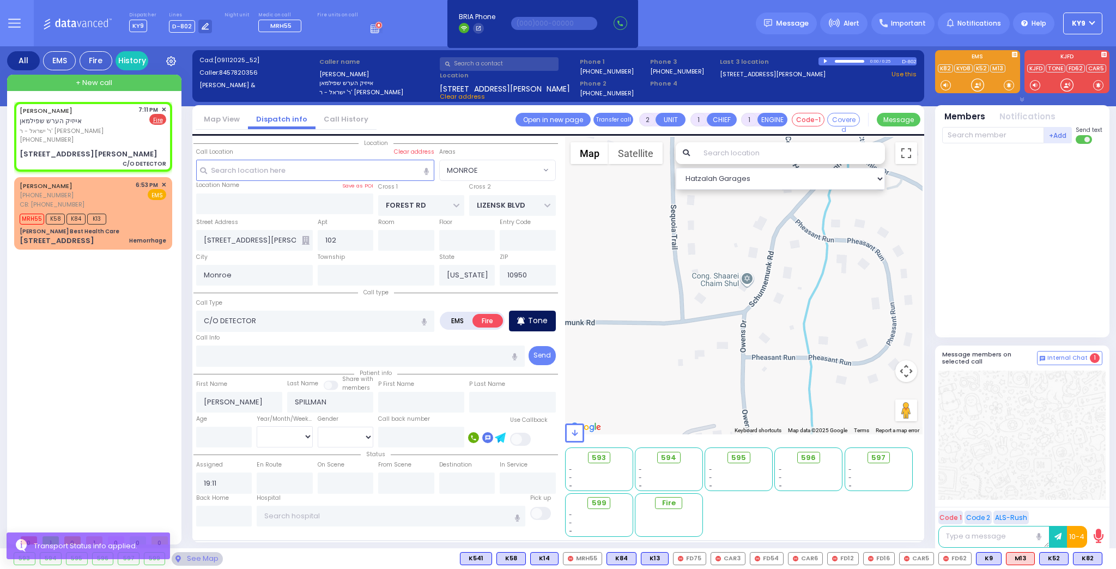
click at [547, 315] on p "Tone" at bounding box center [538, 320] width 20 height 11
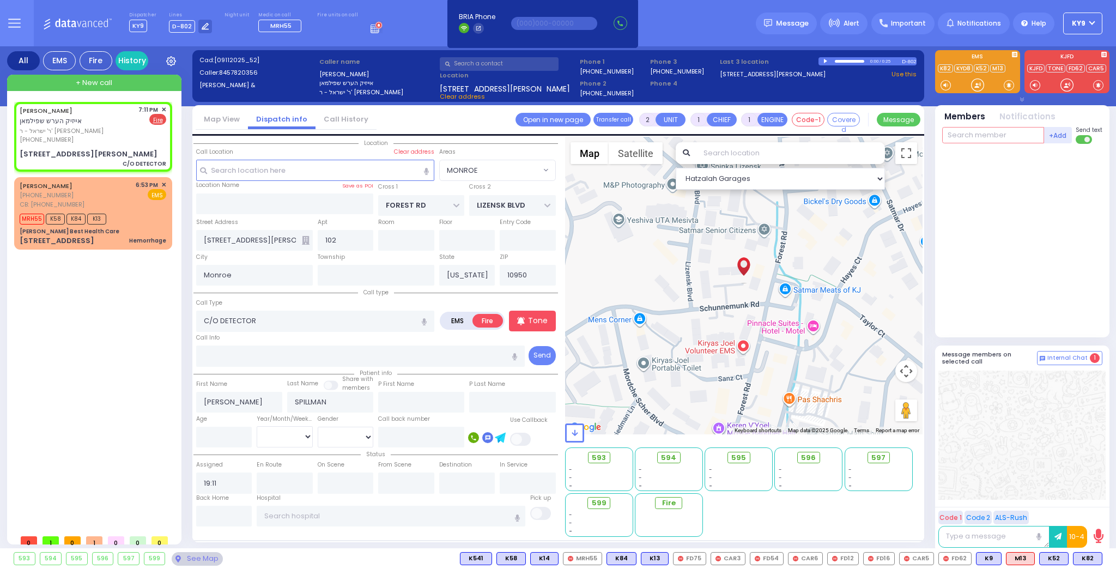
click at [982, 129] on input "text" at bounding box center [994, 135] width 102 height 16
click at [983, 159] on div "FD18" at bounding box center [979, 157] width 55 height 11
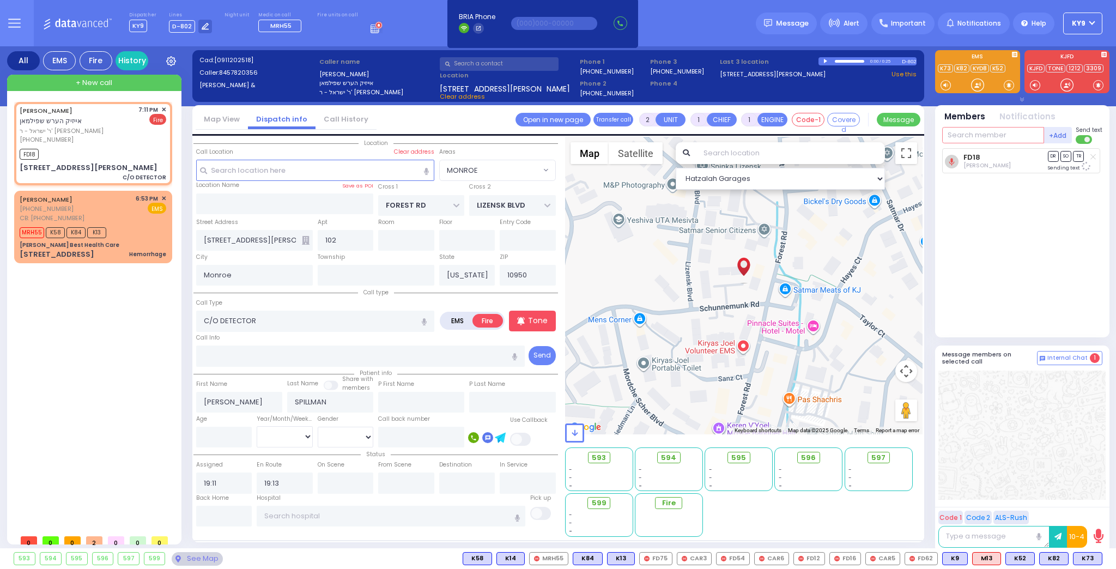
click at [963, 142] on input "text" at bounding box center [994, 135] width 102 height 16
click at [1003, 156] on div "FD55" at bounding box center [979, 157] width 55 height 11
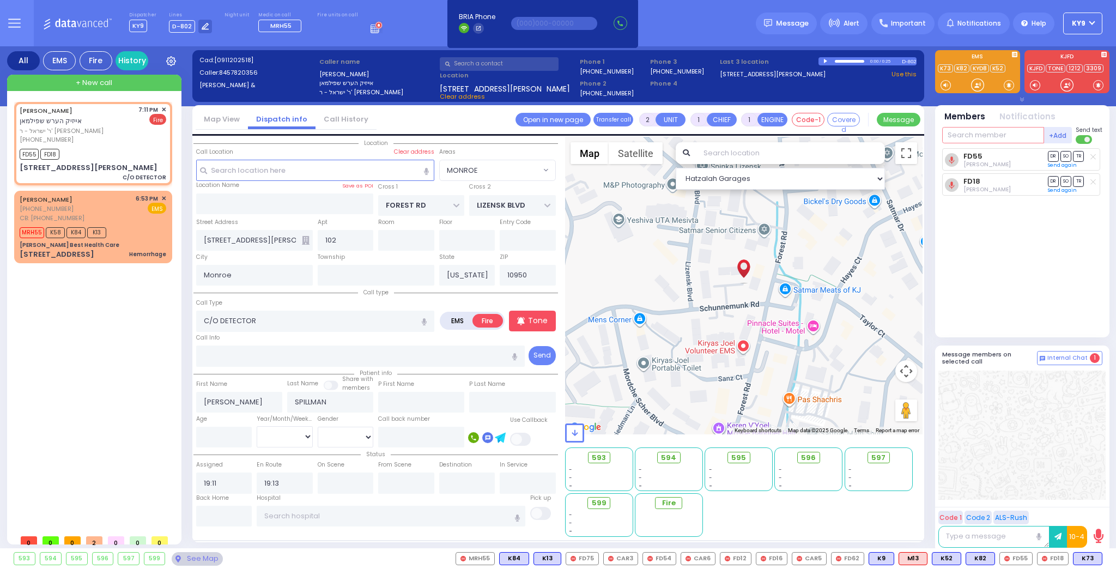
click at [1024, 132] on input "text" at bounding box center [994, 135] width 102 height 16
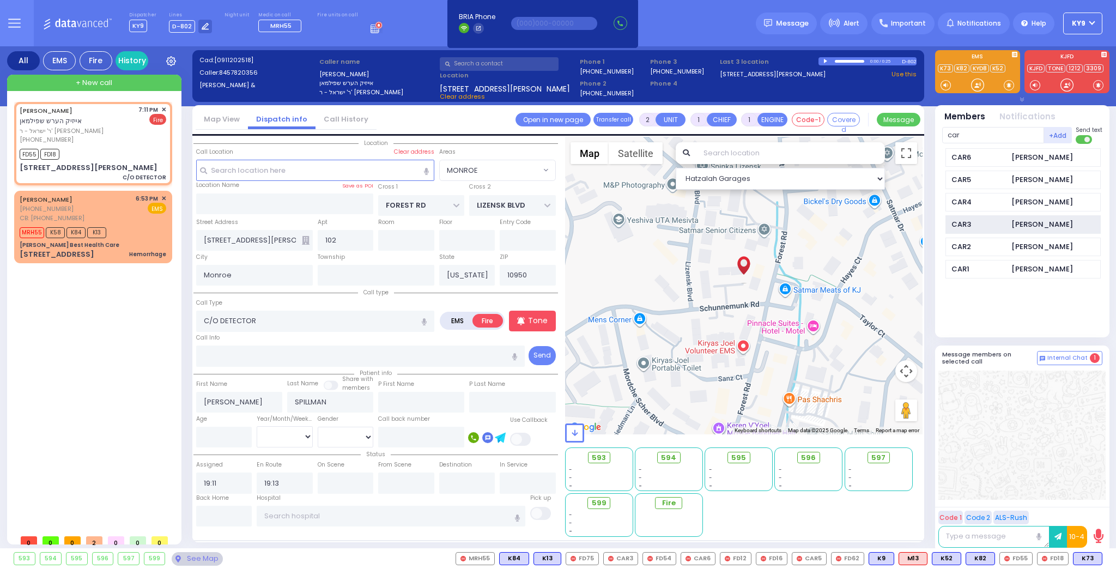
click at [1010, 229] on div "CAR3 [PERSON_NAME]" at bounding box center [1023, 224] width 155 height 19
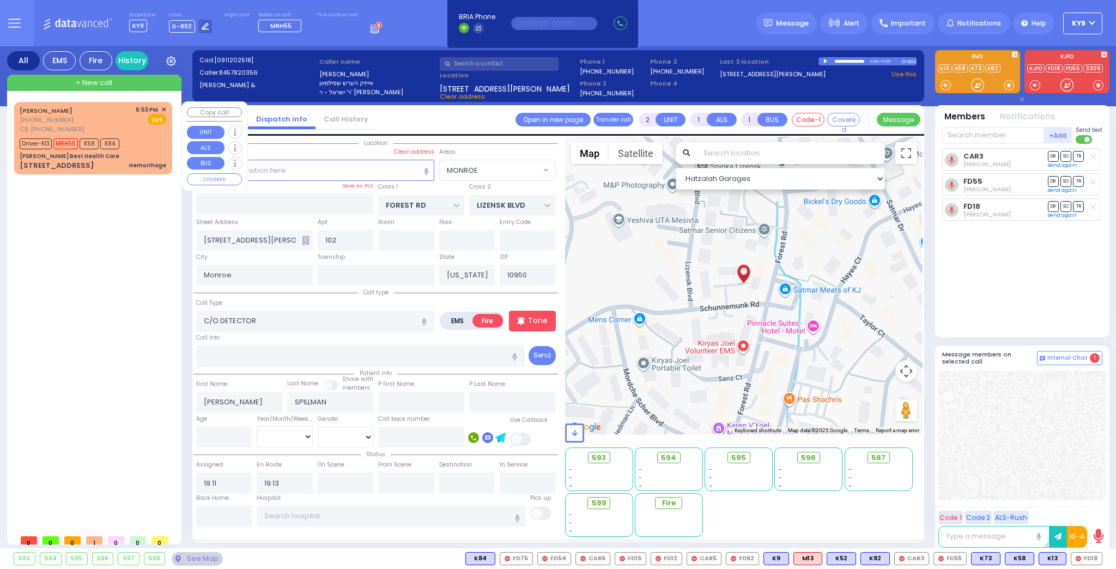
click at [96, 120] on div "[PERSON_NAME] [PHONE_NUMBER] CB: [PHONE_NUMBER] 6:53 PM ✕ EMS" at bounding box center [93, 119] width 147 height 29
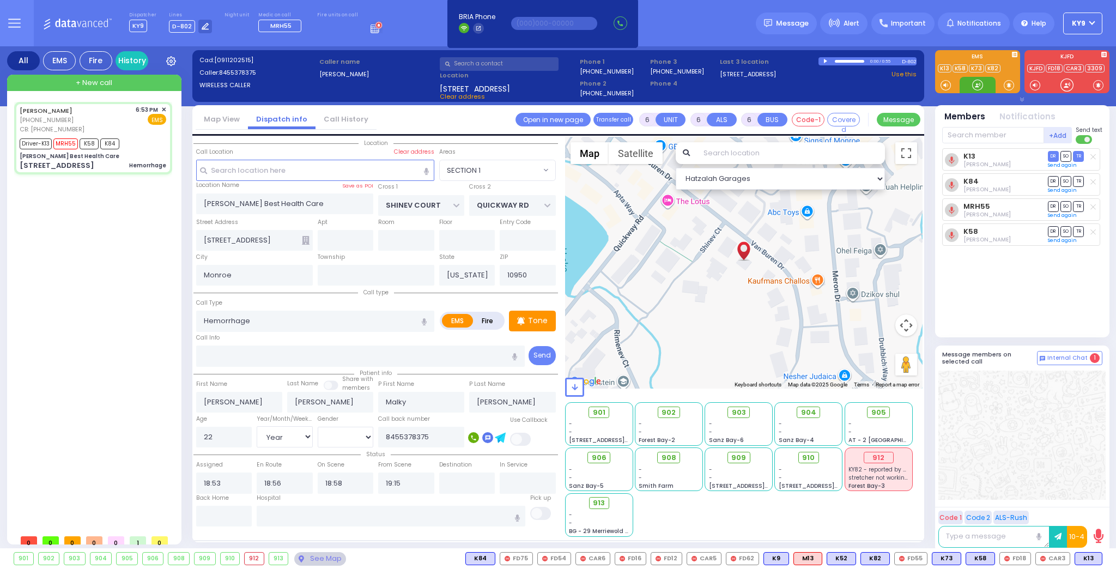
click at [975, 87] on div at bounding box center [977, 85] width 11 height 11
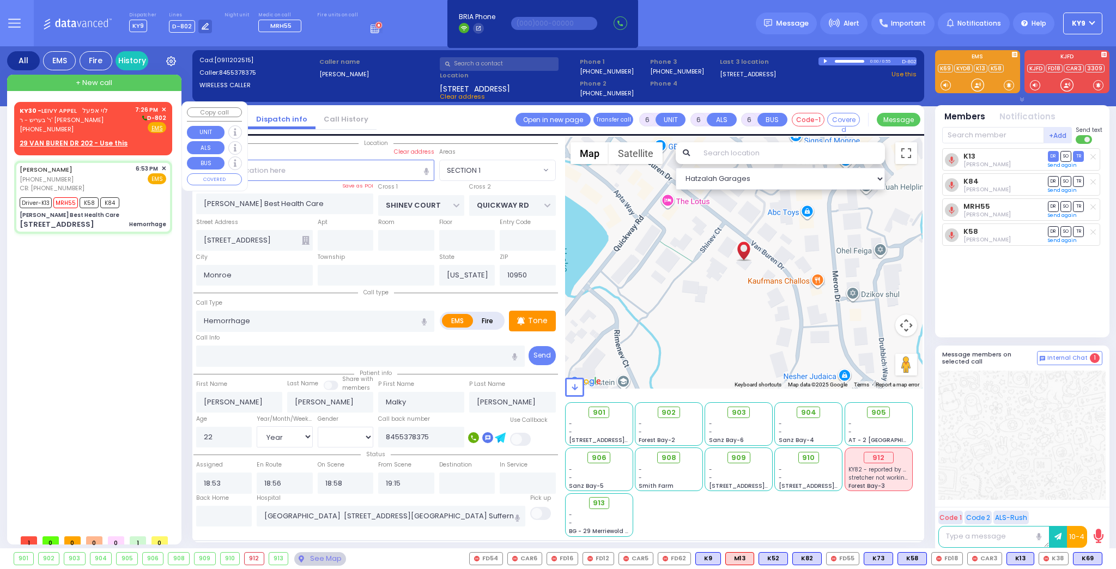
click at [114, 114] on div "KY30 - [PERSON_NAME] אפעל ר' בעריש - ר' [PERSON_NAME] [PHONE_NUMBER] 7:26 PM ✕ …" at bounding box center [93, 119] width 147 height 29
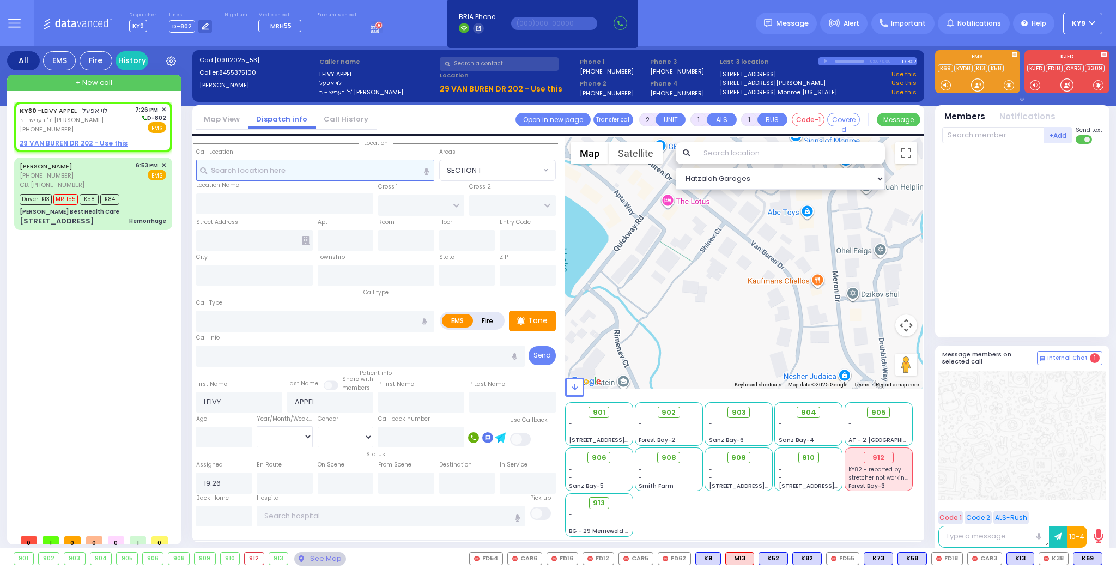
click at [307, 173] on input "text" at bounding box center [315, 170] width 238 height 21
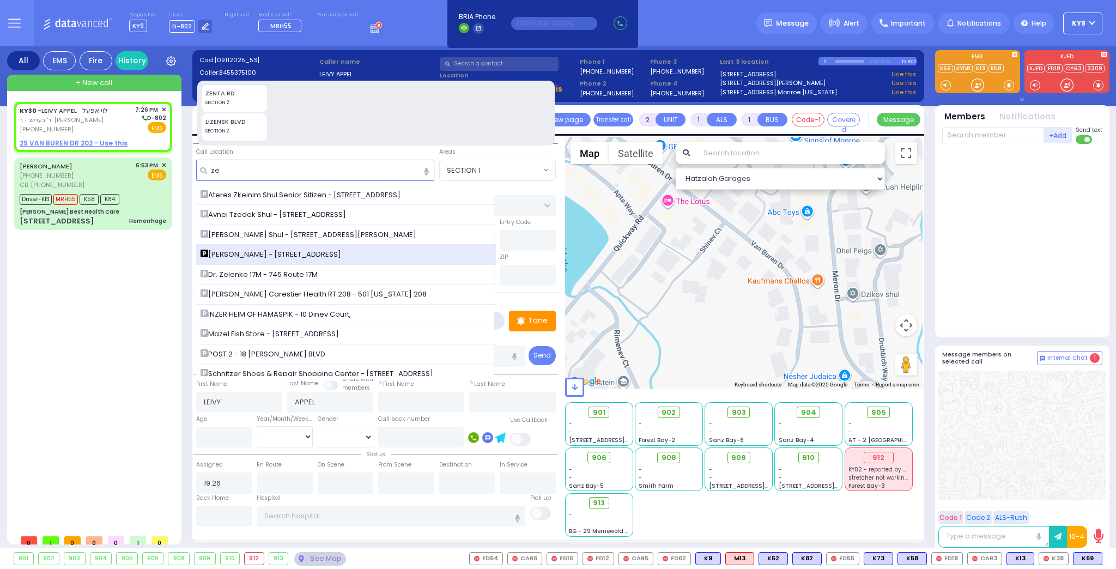
click at [264, 254] on span "[PERSON_NAME] - [STREET_ADDRESS]" at bounding box center [273, 254] width 144 height 11
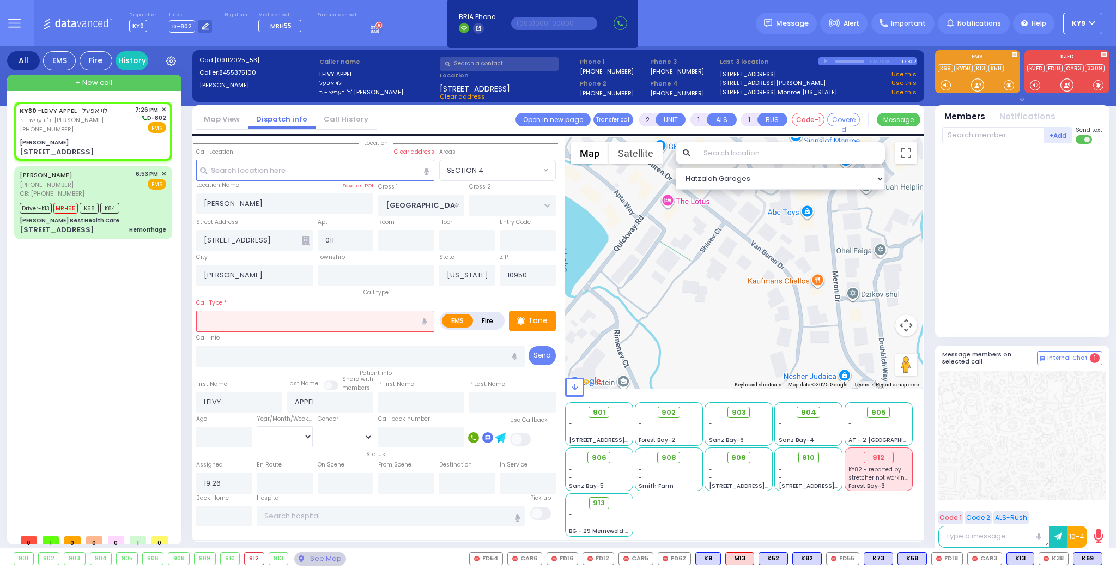
click at [219, 319] on input "text" at bounding box center [315, 321] width 238 height 21
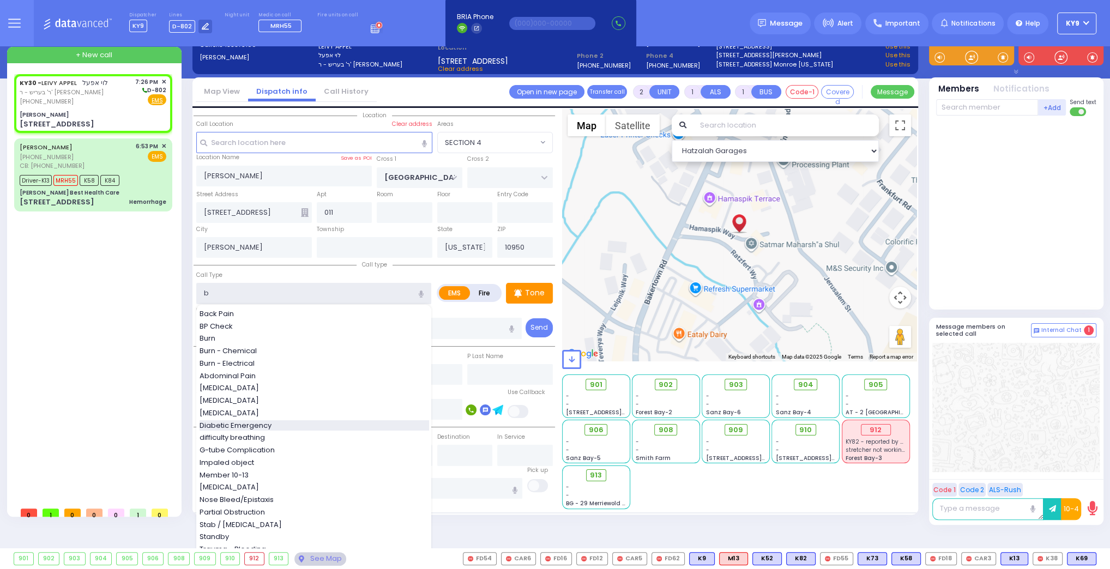
scroll to position [29, 0]
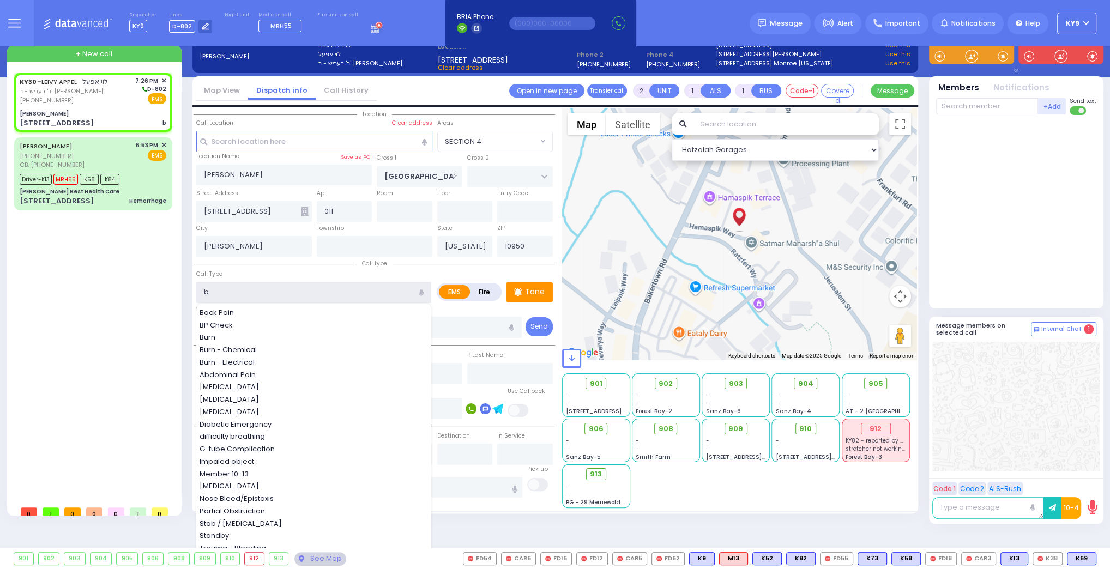
click at [262, 293] on input "b" at bounding box center [313, 292] width 235 height 21
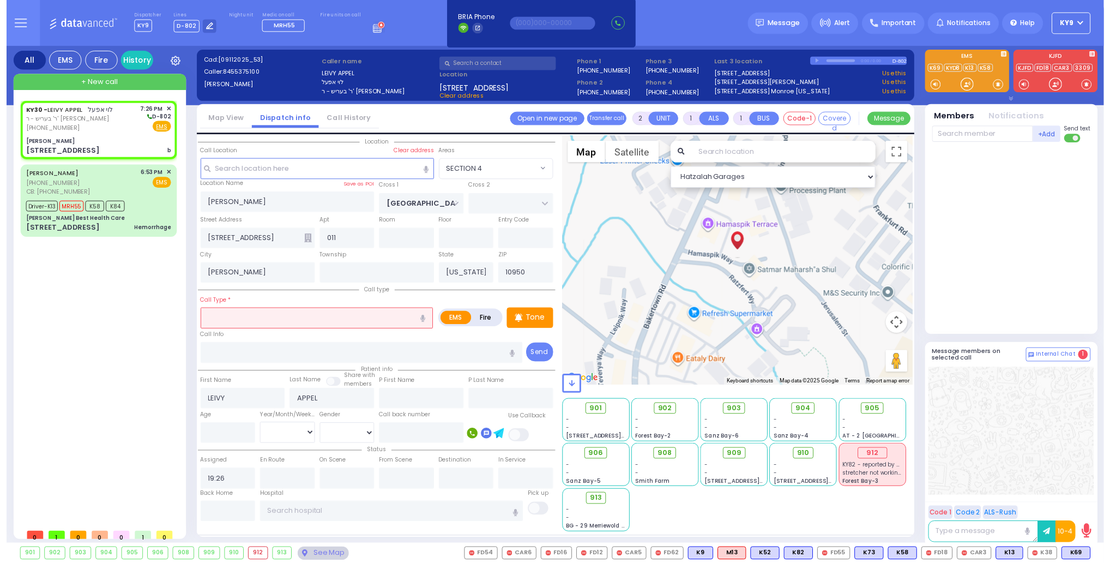
scroll to position [0, 0]
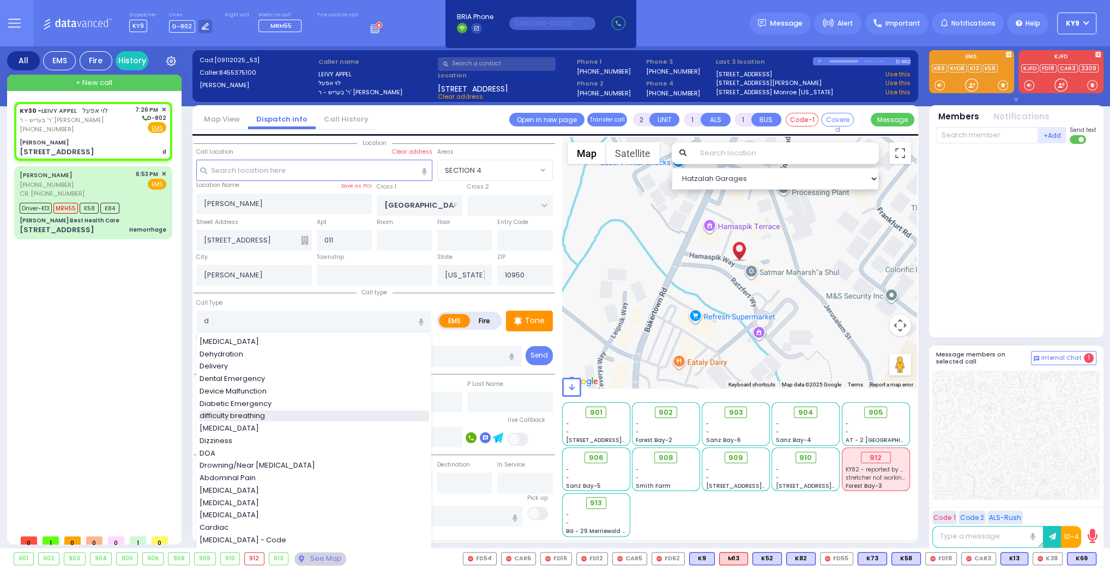
click at [251, 414] on span "difficulty breathing" at bounding box center [234, 415] width 69 height 11
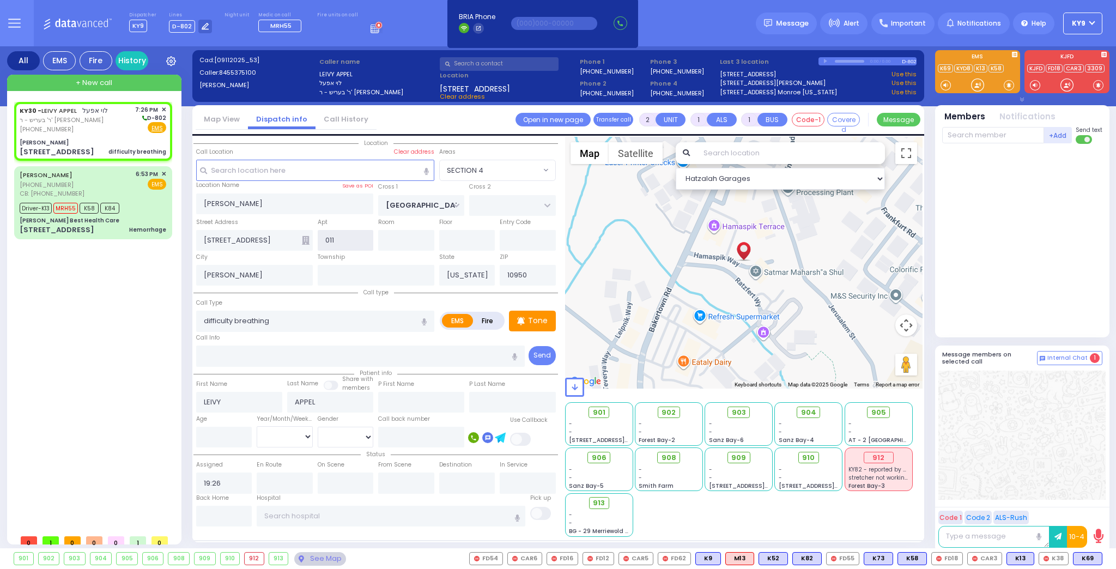
drag, startPoint x: 345, startPoint y: 238, endPoint x: 375, endPoint y: 240, distance: 30.6
click at [376, 240] on div "Street Address [STREET_ADDRESS] 011 011 Entry Code" at bounding box center [376, 233] width 365 height 35
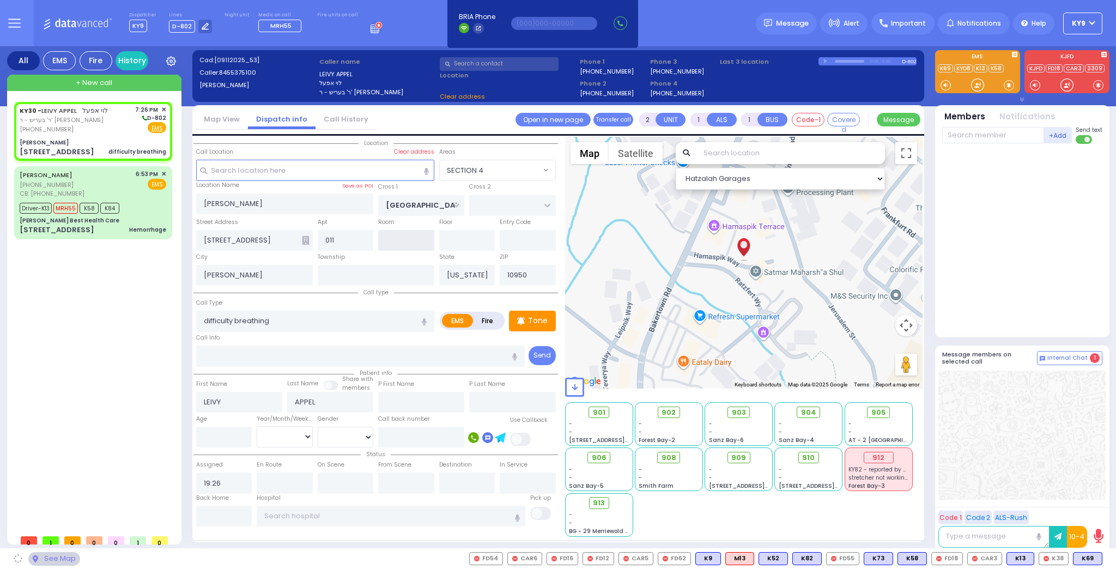
click at [385, 239] on input "text" at bounding box center [406, 240] width 56 height 21
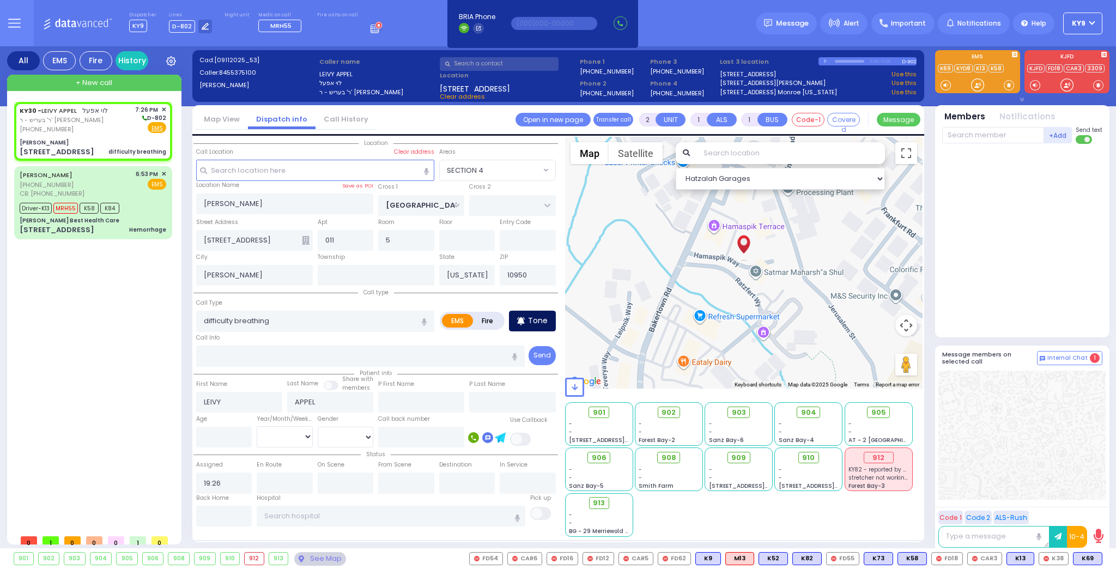
click at [535, 321] on p "Tone" at bounding box center [538, 320] width 20 height 11
click at [980, 83] on div at bounding box center [977, 85] width 11 height 11
click at [540, 321] on p "Tone" at bounding box center [538, 320] width 20 height 11
click at [975, 86] on div at bounding box center [977, 85] width 11 height 11
click at [530, 316] on p "Tone" at bounding box center [538, 320] width 20 height 11
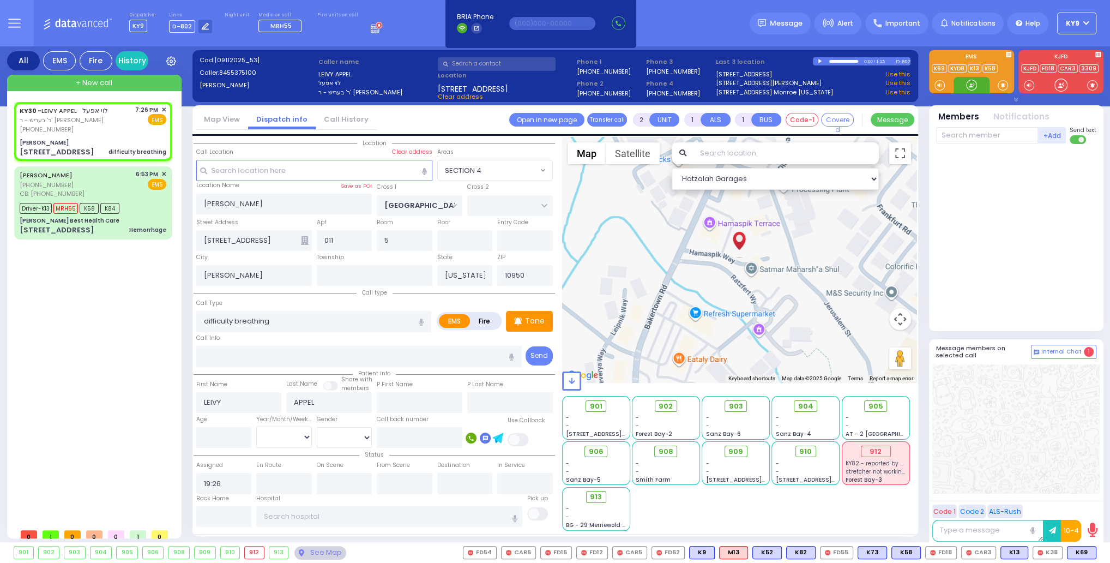
click at [972, 84] on div at bounding box center [971, 85] width 11 height 11
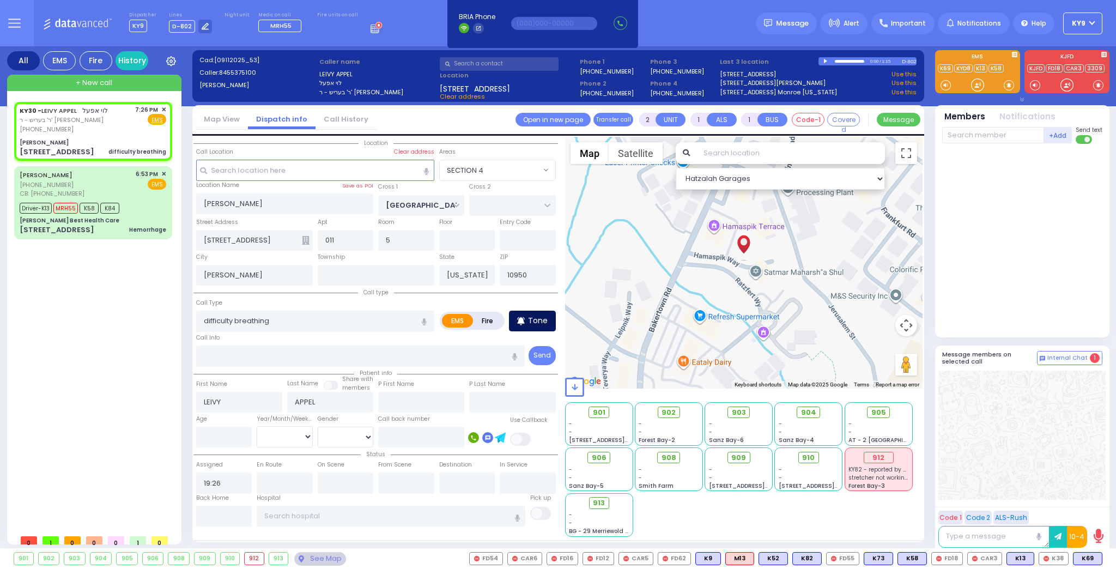
click at [525, 318] on div "Tone" at bounding box center [532, 321] width 47 height 21
click at [978, 82] on div at bounding box center [977, 85] width 11 height 11
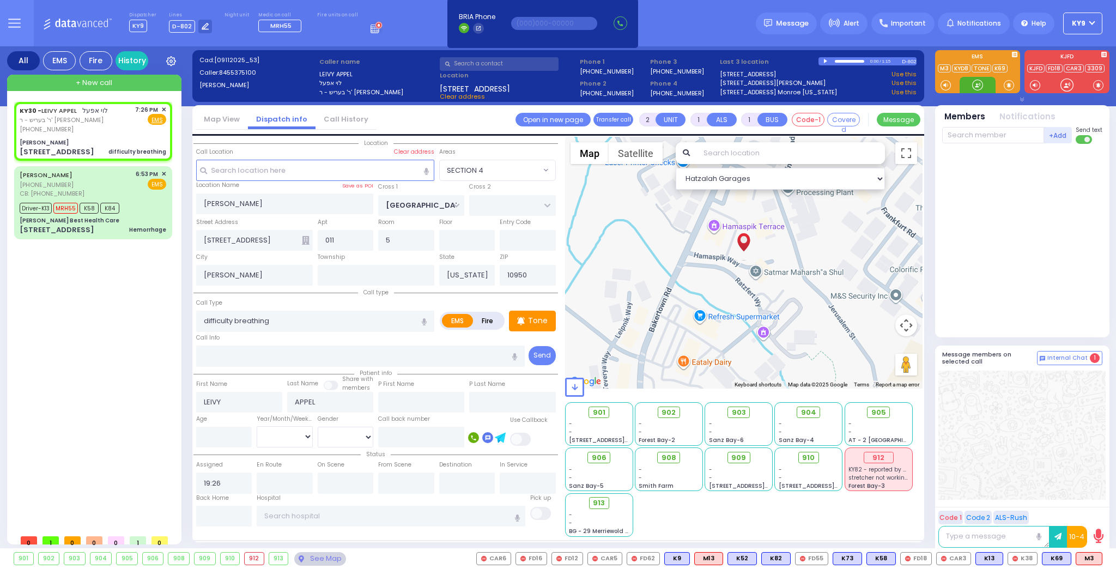
click at [976, 85] on div at bounding box center [977, 85] width 11 height 11
click at [1087, 559] on span "M3" at bounding box center [1090, 559] width 26 height 12
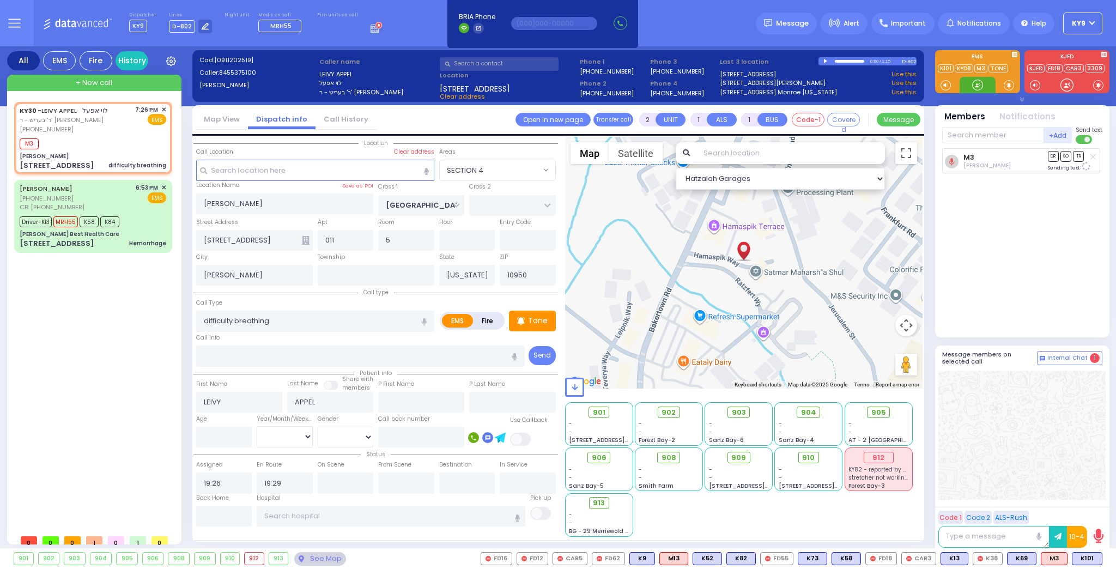
click at [976, 80] on div at bounding box center [977, 85] width 11 height 11
drag, startPoint x: 974, startPoint y: 84, endPoint x: 969, endPoint y: 93, distance: 10.0
click at [974, 83] on div at bounding box center [977, 85] width 11 height 11
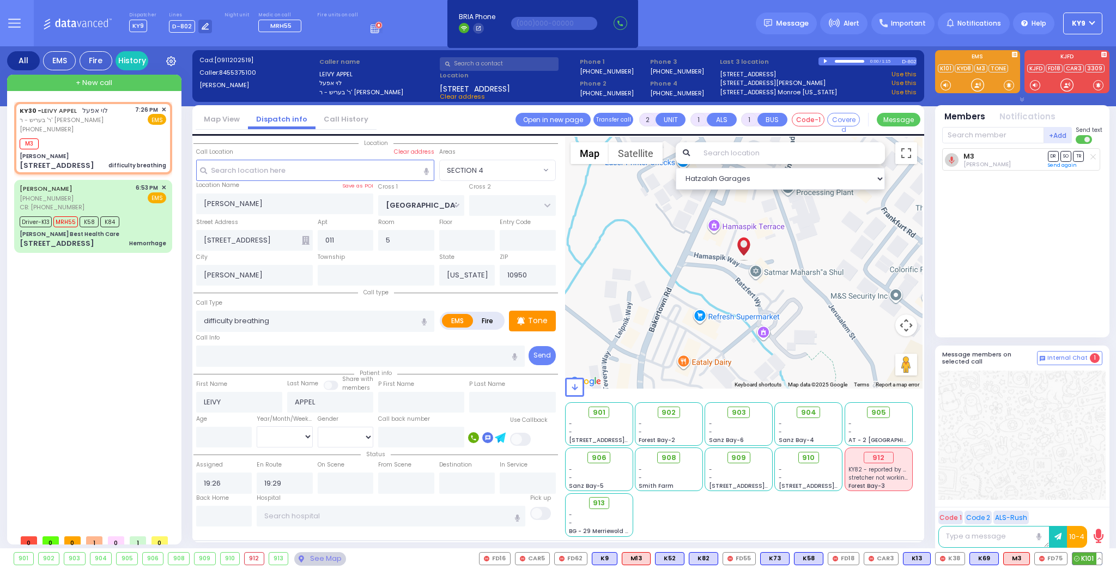
click at [1084, 559] on span "K101" at bounding box center [1087, 559] width 29 height 12
click at [532, 321] on p "Tone" at bounding box center [538, 320] width 20 height 11
drag, startPoint x: 976, startPoint y: 84, endPoint x: 963, endPoint y: 100, distance: 20.5
click at [972, 86] on div at bounding box center [977, 85] width 11 height 11
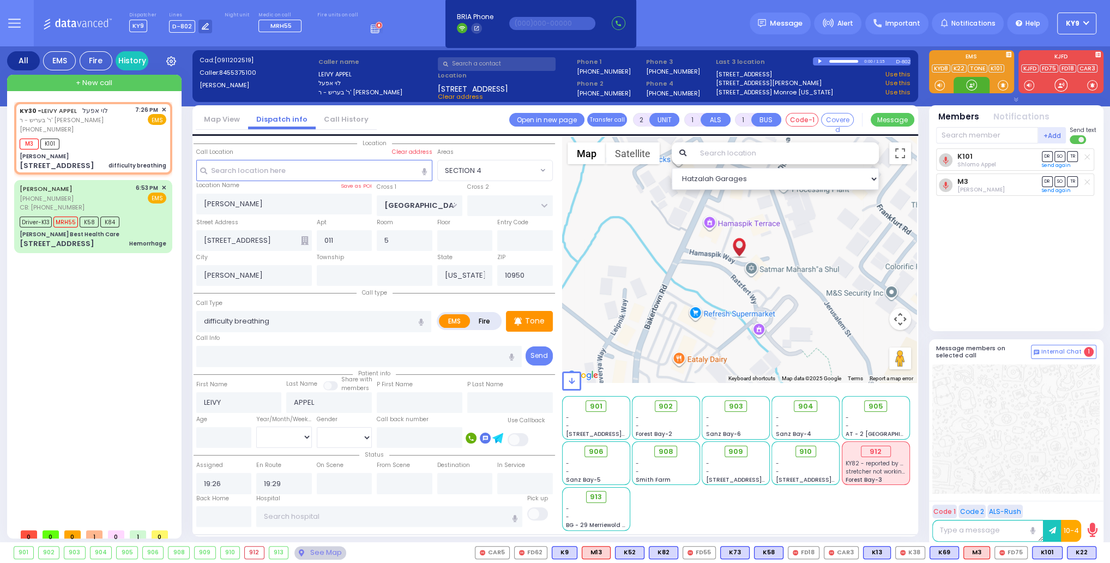
drag, startPoint x: 973, startPoint y: 82, endPoint x: 978, endPoint y: 87, distance: 6.9
click at [973, 82] on div at bounding box center [971, 85] width 11 height 11
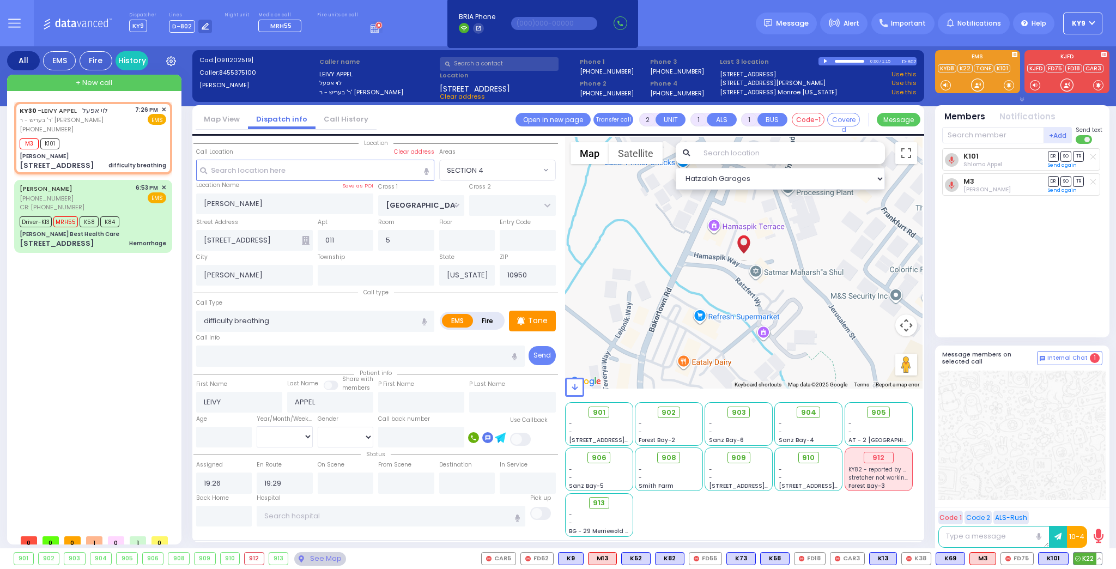
click at [1086, 561] on span "K22" at bounding box center [1088, 559] width 28 height 12
click at [813, 458] on span "910" at bounding box center [813, 457] width 13 height 11
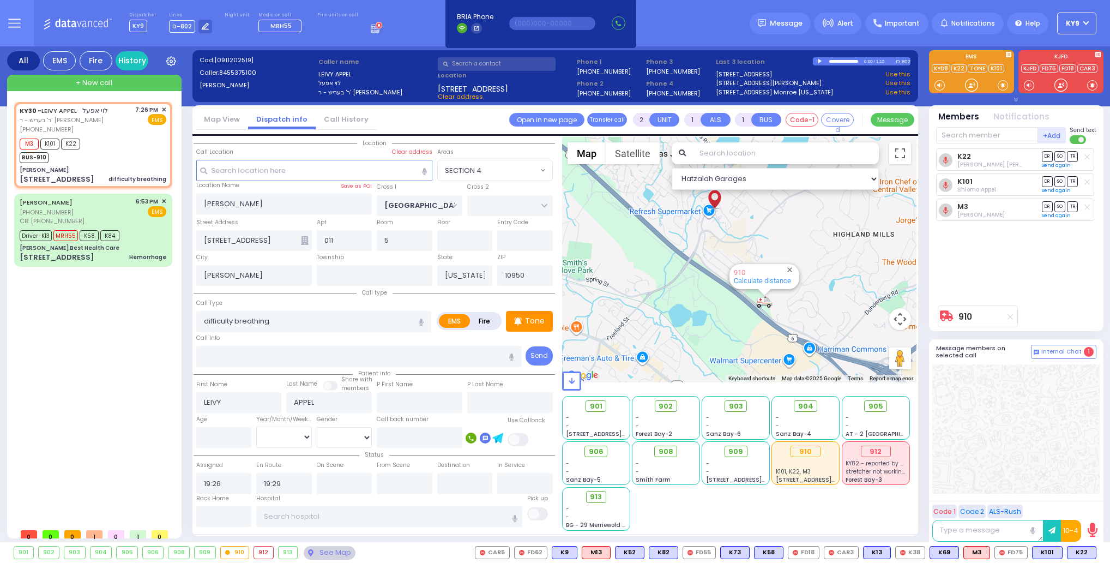
select select "SECTION 4"
select select
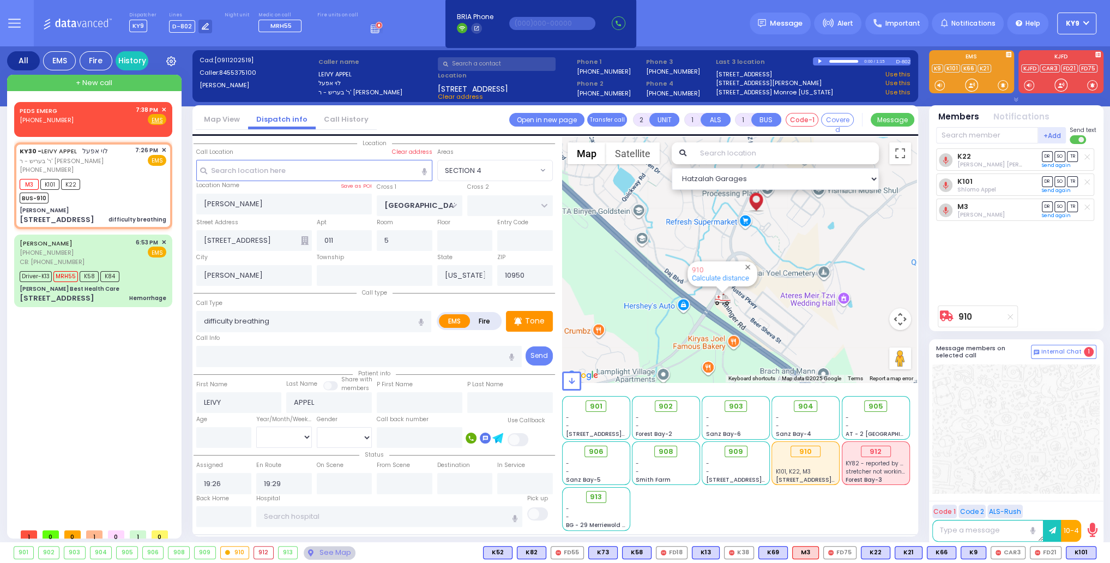
type input "6"
select select
radio input "true"
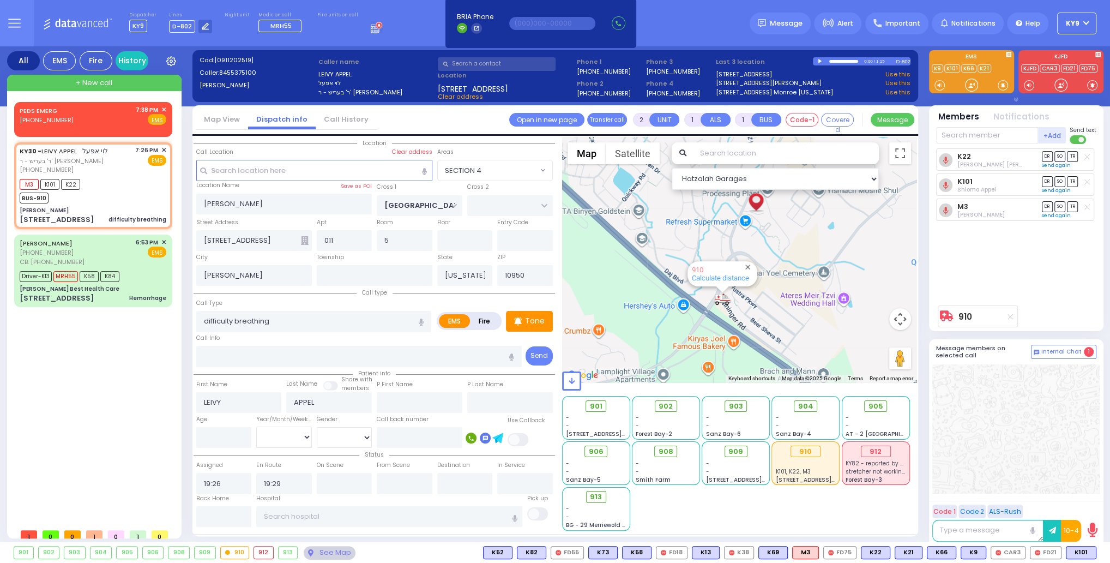
type input "Unknown"
select select "Year"
type input "19:32"
type input "19:40"
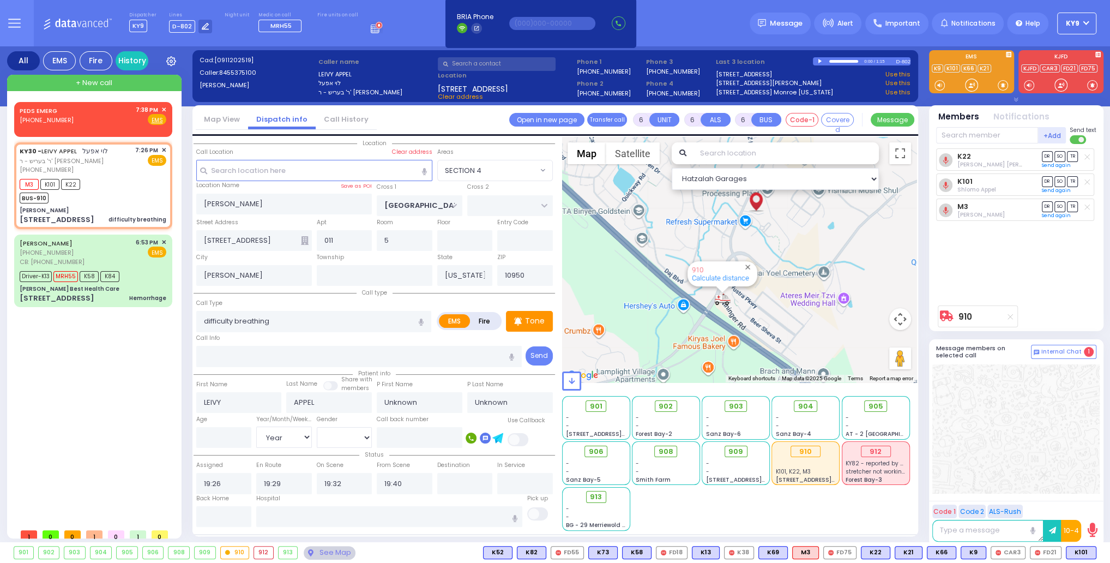
select select "Hatzalah Garages"
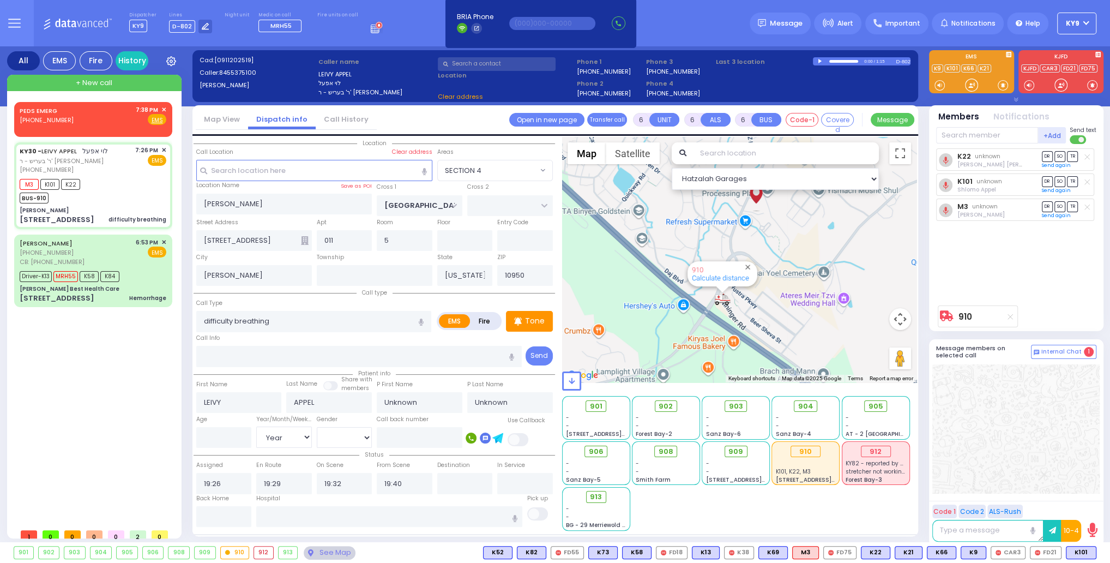
select select
radio input "true"
select select "Year"
select select "Hatzalah Garages"
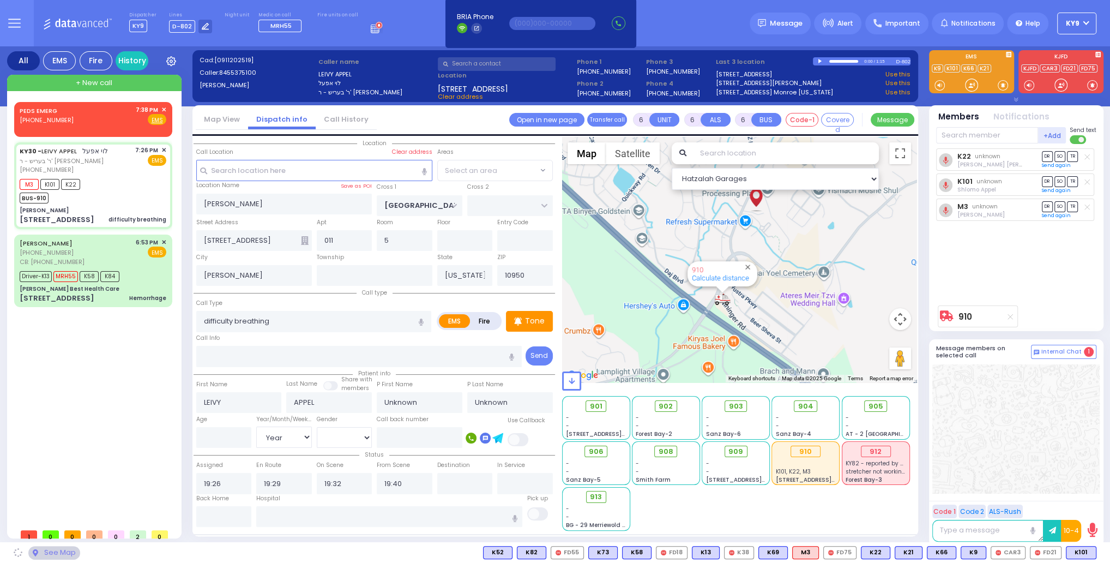
select select "SECTION 4"
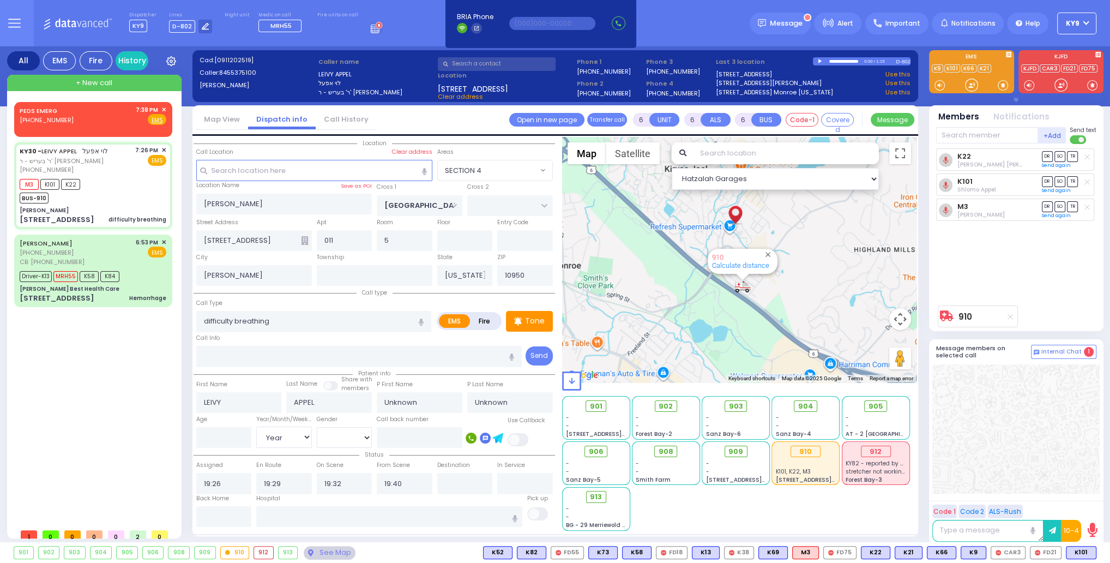
click at [364, 513] on input "text" at bounding box center [389, 516] width 266 height 21
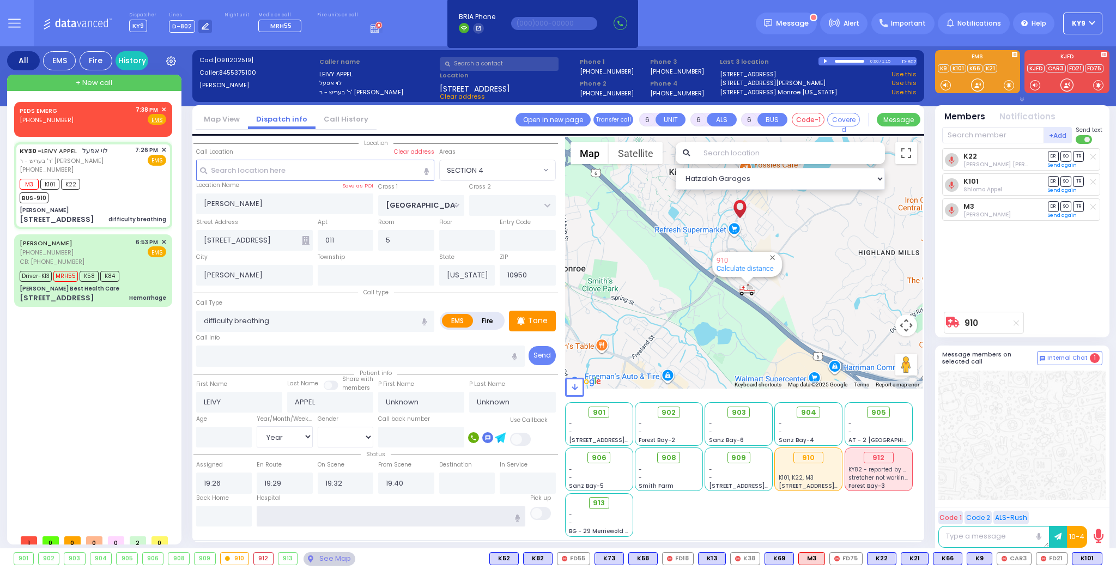
click at [317, 517] on input "text" at bounding box center [391, 516] width 269 height 21
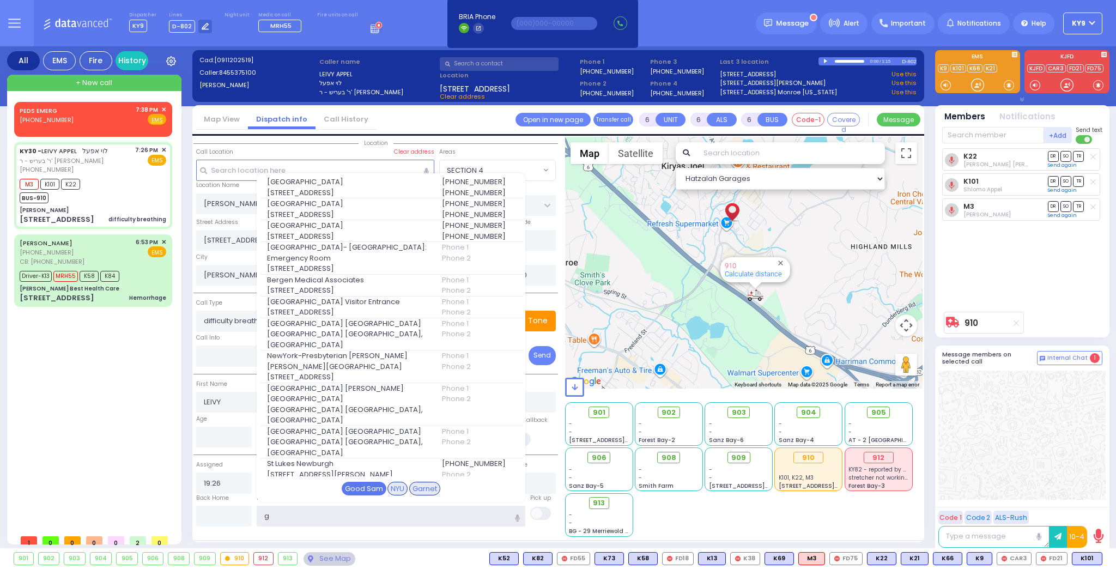
type input "g"
click at [370, 485] on div "Good Sam" at bounding box center [364, 489] width 45 height 14
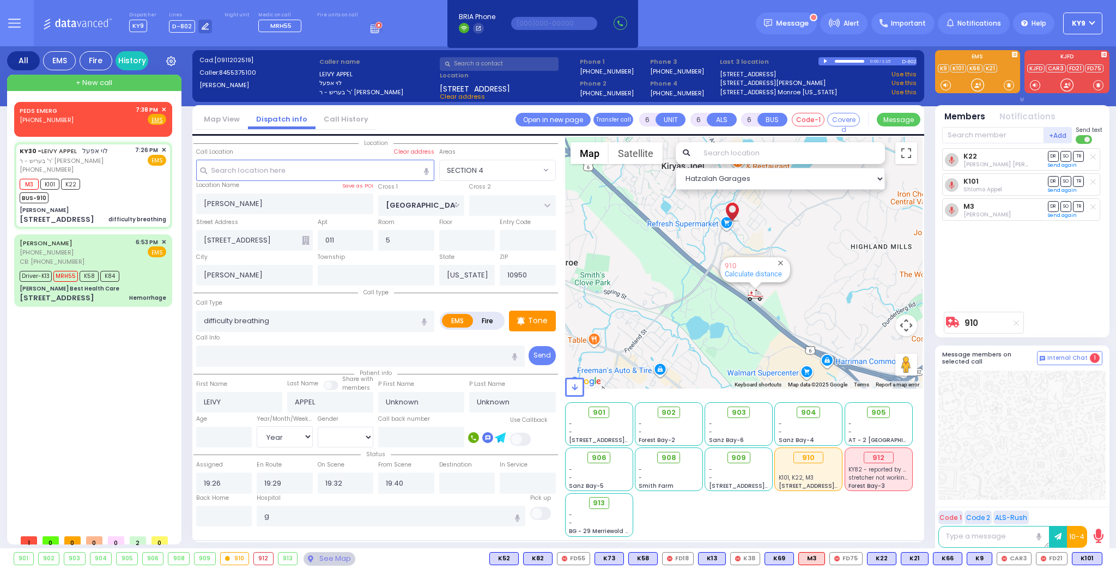
select select
radio input "true"
select select "Year"
type input "Good Samaritan Hospital"
select select "Hatzalah Garages"
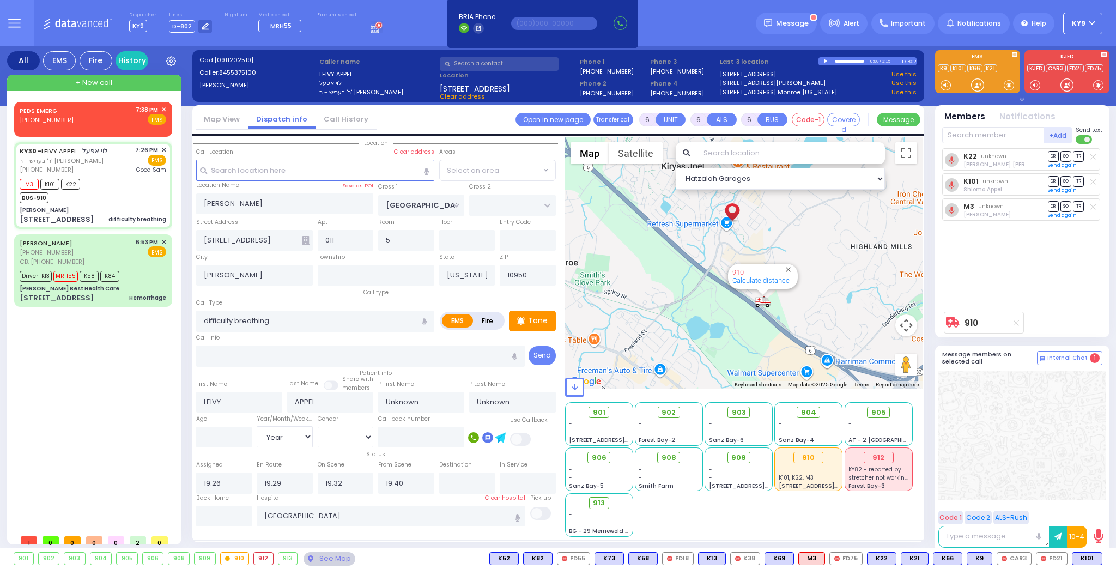
select select
radio input "true"
select select "Year"
select select "Hatzalah Garages"
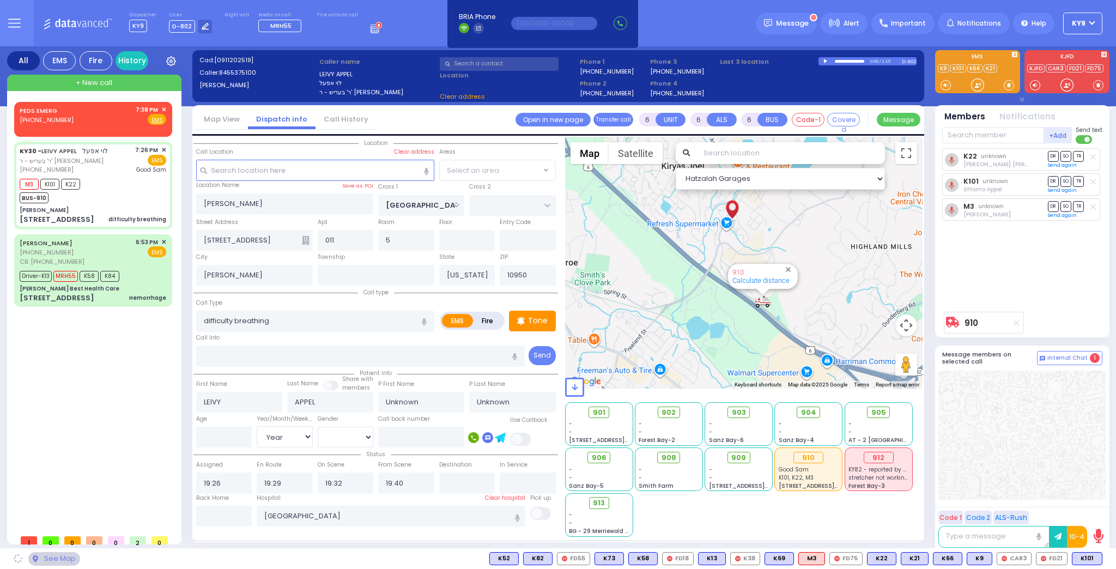
select select "SECTION 4"
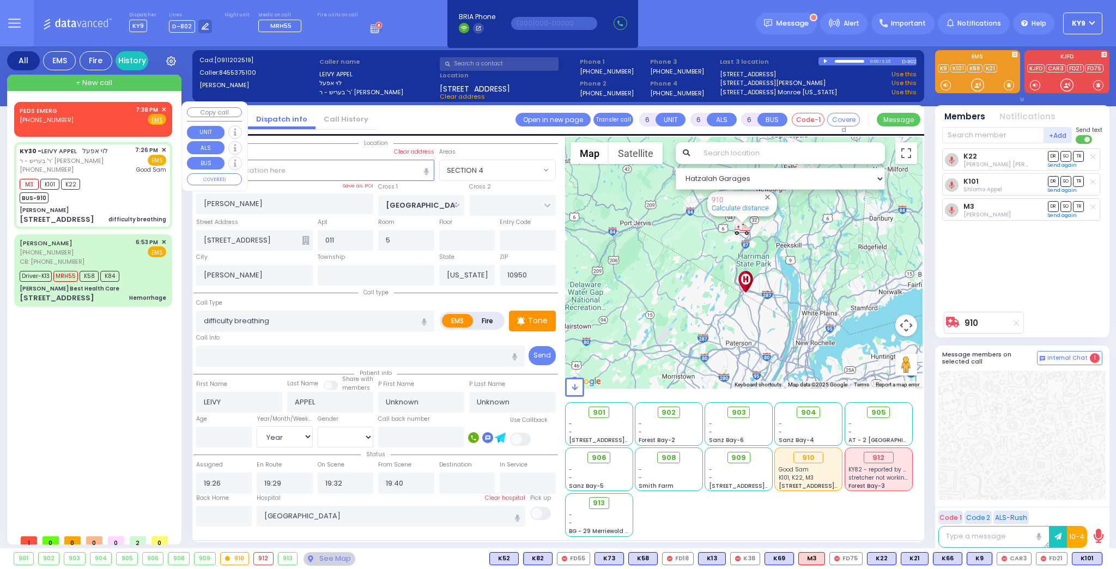
click at [163, 108] on span "✕" at bounding box center [163, 109] width 5 height 9
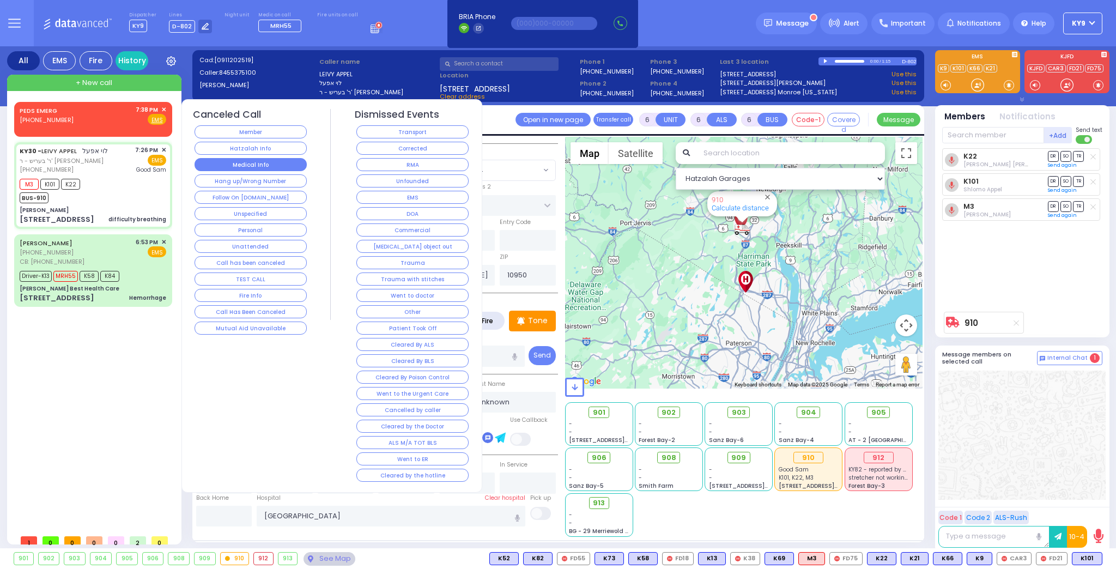
click at [210, 159] on button "Medical Info" at bounding box center [251, 164] width 112 height 13
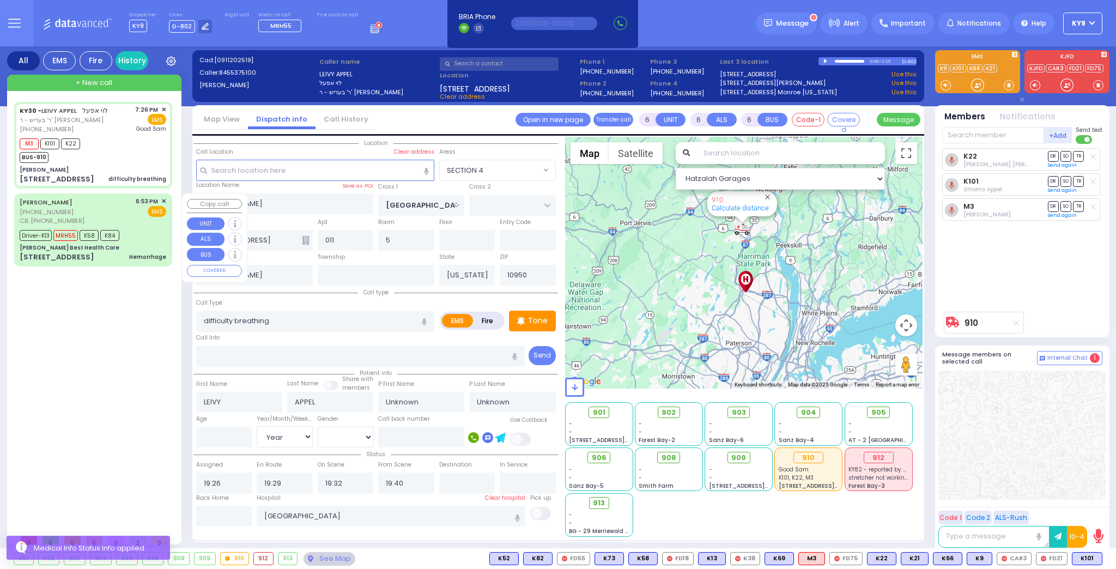
click at [142, 234] on div "Driver-K13 MRH55 K58 K84" at bounding box center [93, 234] width 147 height 14
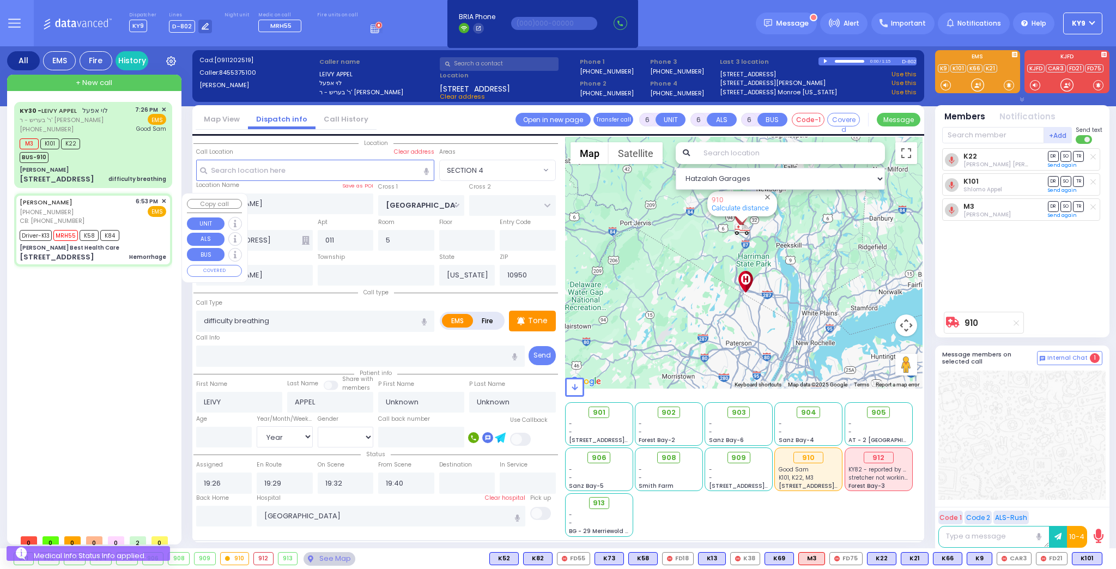
select select
type input "Hemorrhage"
radio input "true"
type input "[PERSON_NAME]"
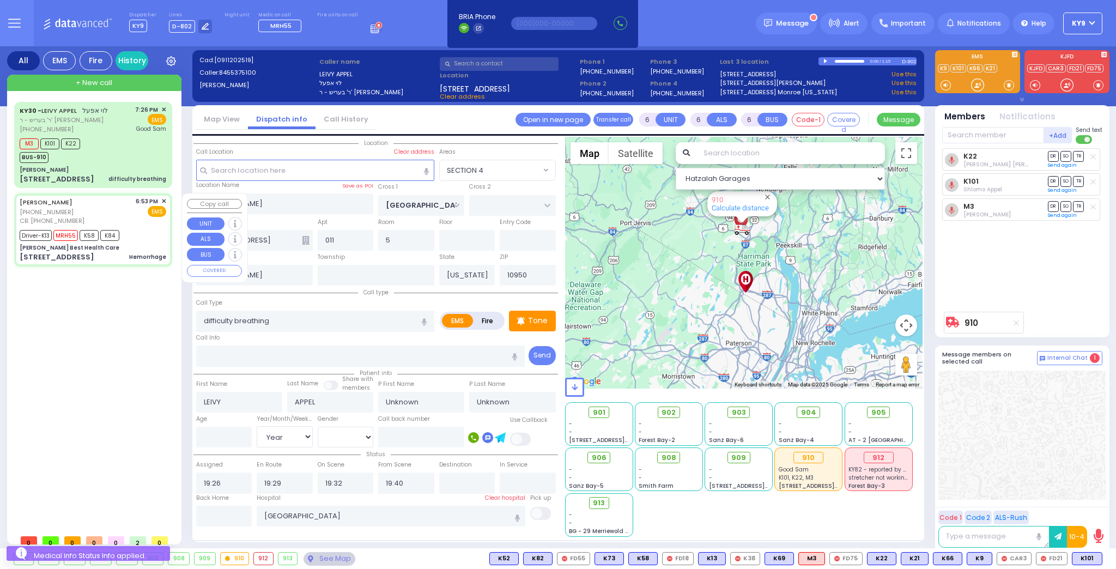
type input "Malky"
type input "[PERSON_NAME]"
type input "22"
select select "Year"
select select "[DEMOGRAPHIC_DATA]"
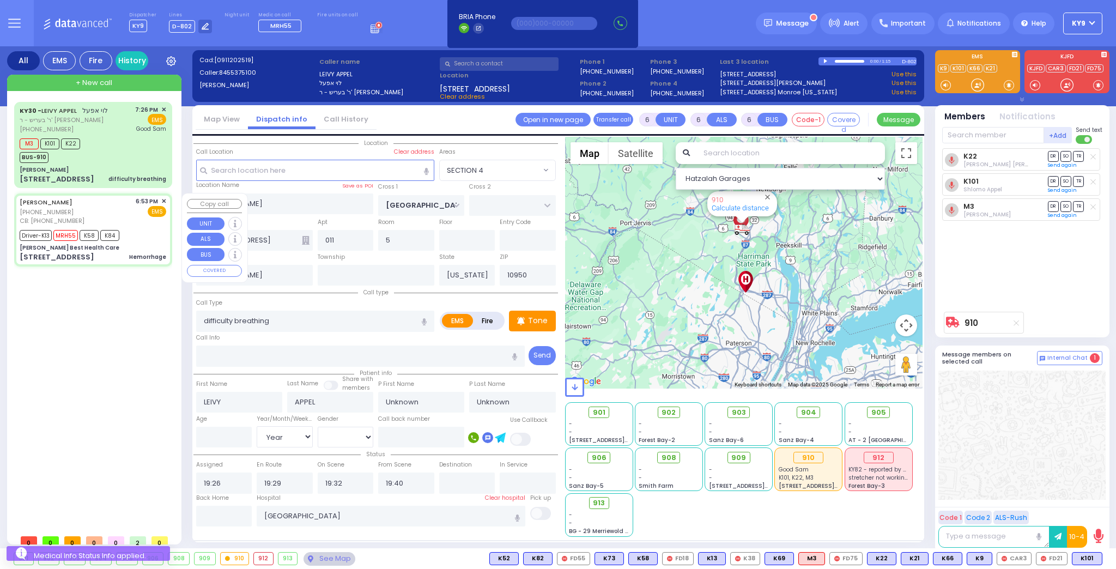
type input "8455378375"
type input "18:53"
type input "18:56"
type input "18:58"
type input "19:15"
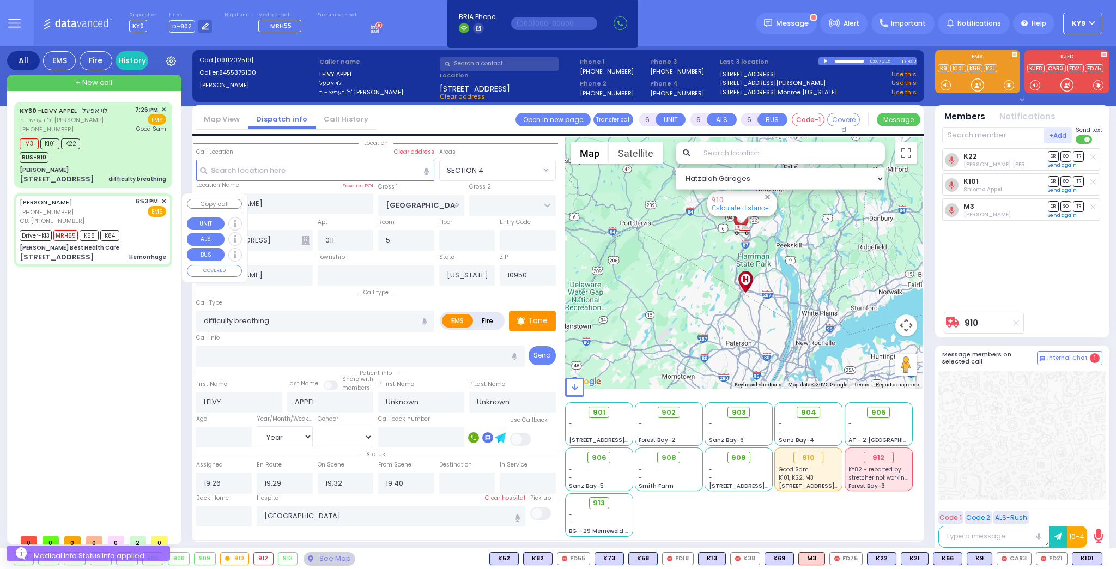
type input "19:40"
type input "[GEOGRAPHIC_DATA] [STREET_ADDRESS][GEOGRAPHIC_DATA] Suffern"
select select "Hatzalah Garages"
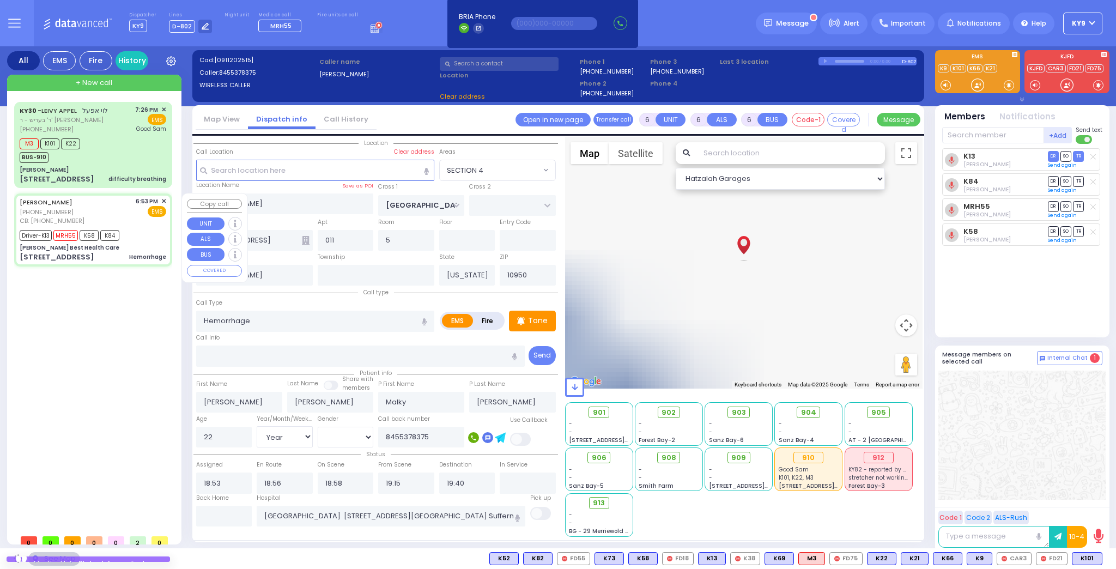
type input "[PERSON_NAME] Best Health Care"
type input "SHINEV COURT"
type input "QUICKWAY RD"
type input "[STREET_ADDRESS]"
type input "Monroe"
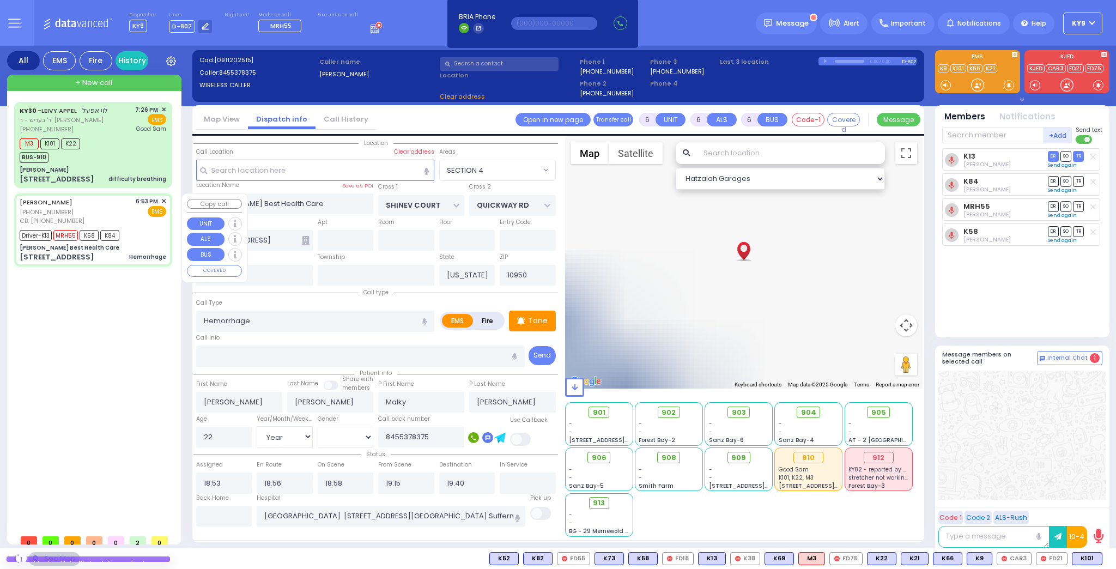
select select "SECTION 1"
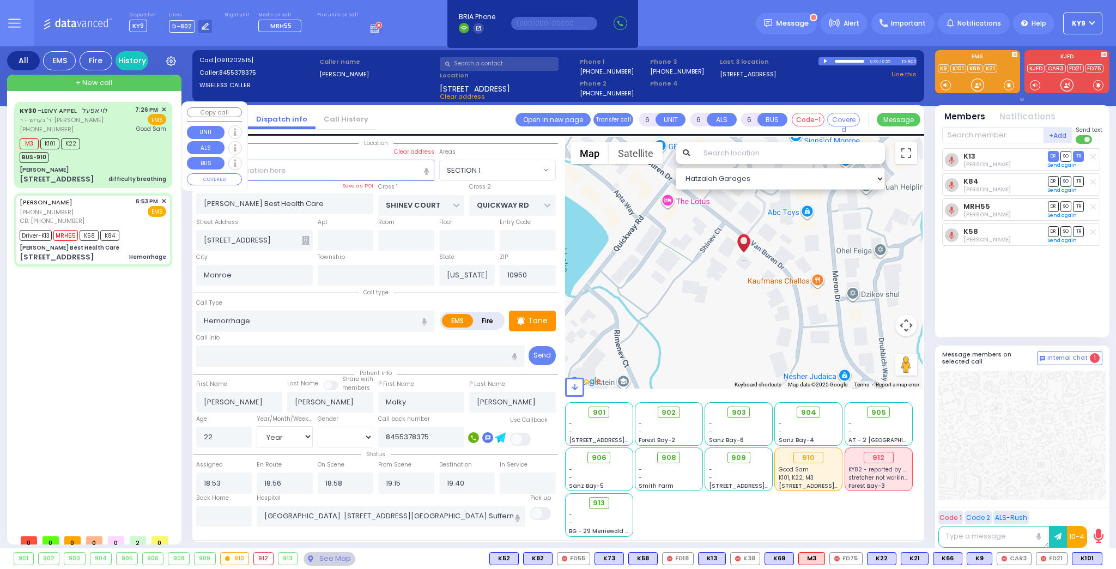
click at [131, 147] on div "M3 K101 K22 BUS-910" at bounding box center [93, 149] width 147 height 27
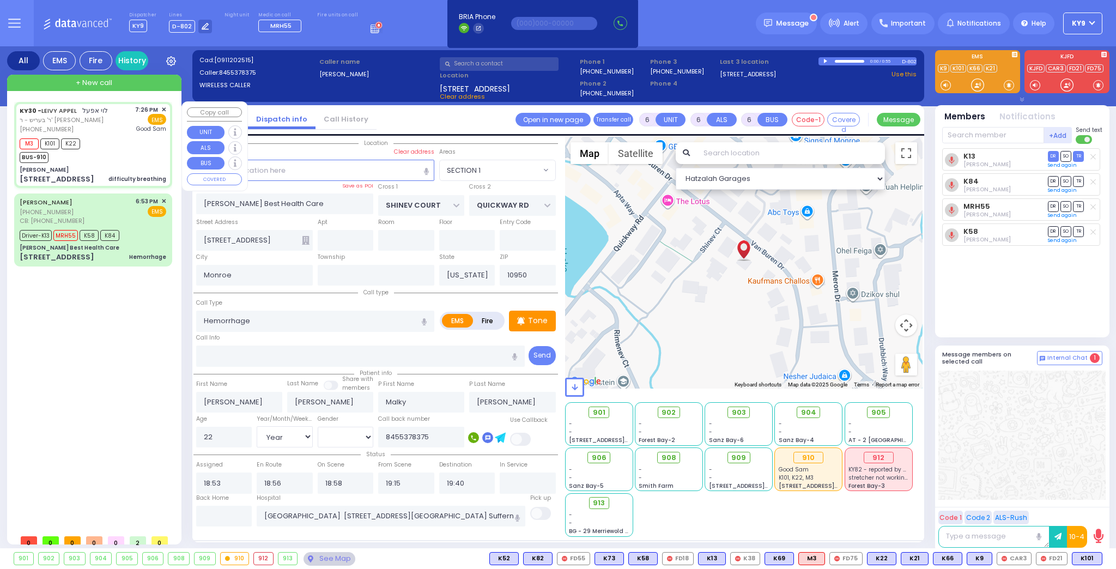
select select
type input "difficulty breathing"
radio input "true"
type input "LEIVY"
type input "APPEL"
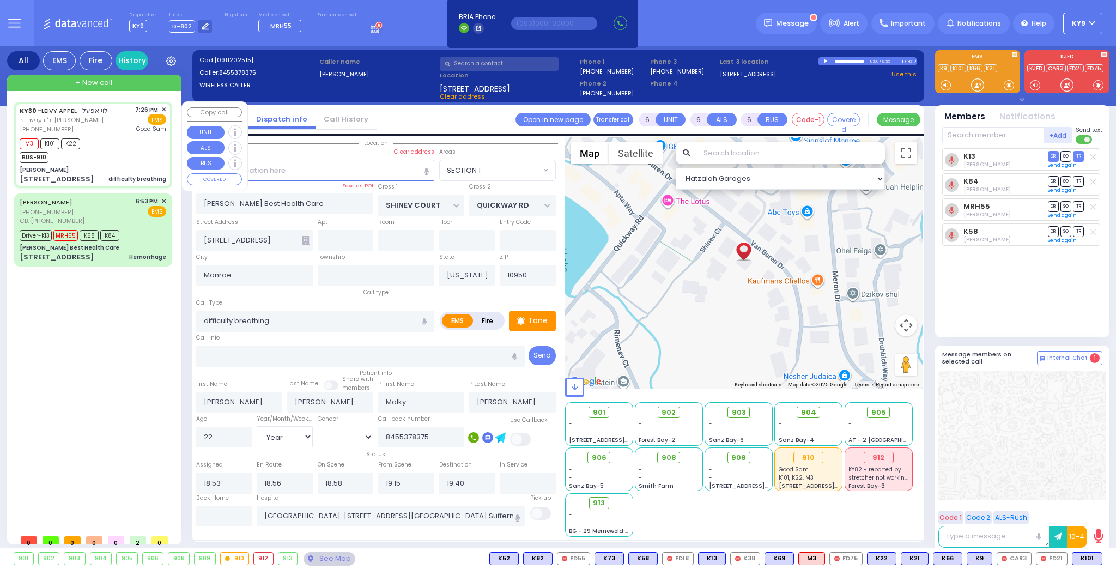
type input "Unknown"
select select "Year"
select select
type input "19:26"
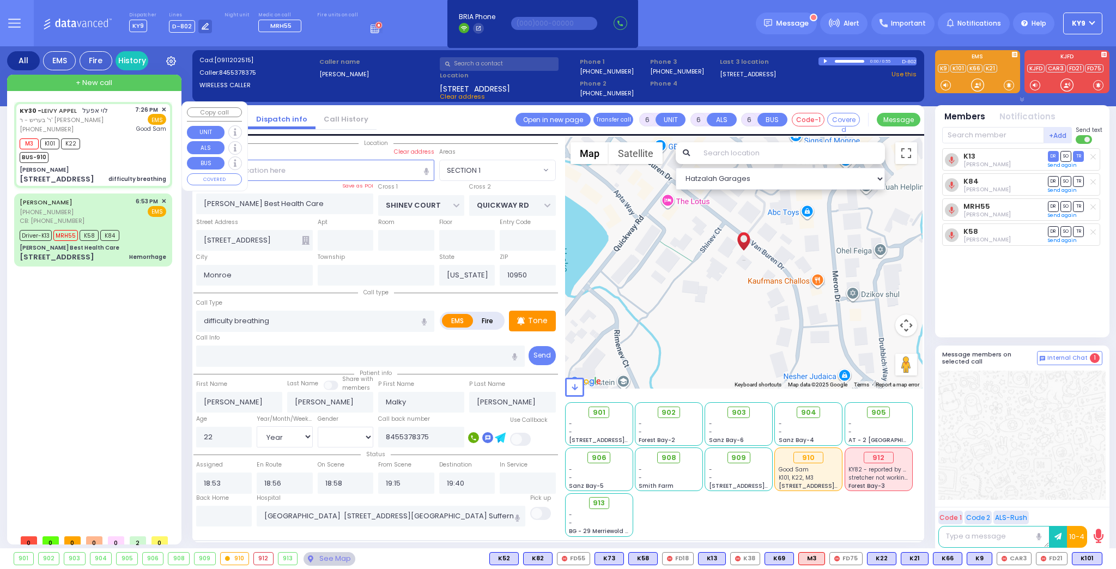
type input "19:29"
type input "19:32"
type input "19:40"
type input "Good Samaritan Hospital"
select select "Hatzalah Garages"
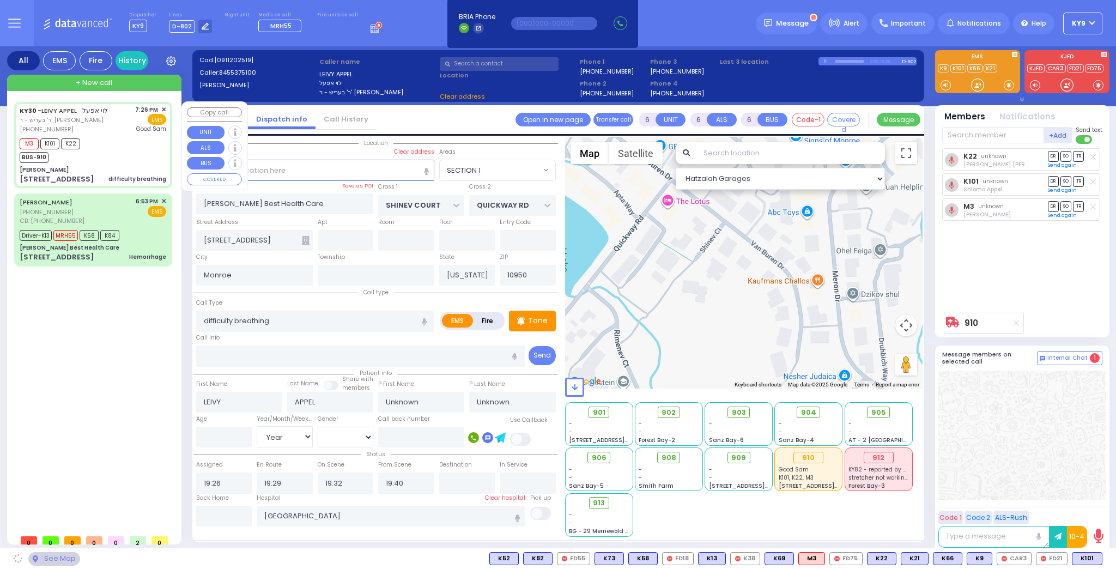
type input "[PERSON_NAME]"
type input "[GEOGRAPHIC_DATA]"
type input "[STREET_ADDRESS]"
type input "011"
type input "5"
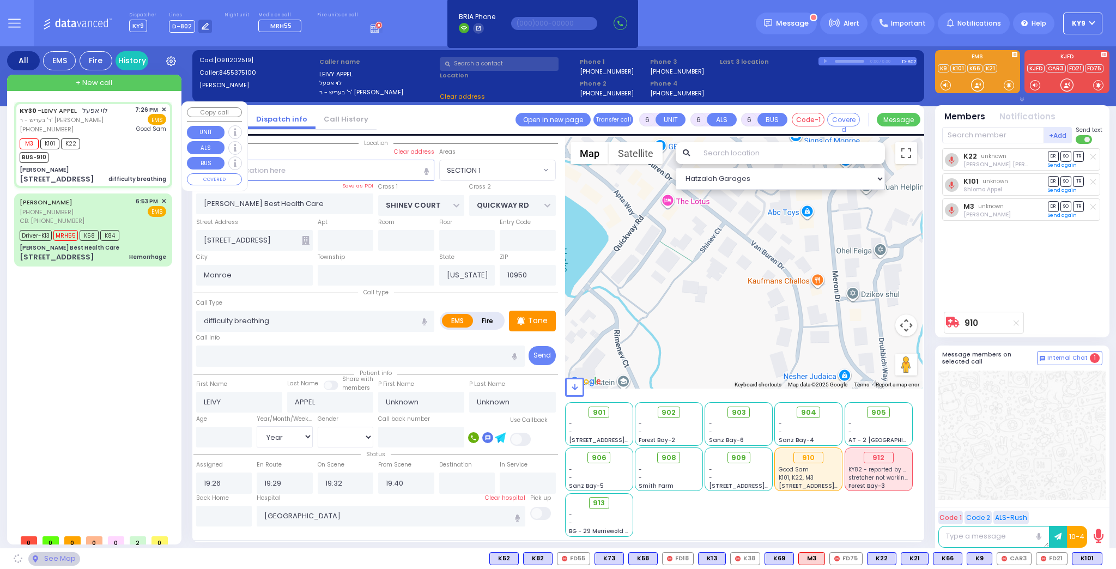
type input "[PERSON_NAME]"
select select "SECTION 4"
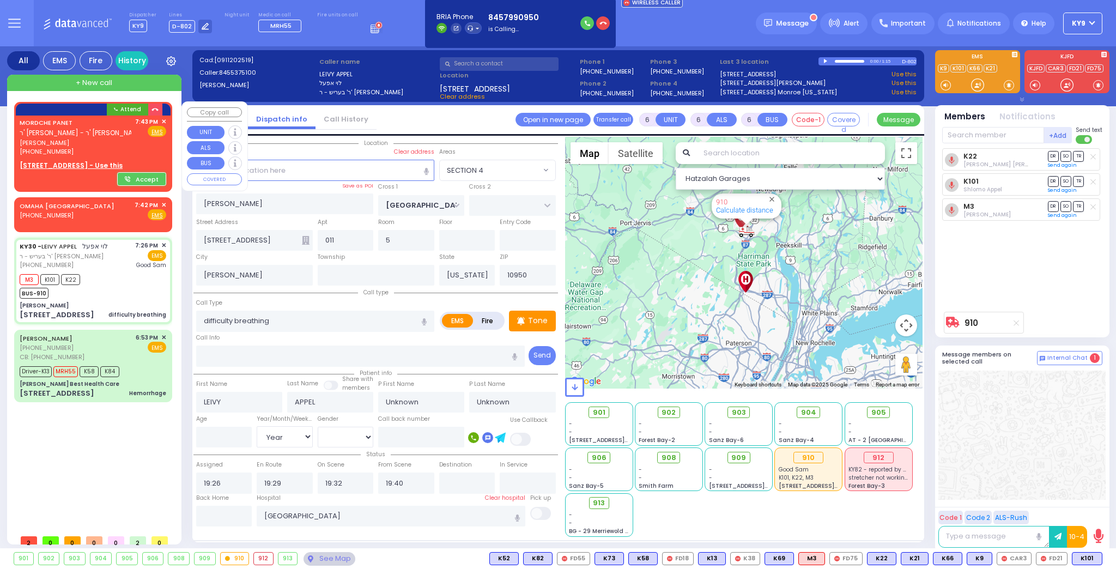
select select
radio input "true"
type input "Simon"
type input "Lieberman"
type input "61"
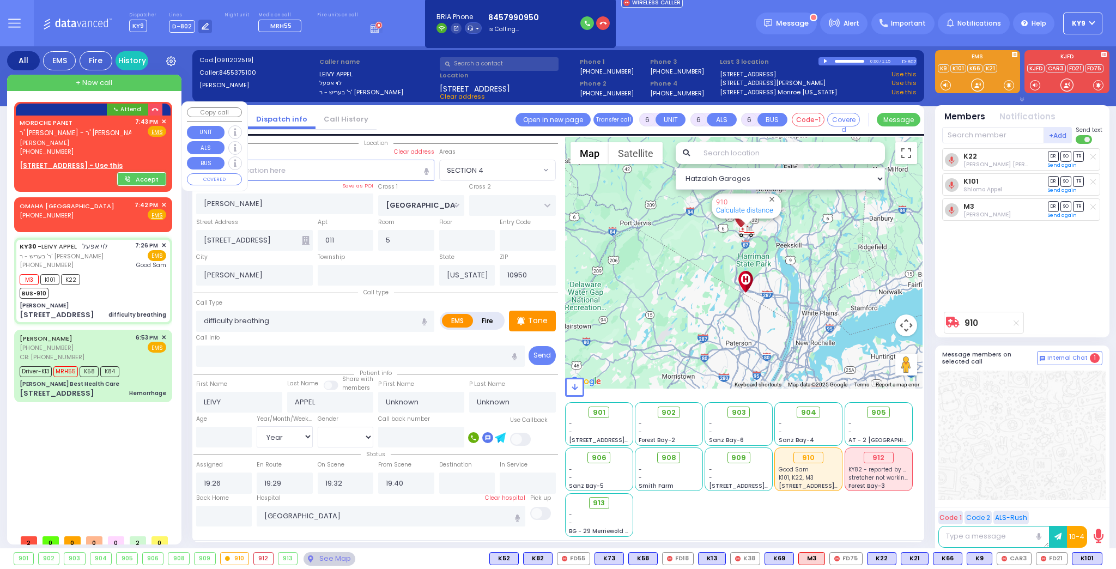
select select "Year"
select select "[DEMOGRAPHIC_DATA]"
select select "Hatzalah Garages"
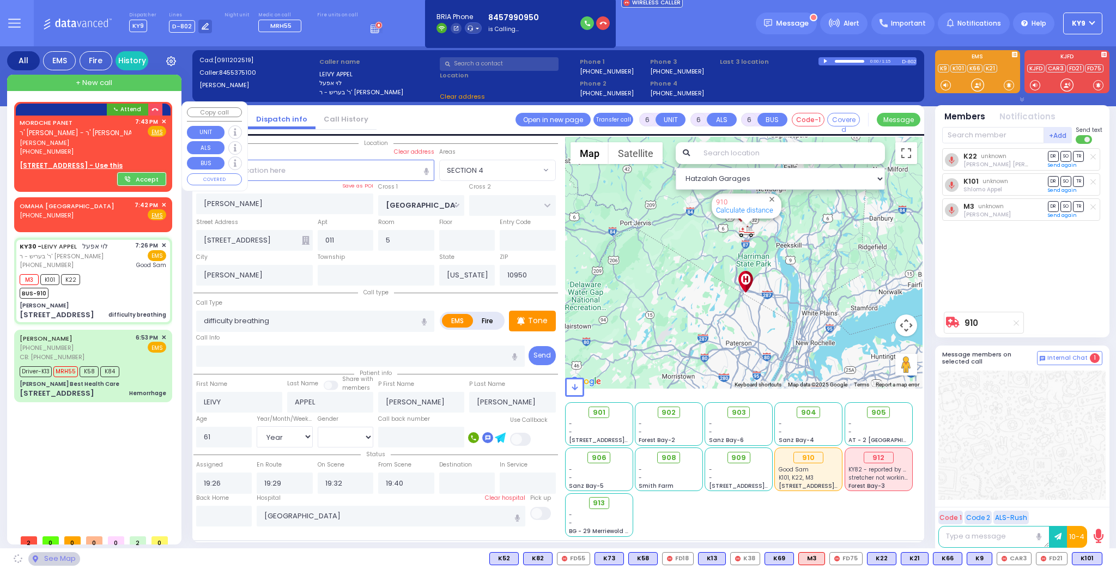
select select "SECTION 4"
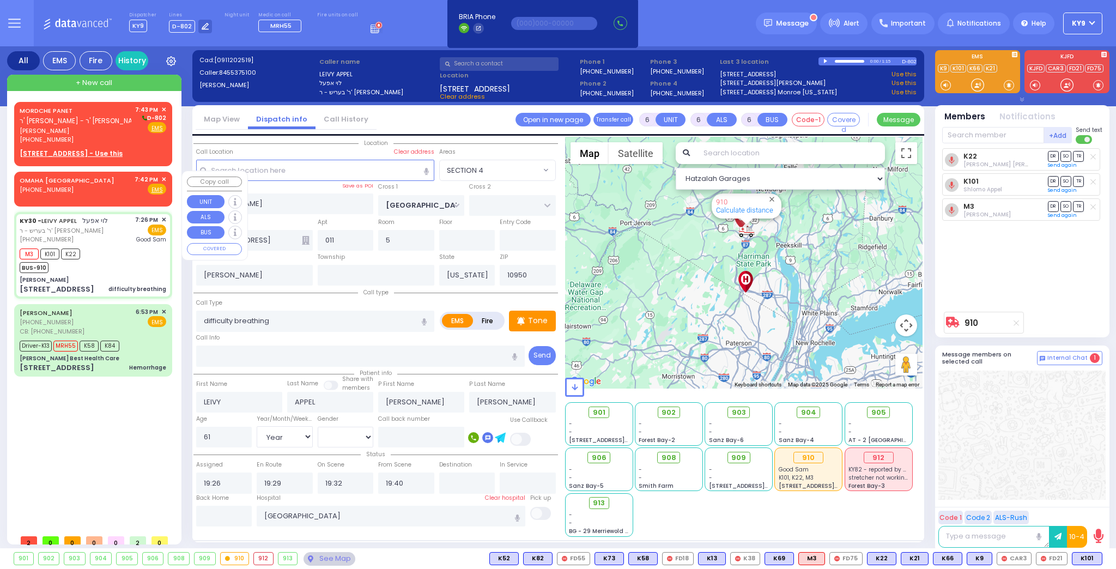
click at [162, 177] on span "✕" at bounding box center [163, 179] width 5 height 9
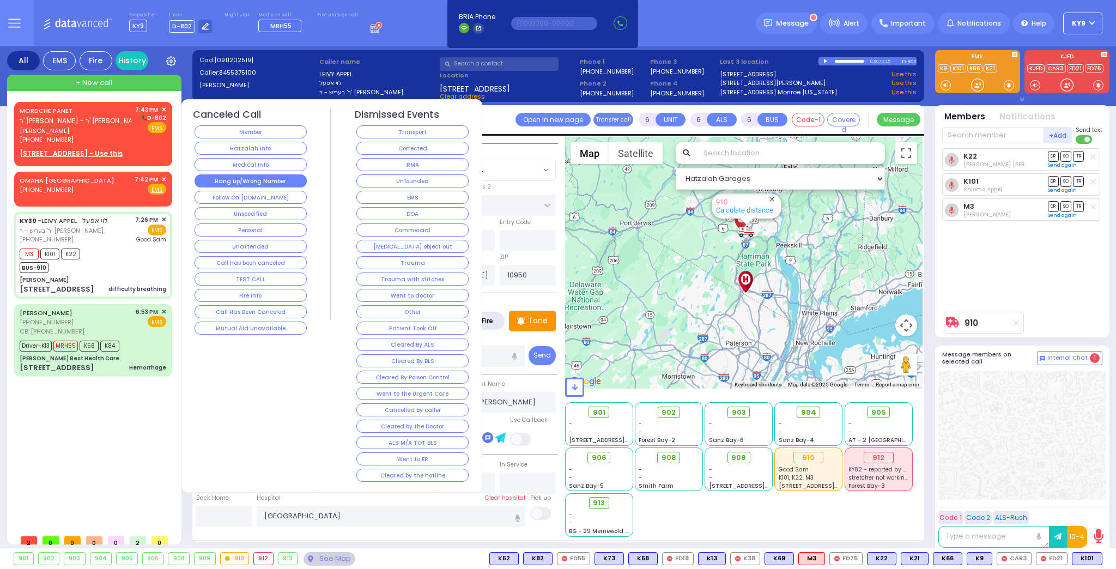
click at [201, 179] on button "Hang up/Wrong Number" at bounding box center [251, 180] width 112 height 13
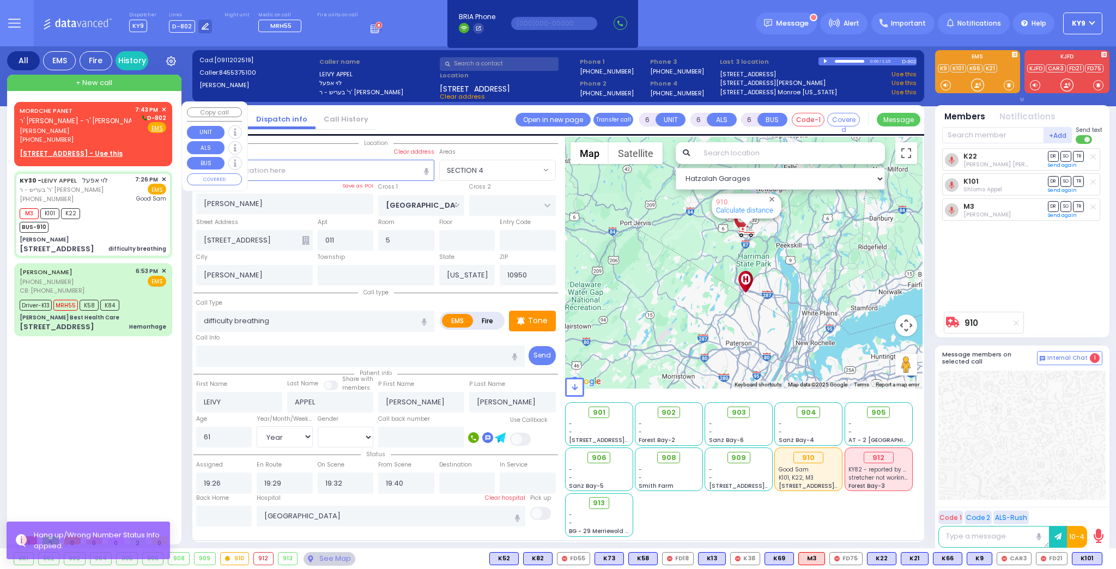
click at [125, 143] on div "(845) 799-0950" at bounding box center [76, 139] width 112 height 9
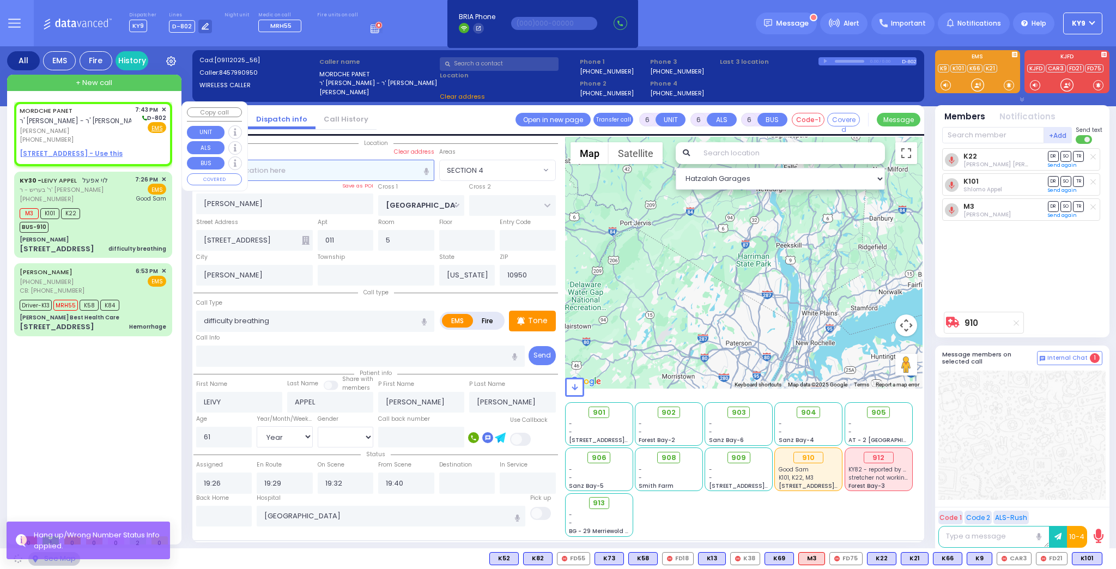
type input "2"
type input "1"
select select
radio input "true"
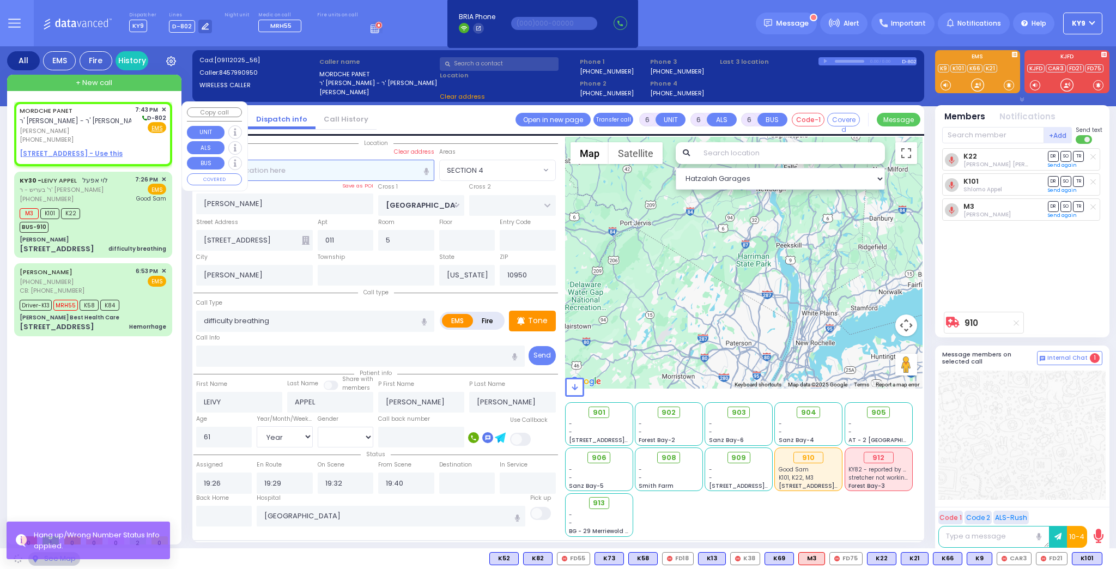
type input "MORDCHE"
type input "PANET"
select select
type input "19:43"
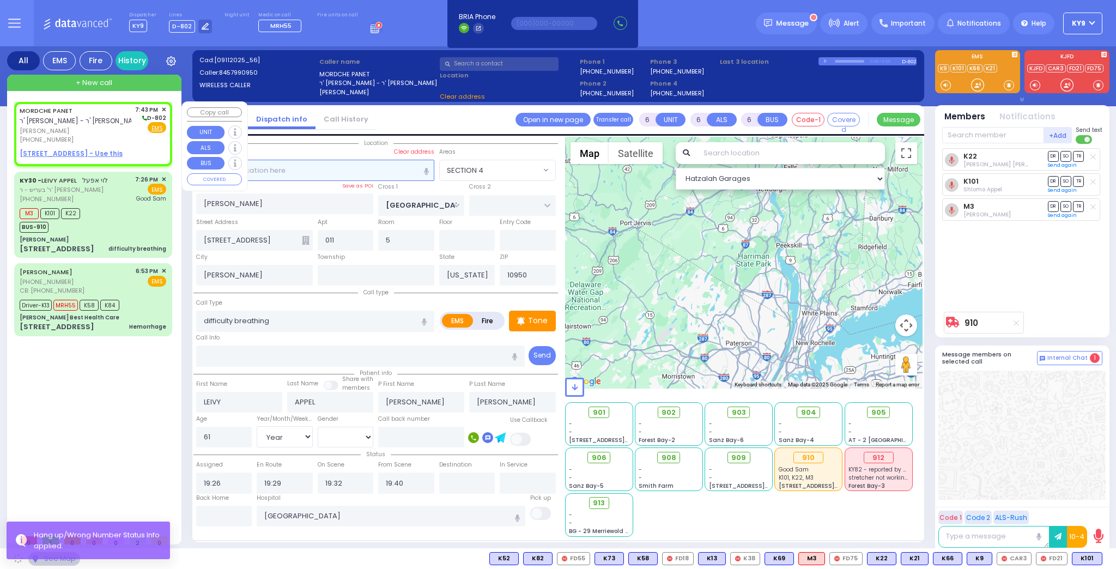
select select "Hatzalah Garages"
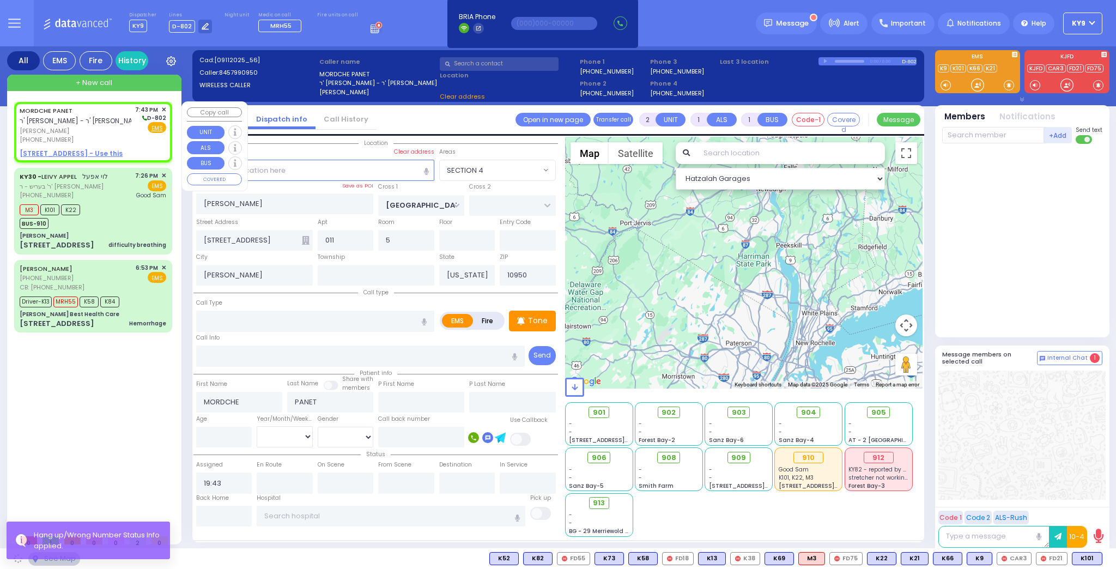
click at [99, 155] on u "12 QUICKWAY RD 114 - Use this" at bounding box center [71, 153] width 103 height 9
select select
radio input "true"
select select
select select "Hatzalah Garages"
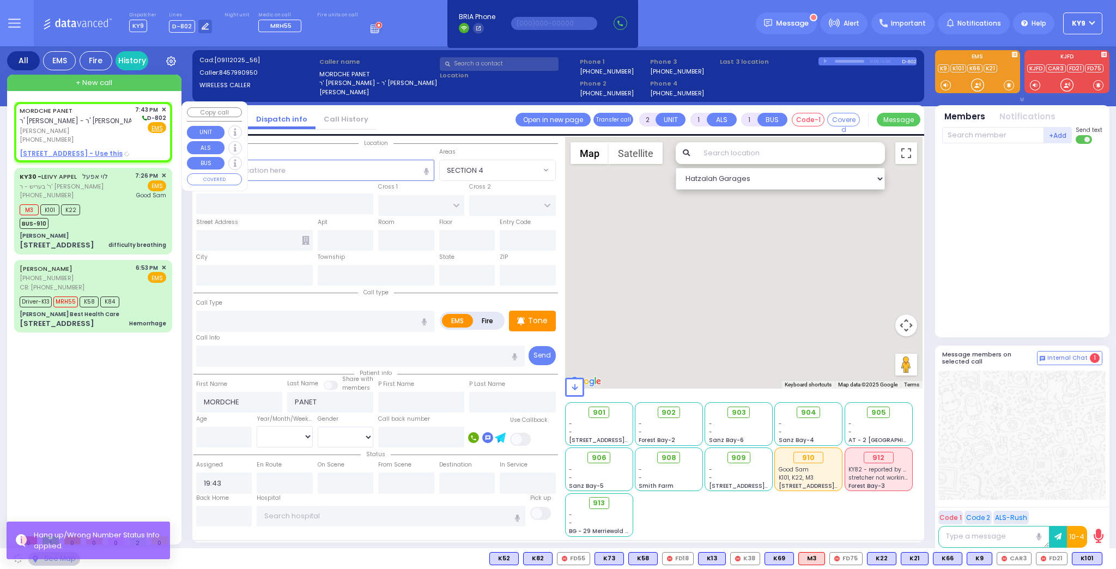
select select
radio input "true"
select select
select select "Hatzalah Garages"
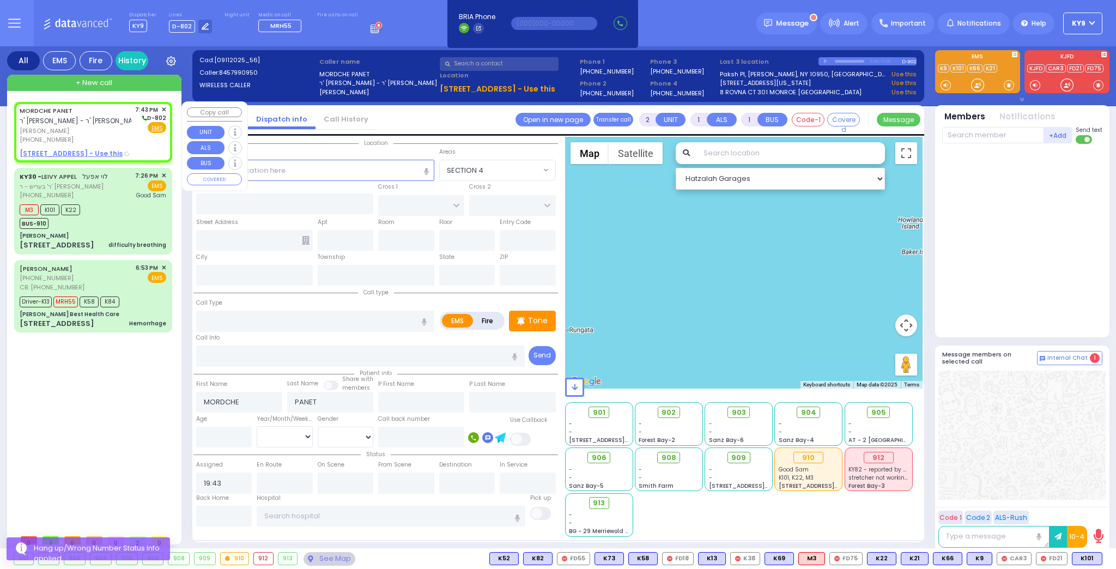
select select
radio input "true"
select select
select select "Hatzalah Garages"
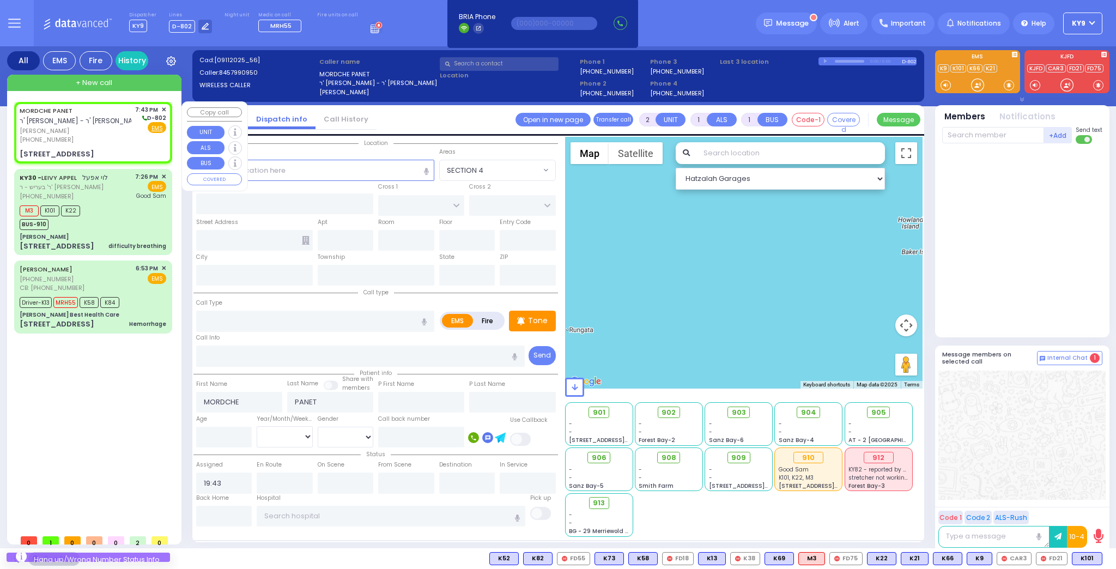
type input "FOREST RD"
type input "LUBLIN WAY"
type input "12 QUICKWAY RD"
type input "114"
type input "Monroe"
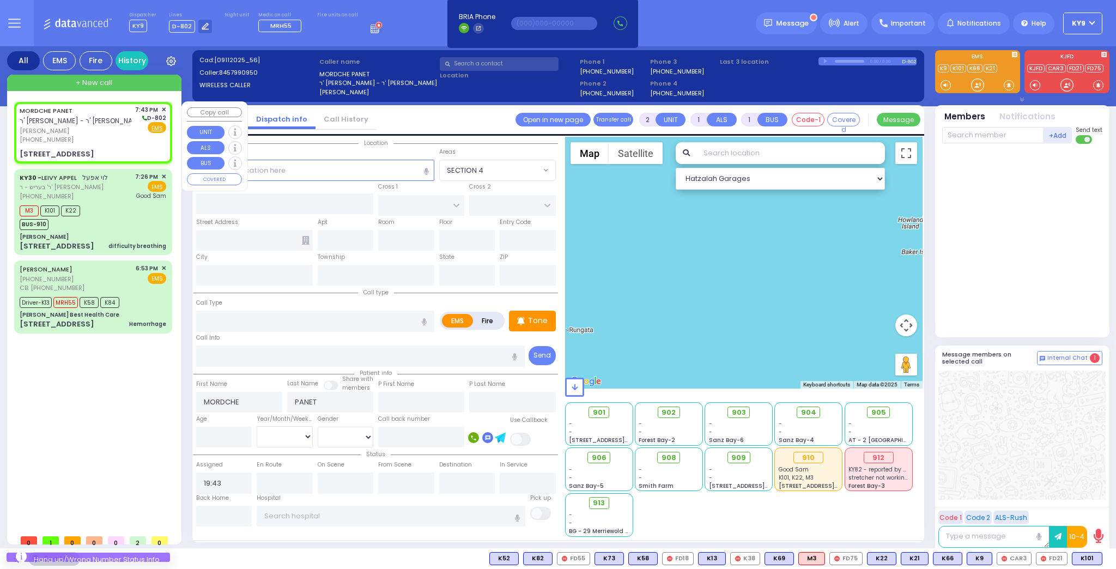
type input "[US_STATE]"
type input "10950"
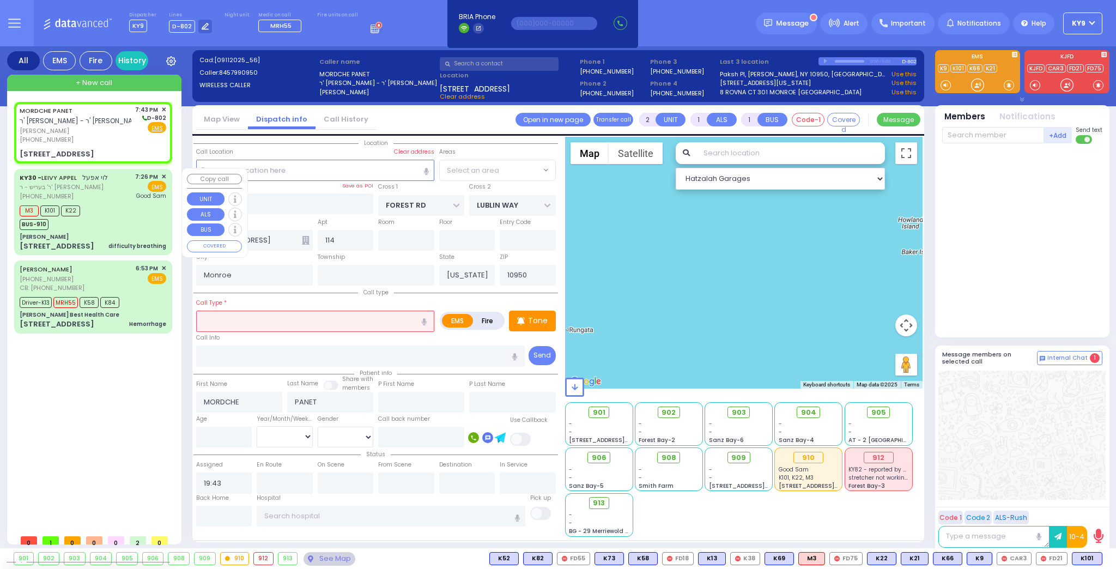
select select "MONROE"
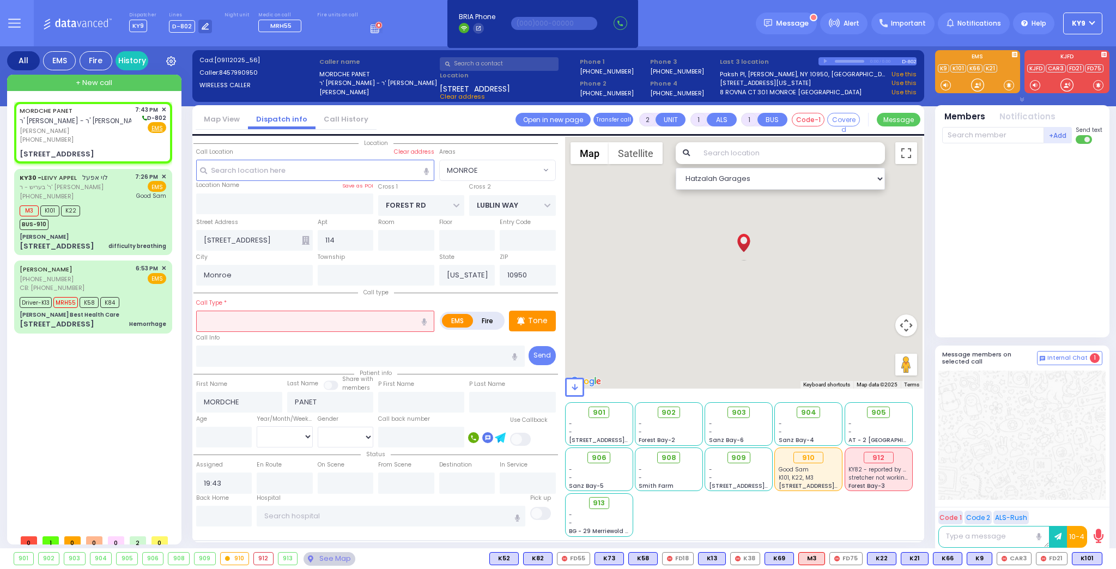
click at [236, 317] on input "text" at bounding box center [315, 321] width 238 height 21
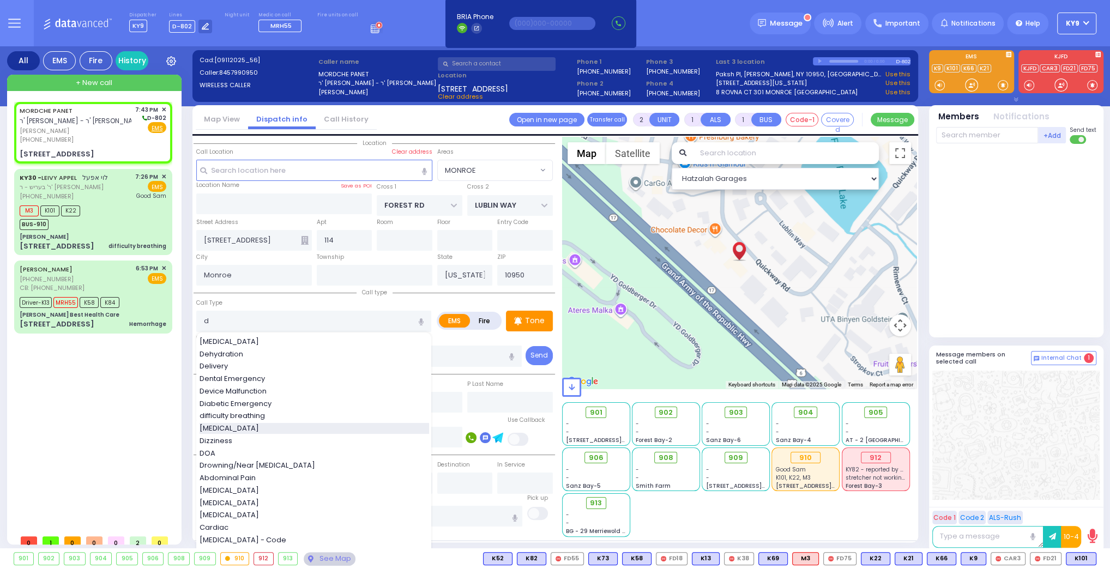
click at [211, 430] on span "[MEDICAL_DATA]" at bounding box center [231, 428] width 63 height 11
type input "[MEDICAL_DATA]"
type input "0"
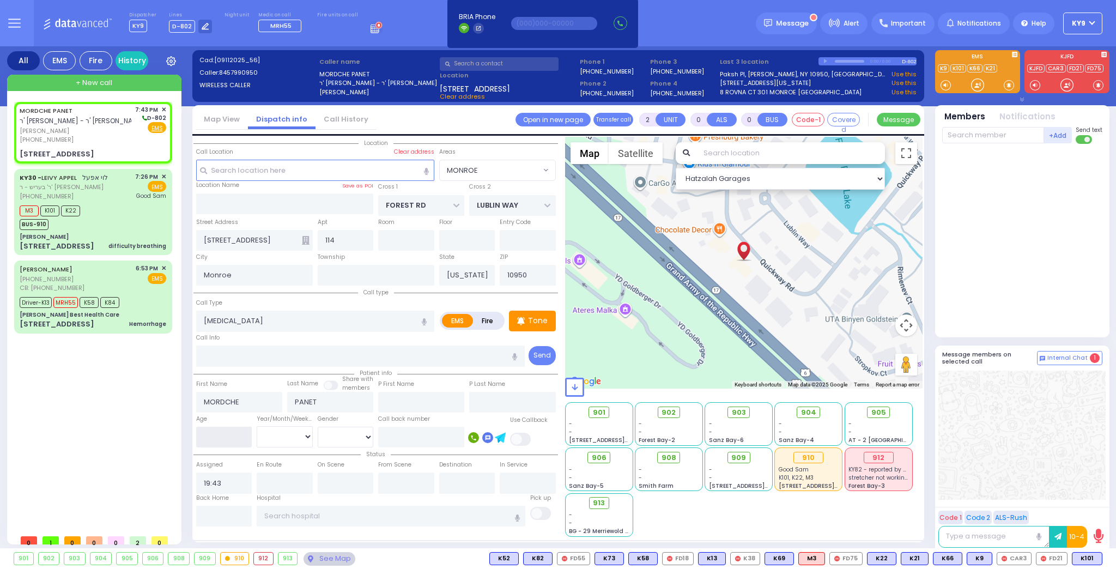
click at [210, 440] on input "number" at bounding box center [224, 437] width 56 height 21
select select
radio input "true"
select select
select select "Hatzalah Garages"
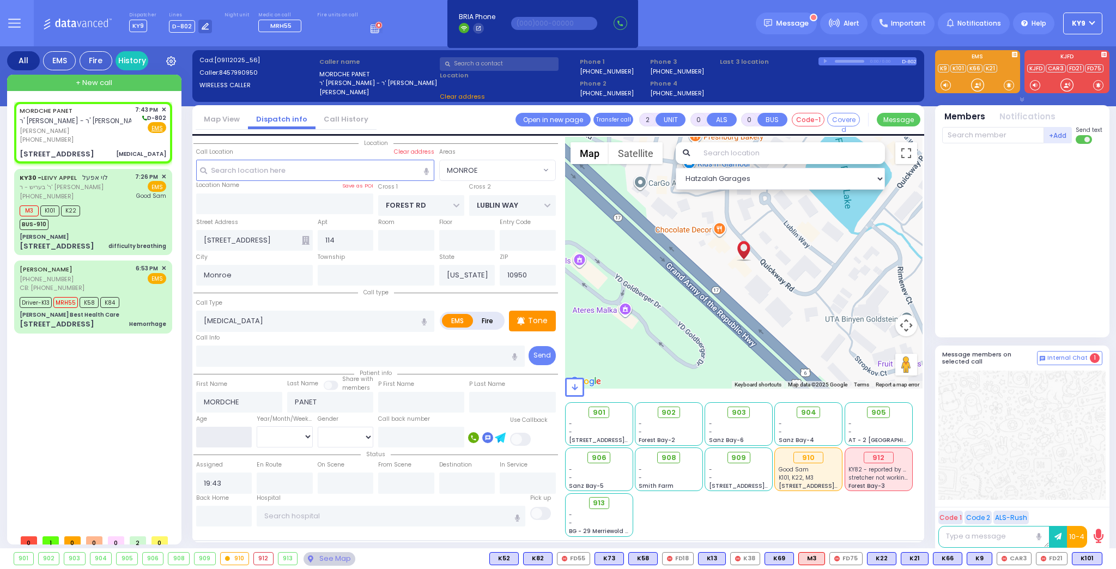
type input "3"
select select "MONROE"
type input "3"
click at [289, 431] on select "Year Month Week Day" at bounding box center [285, 436] width 56 height 21
select select
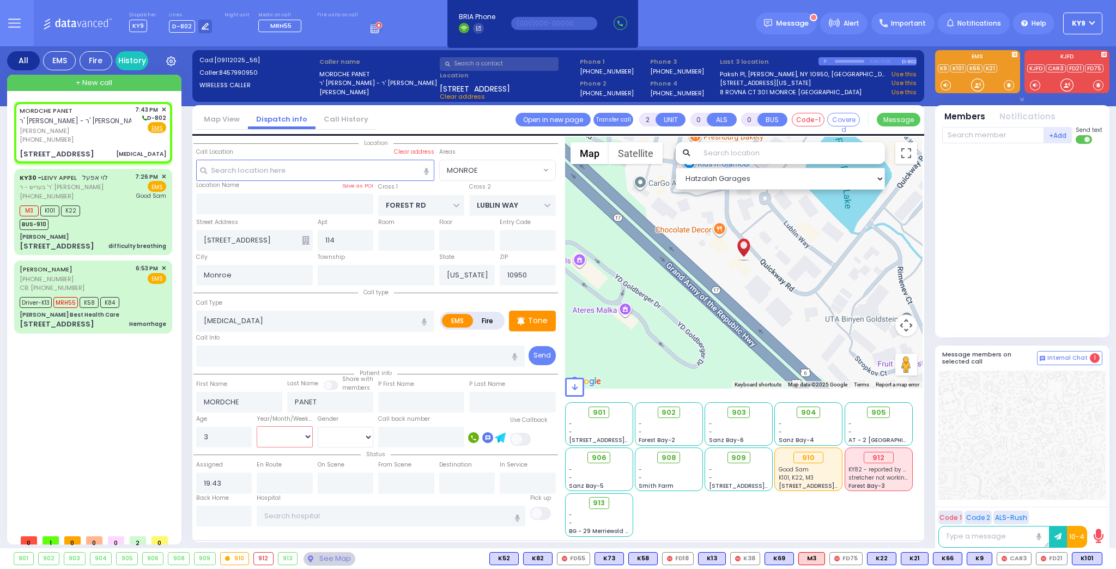
radio input "true"
select select
select select "Hatzalah Garages"
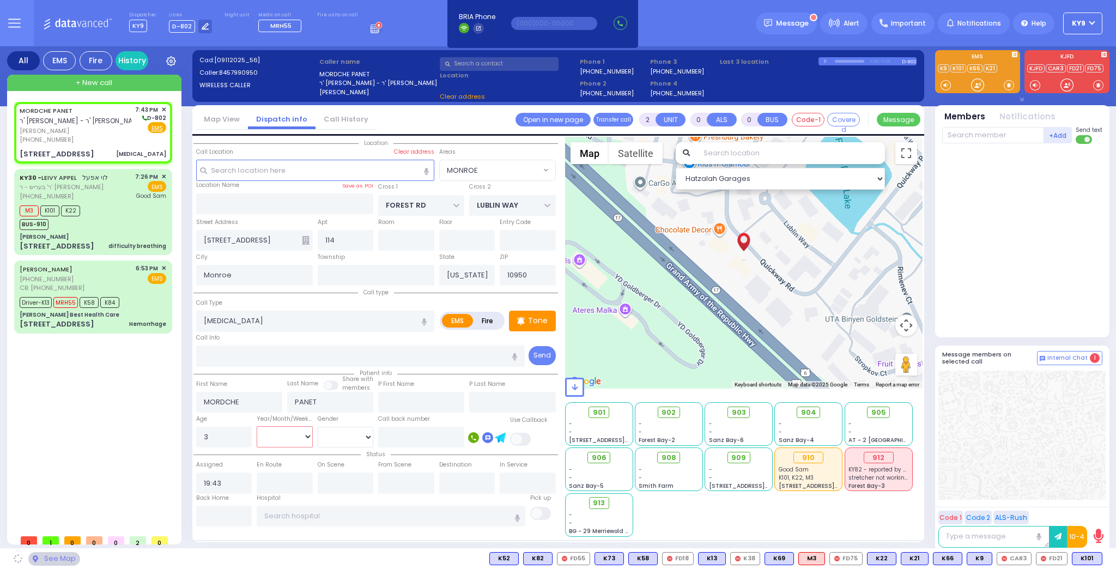
select select "Year"
click at [257, 426] on select "Year Month Week Day" at bounding box center [285, 436] width 56 height 21
select select "MONROE"
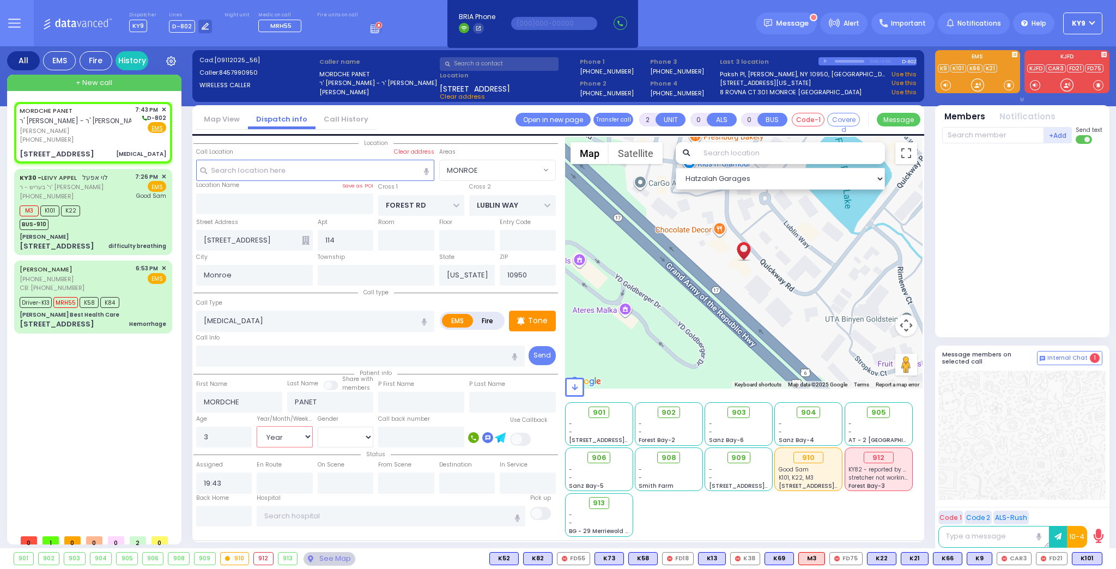
select select
radio input "true"
select select "Year"
select select "Hatzalah Garages"
select select "MONROE"
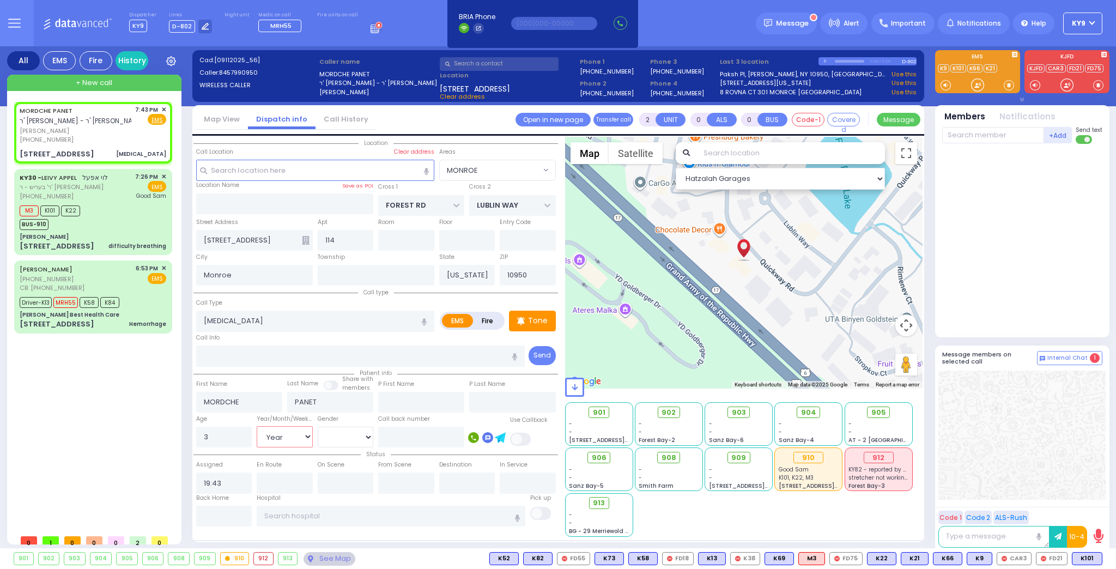
select select
radio input "true"
select select "Year"
select select "Hatzalah Garages"
select select "MONROE"
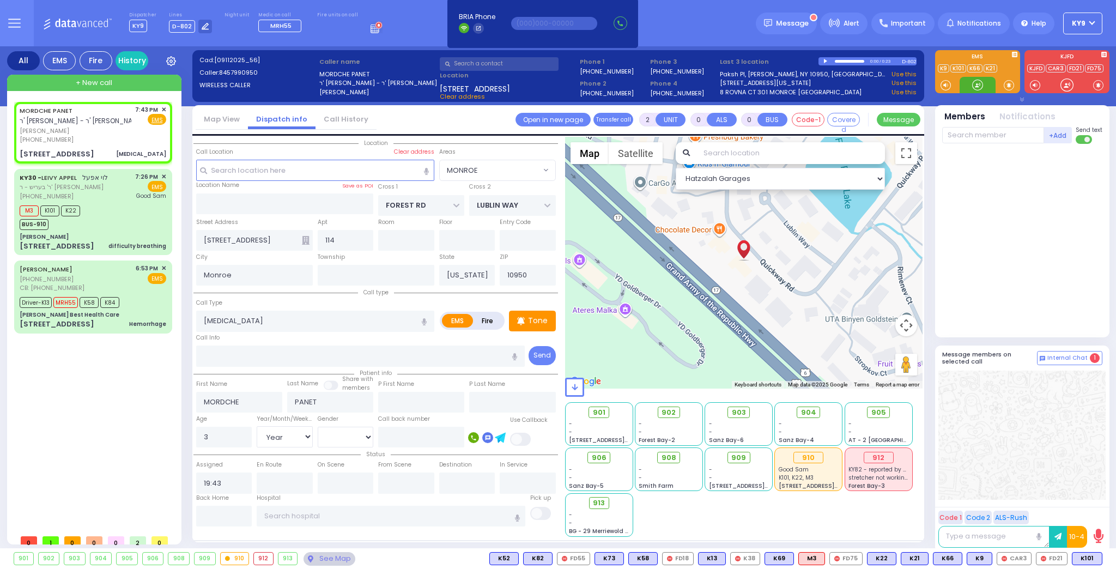
click at [975, 85] on div at bounding box center [977, 85] width 11 height 11
click at [1012, 84] on span at bounding box center [1009, 85] width 10 height 11
click at [974, 86] on div at bounding box center [977, 85] width 11 height 11
click at [983, 83] on div at bounding box center [977, 85] width 11 height 11
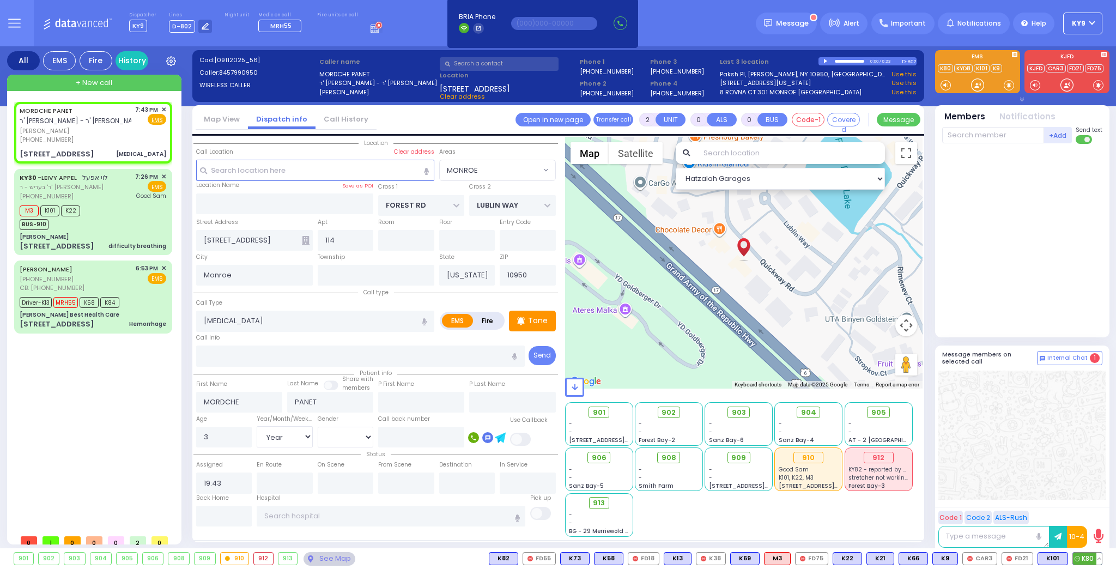
click at [1091, 561] on span "K80" at bounding box center [1087, 559] width 29 height 12
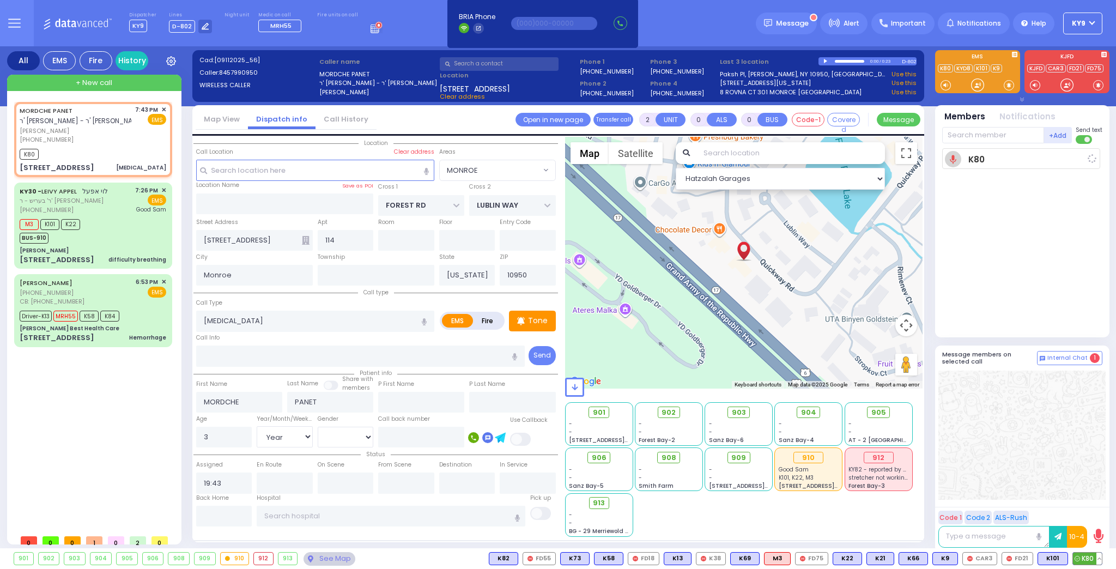
select select
radio input "true"
select select "Year"
type input "19:44"
select select "Hatzalah Garages"
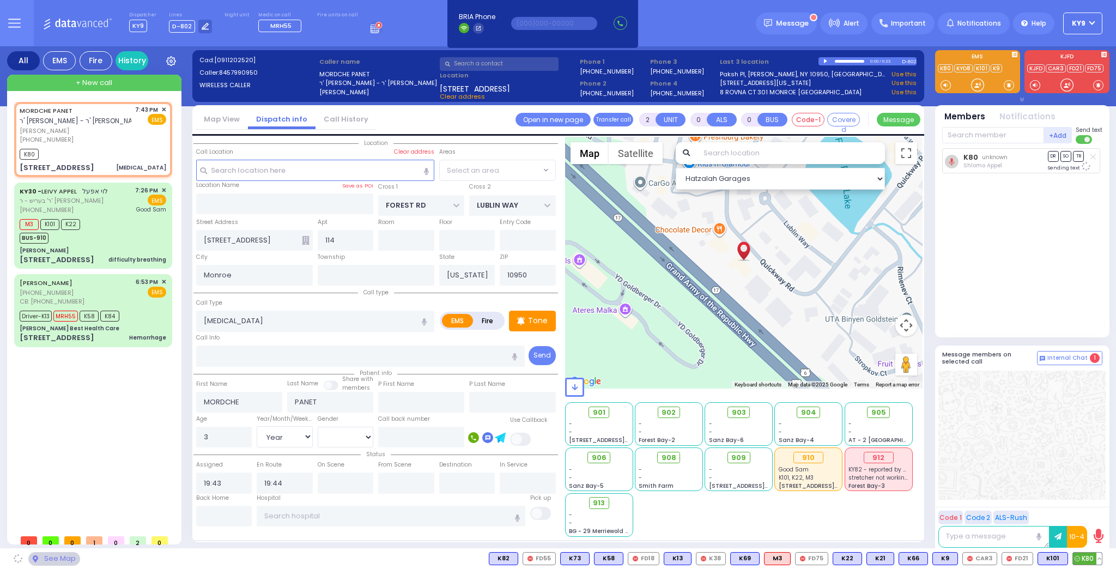
select select "MONROE"
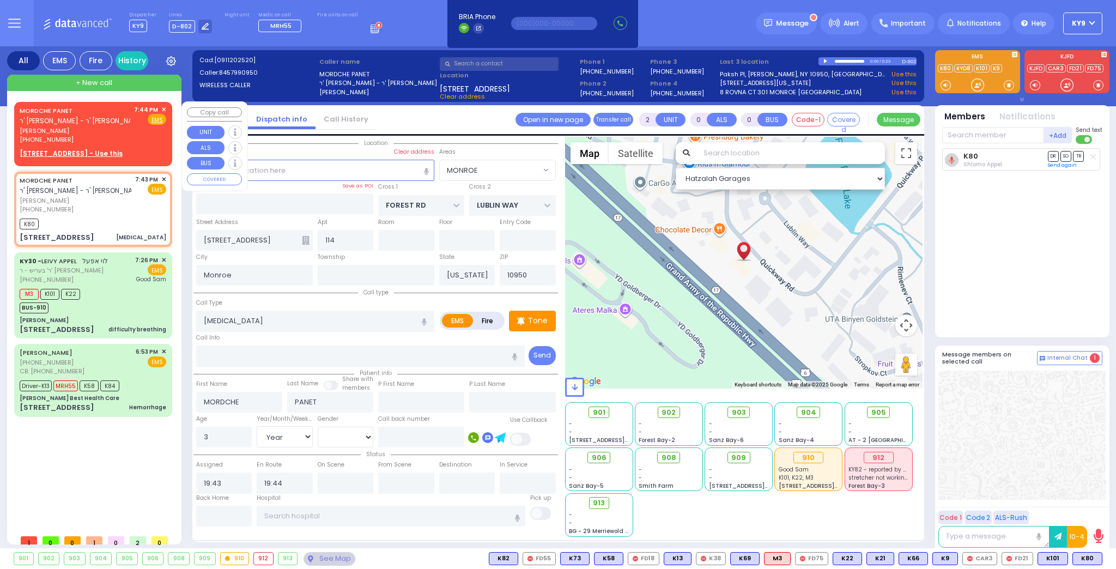
click at [165, 108] on span "✕" at bounding box center [163, 109] width 5 height 9
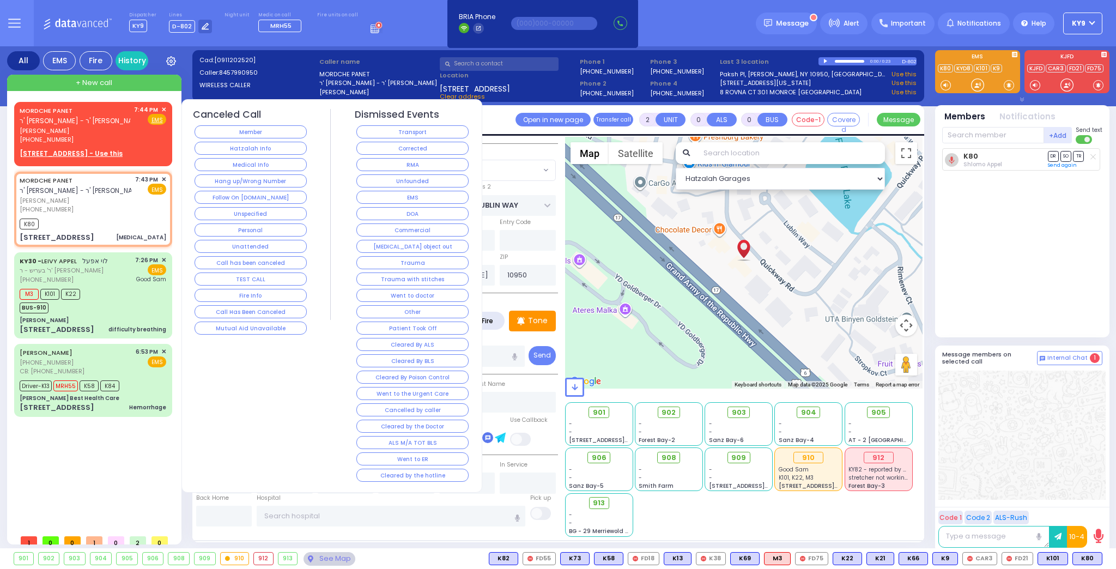
drag, startPoint x: 231, startPoint y: 183, endPoint x: 233, endPoint y: 178, distance: 5.9
click at [232, 183] on button "Hang up/Wrong Number" at bounding box center [251, 180] width 112 height 13
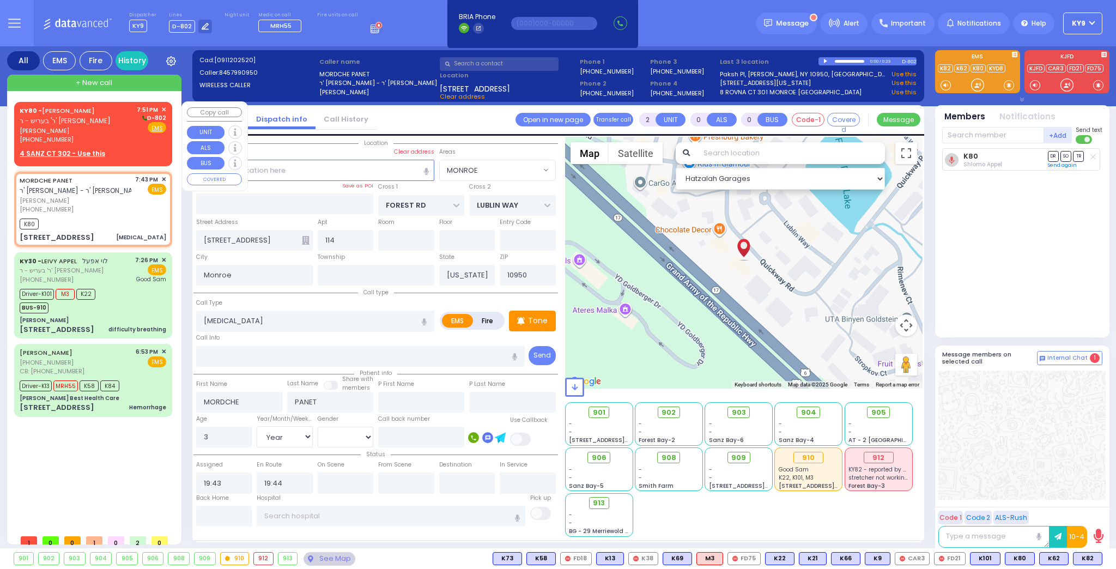
click at [167, 107] on div "KY80 - SHLOME APPEL ר' בעריש - ר' משה לוי ברוין שלמה אפעל (845) 238-0888 7:51 P…" at bounding box center [93, 132] width 154 height 57
type input "1"
select select
radio input "true"
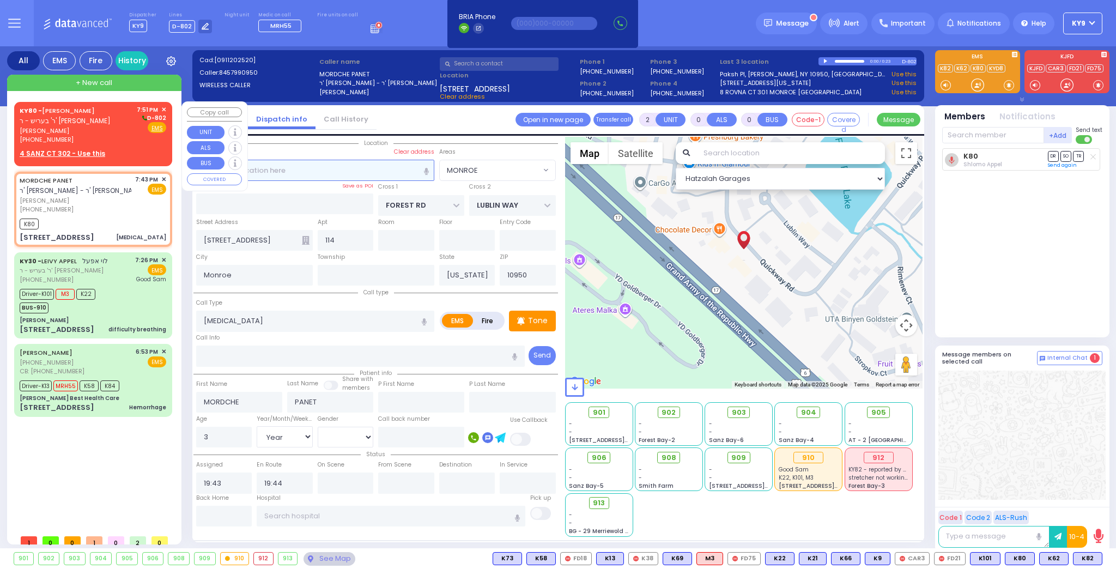
type input "SHLOME"
type input "APPEL"
select select
type input "19:51"
select select "Hatzalah Garages"
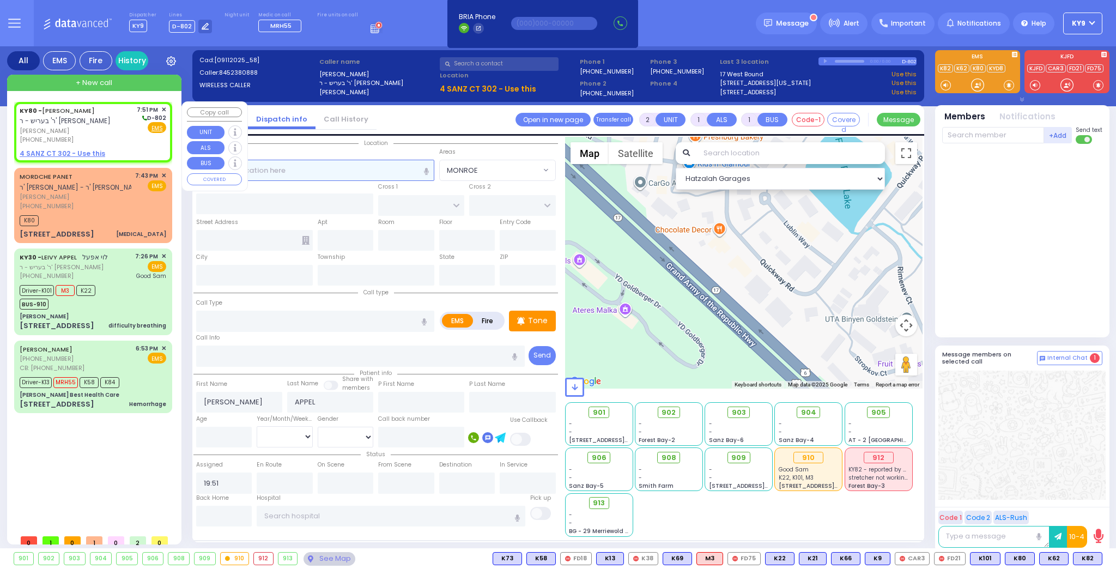
select select
radio input "true"
select select
select select "Hatzalah Garages"
click at [166, 108] on span "✕" at bounding box center [163, 109] width 5 height 9
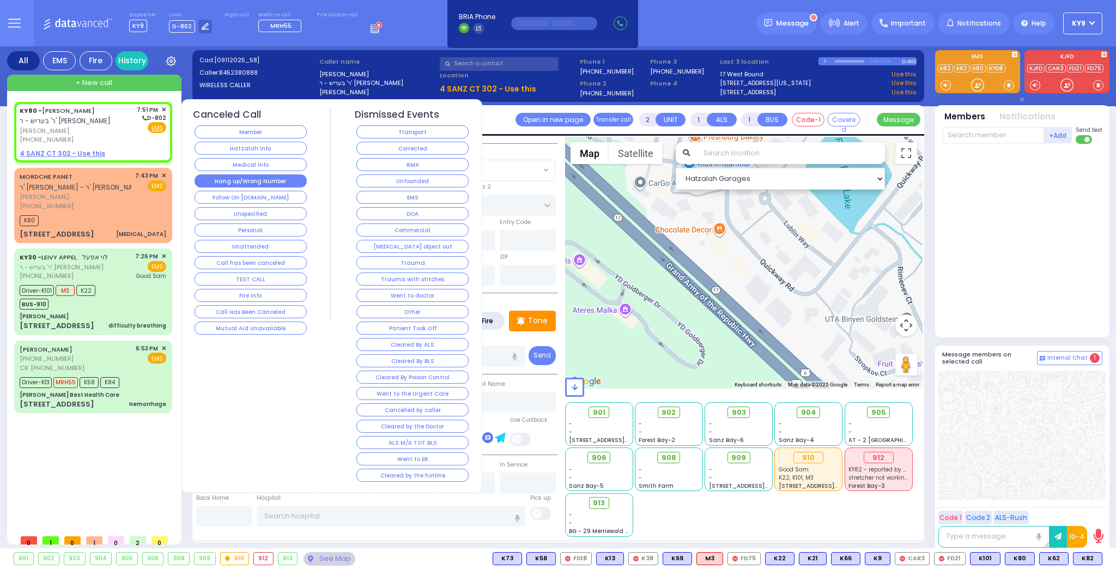
click at [237, 179] on button "Hang up/Wrong Number" at bounding box center [251, 180] width 112 height 13
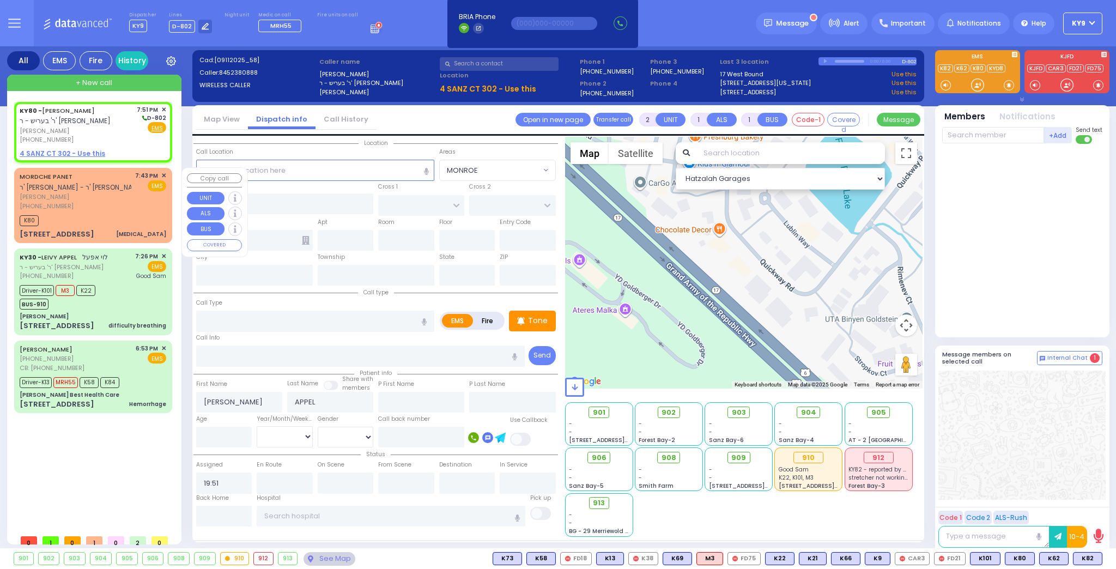
select select
radio input "true"
select select
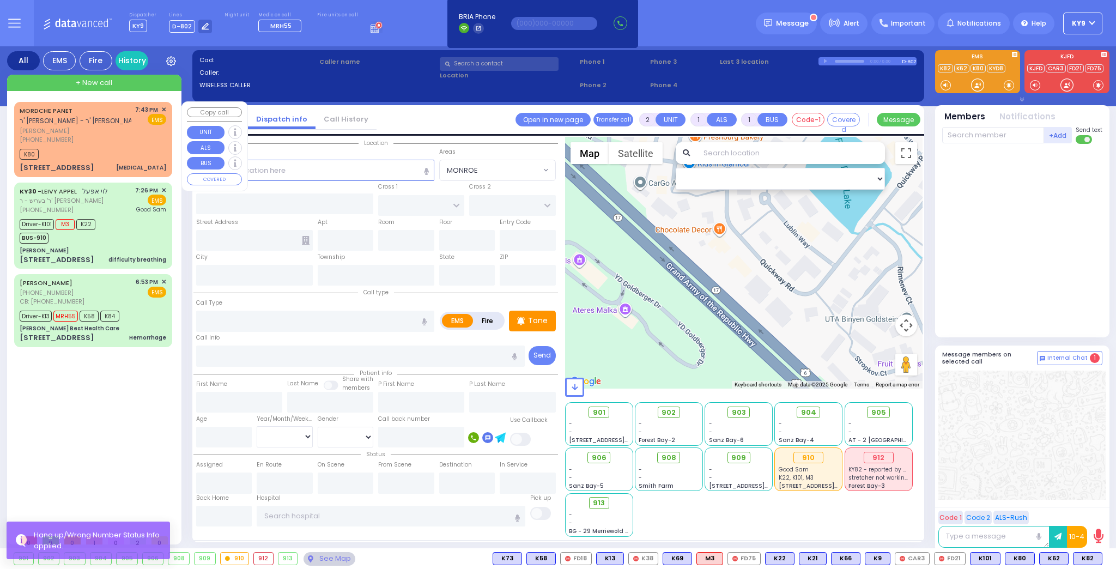
click at [119, 156] on div "K80" at bounding box center [93, 153] width 147 height 14
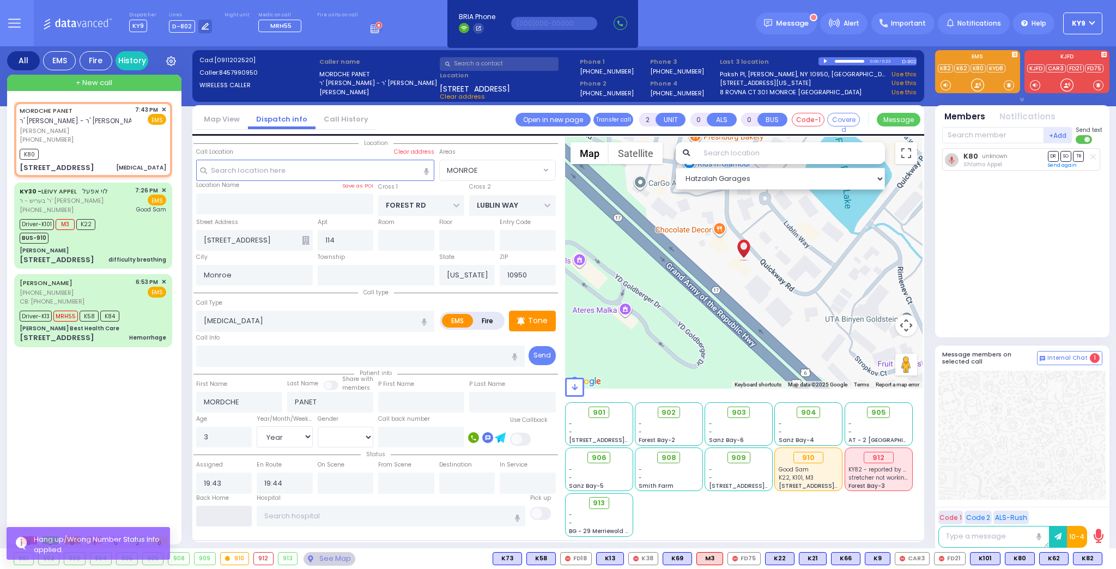
click at [221, 509] on input "text" at bounding box center [224, 516] width 56 height 21
click at [221, 508] on input "text" at bounding box center [224, 516] width 56 height 21
click at [220, 513] on input "text" at bounding box center [224, 516] width 56 height 21
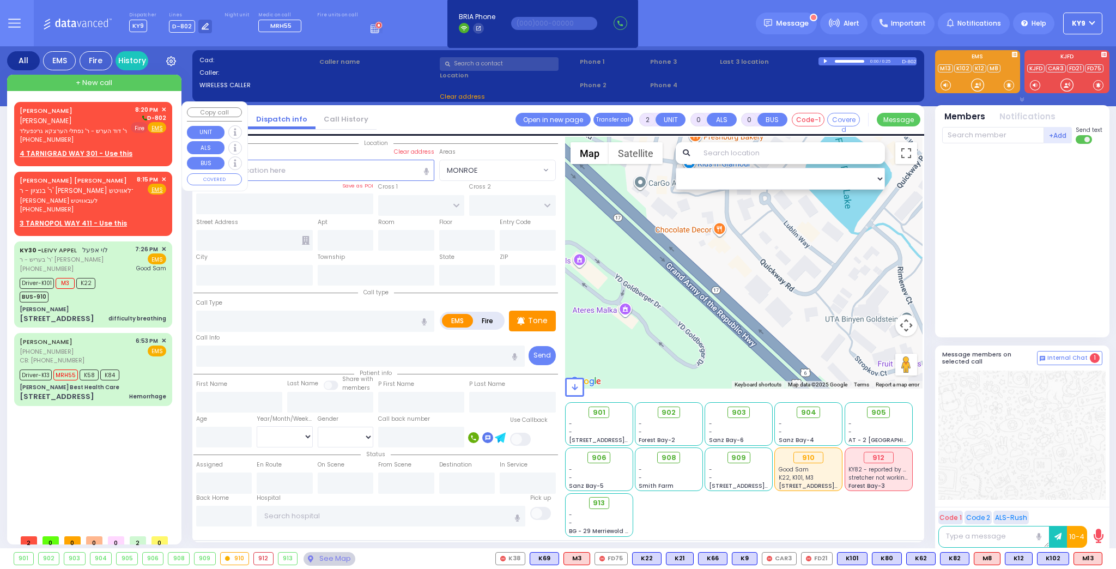
click at [138, 128] on span "Fire" at bounding box center [139, 127] width 17 height 11
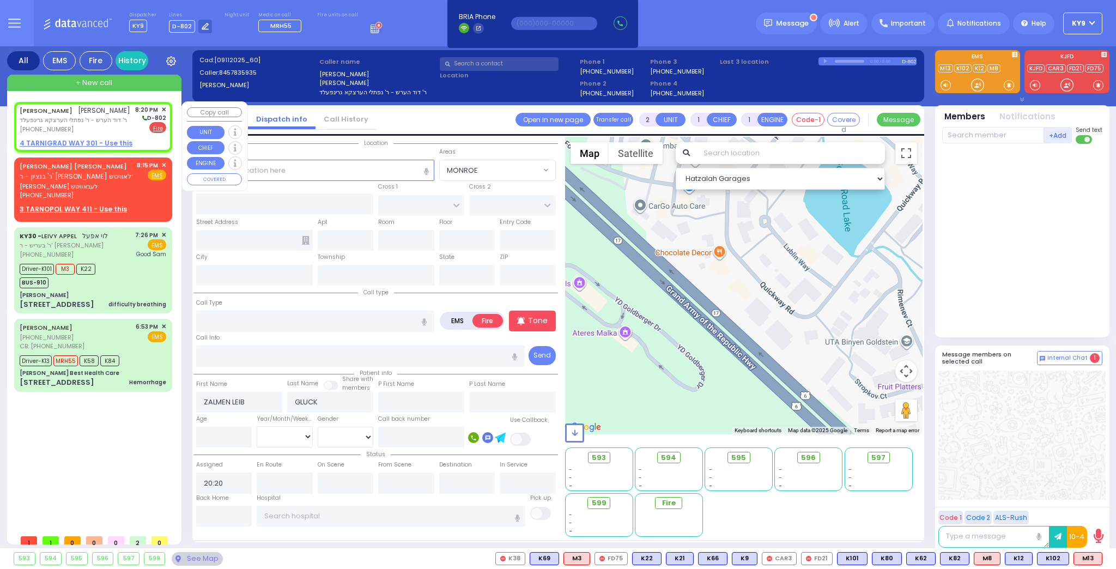
click at [115, 138] on u "4 TARNIGRAD WAY 301 - Use this" at bounding box center [76, 142] width 113 height 9
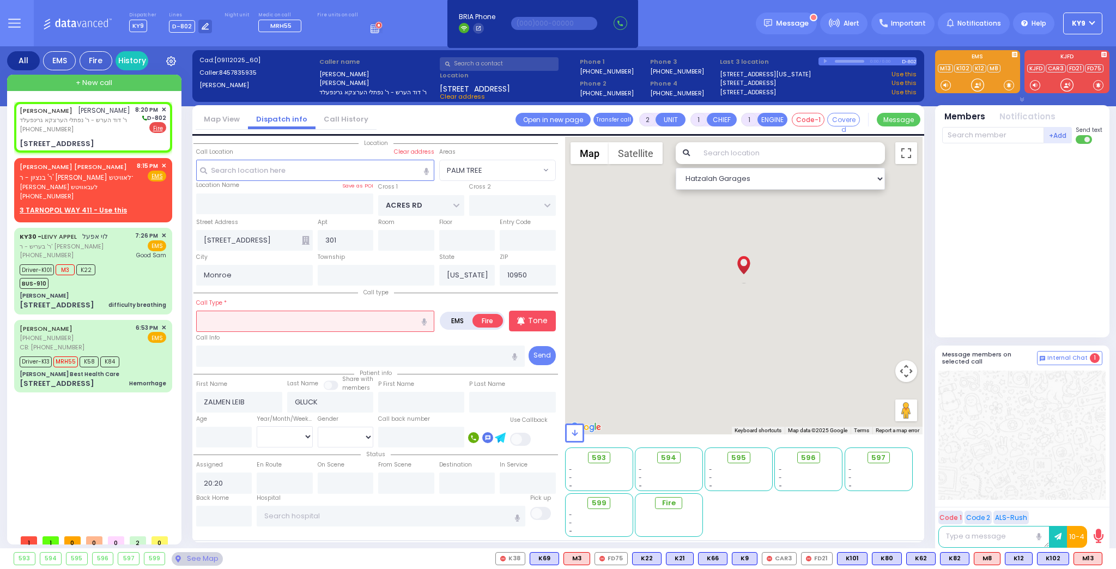
click at [235, 322] on input "text" at bounding box center [315, 321] width 238 height 21
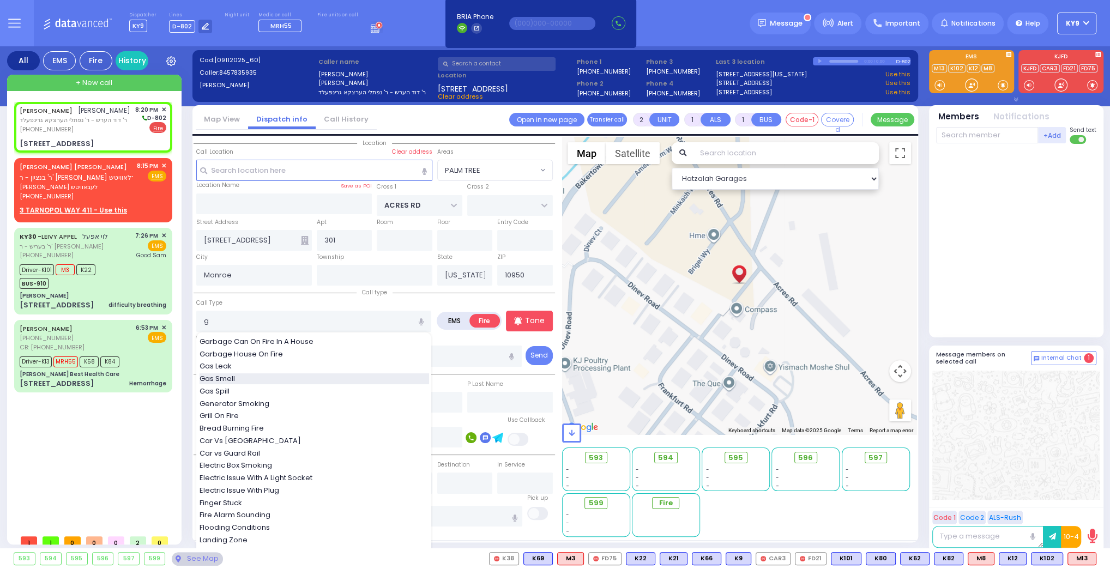
click at [233, 376] on span "Gas Smell" at bounding box center [219, 378] width 39 height 11
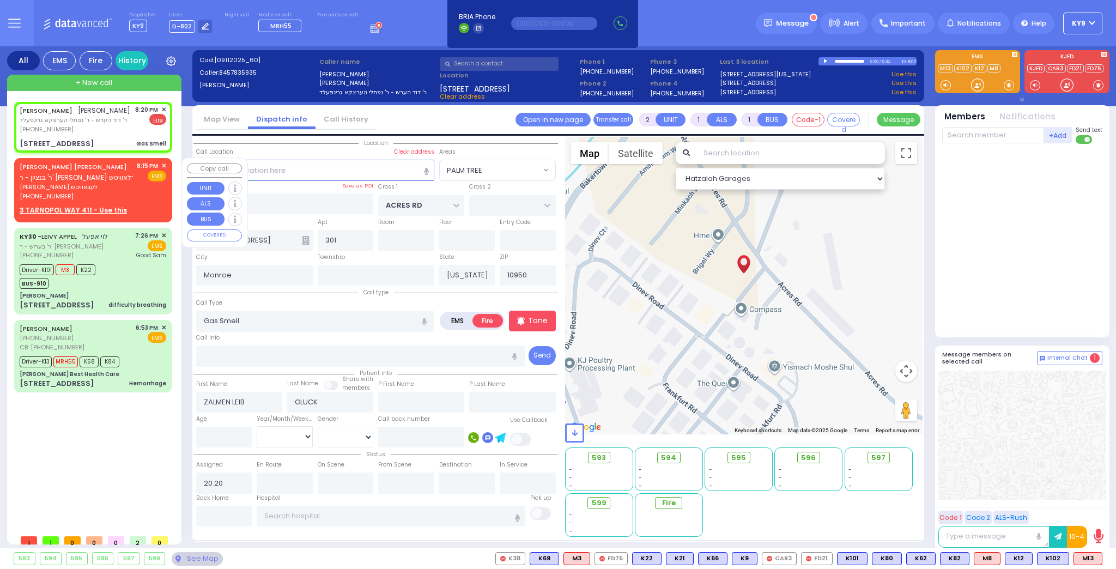
click at [165, 162] on span "✕" at bounding box center [163, 165] width 5 height 9
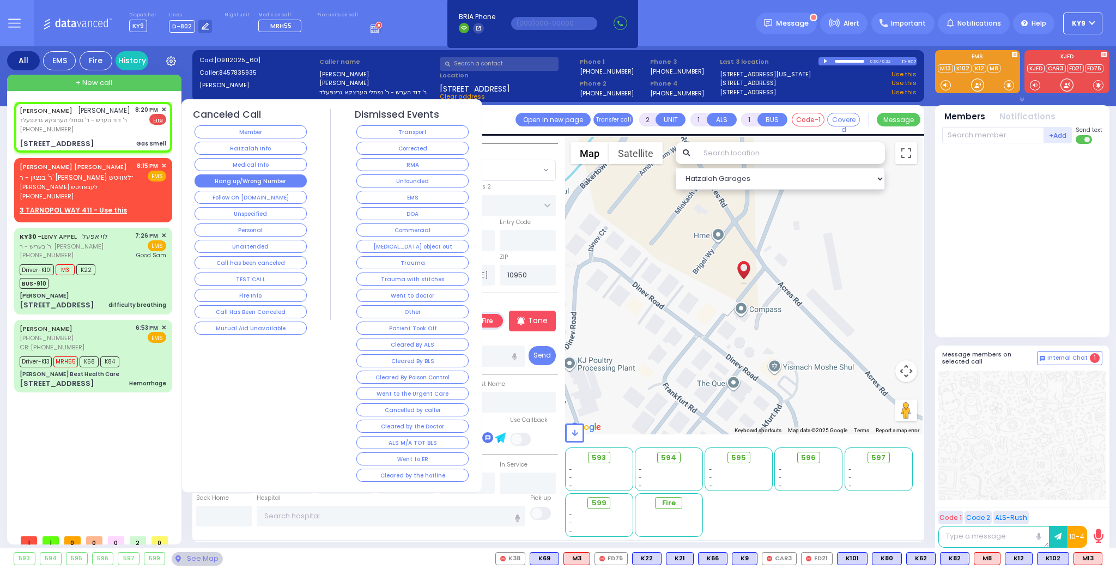
click at [204, 176] on button "Hang up/Wrong Number" at bounding box center [251, 180] width 112 height 13
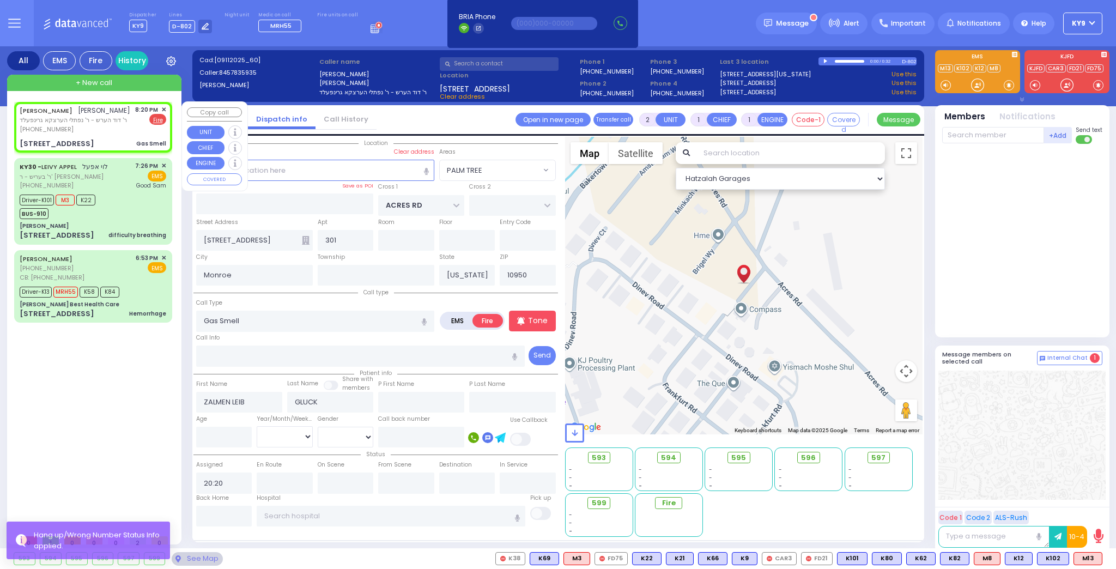
click at [137, 128] on div "8:20 PM ✕ EMS Fire" at bounding box center [151, 119] width 32 height 29
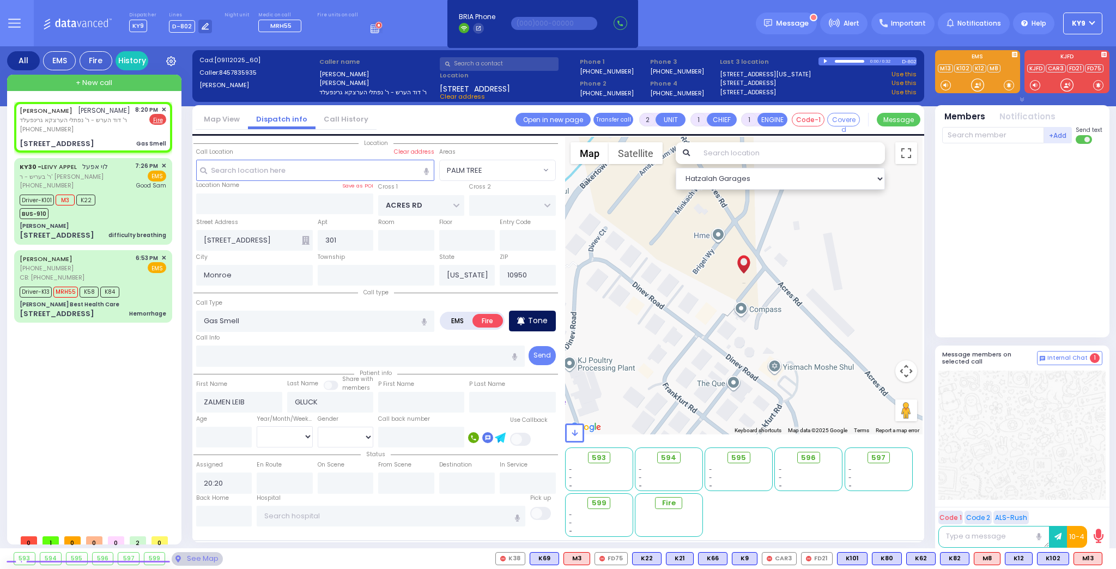
click at [539, 326] on div "Tone" at bounding box center [532, 321] width 47 height 21
click at [993, 137] on input "text" at bounding box center [994, 135] width 102 height 16
click at [1009, 159] on div "FD55 Lazar Wieder" at bounding box center [1023, 157] width 155 height 19
click at [982, 134] on input "text" at bounding box center [994, 135] width 102 height 16
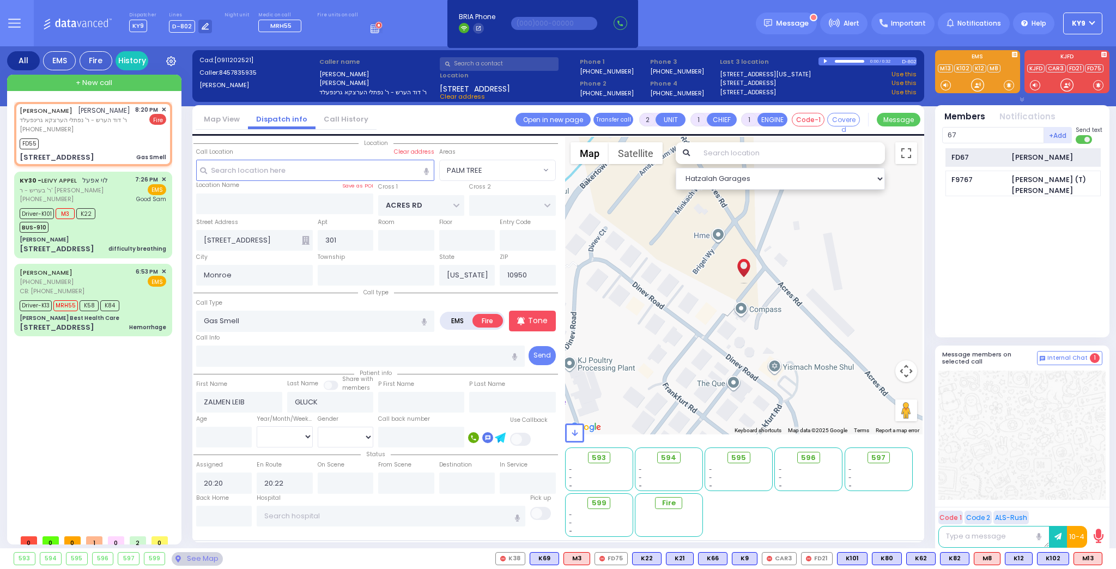
click at [1011, 159] on div "FD67 Isaac Hershkowiz" at bounding box center [1023, 157] width 155 height 19
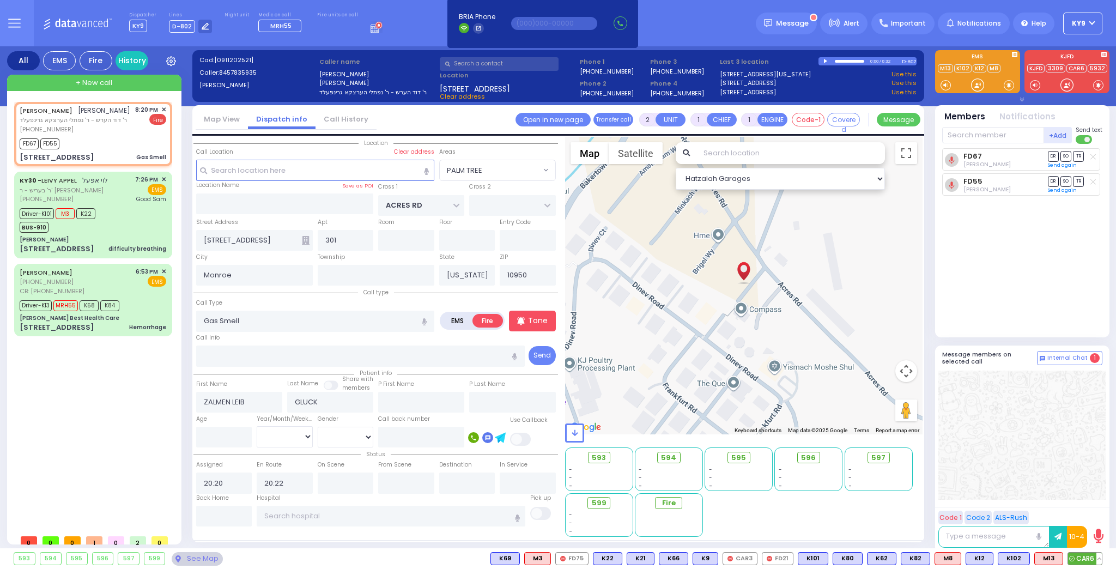
click at [1087, 559] on span "CAR6" at bounding box center [1085, 559] width 34 height 12
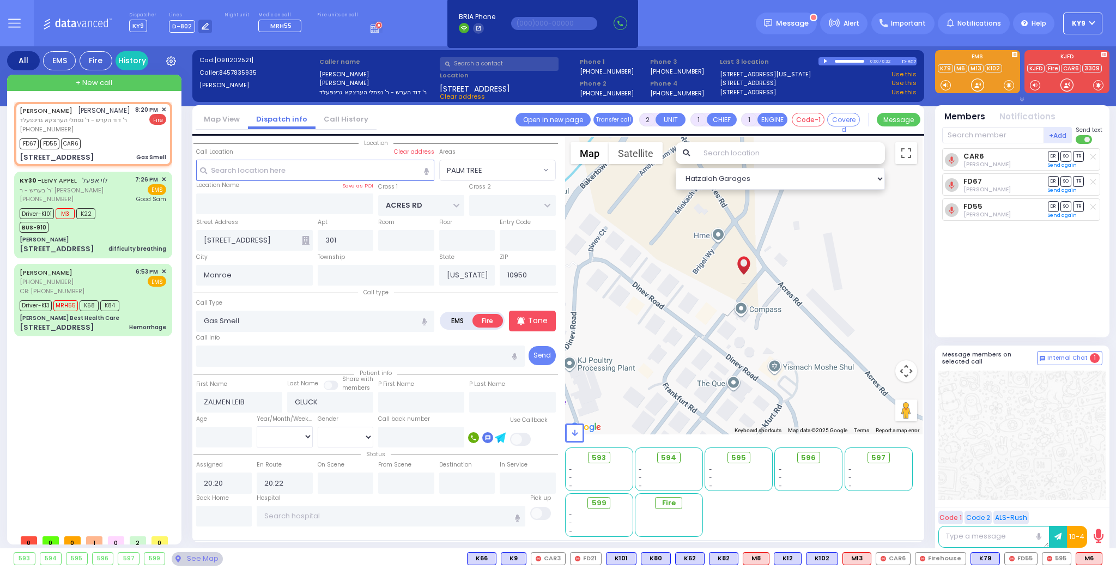
select select "PALM TREE"
select select
